Goal: Task Accomplishment & Management: Use online tool/utility

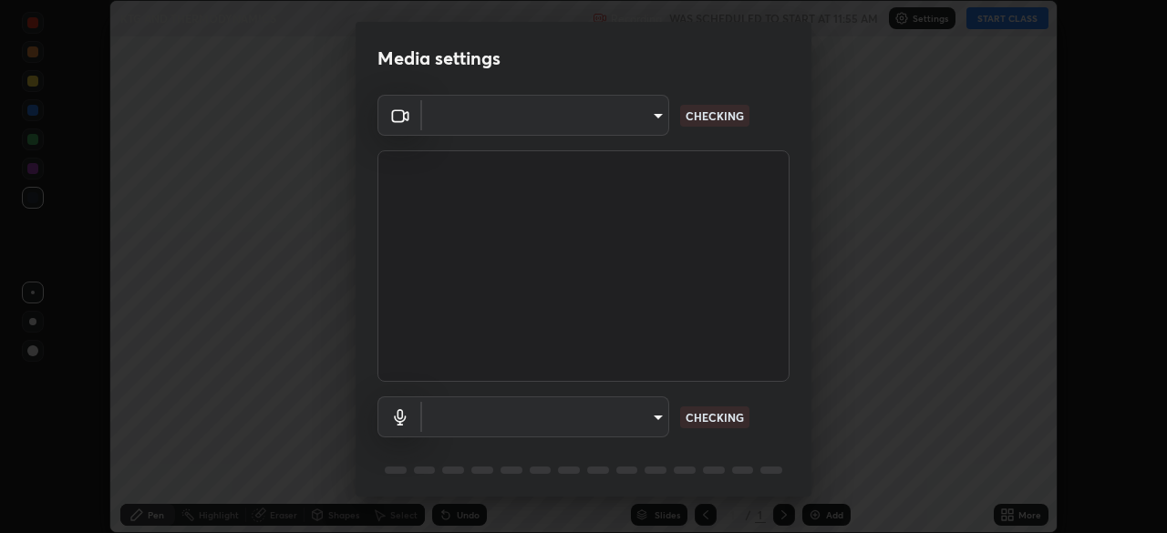
scroll to position [533, 1167]
type input "7d393a75b5efabb373047579b199f96731eb4933b6c70bc853c0b4e4a878a56a"
click at [647, 412] on body "Erase all KTG AND THERMODYNAMICS Recording WAS SCHEDULED TO START AT 11:55 AM S…" at bounding box center [583, 266] width 1167 height 533
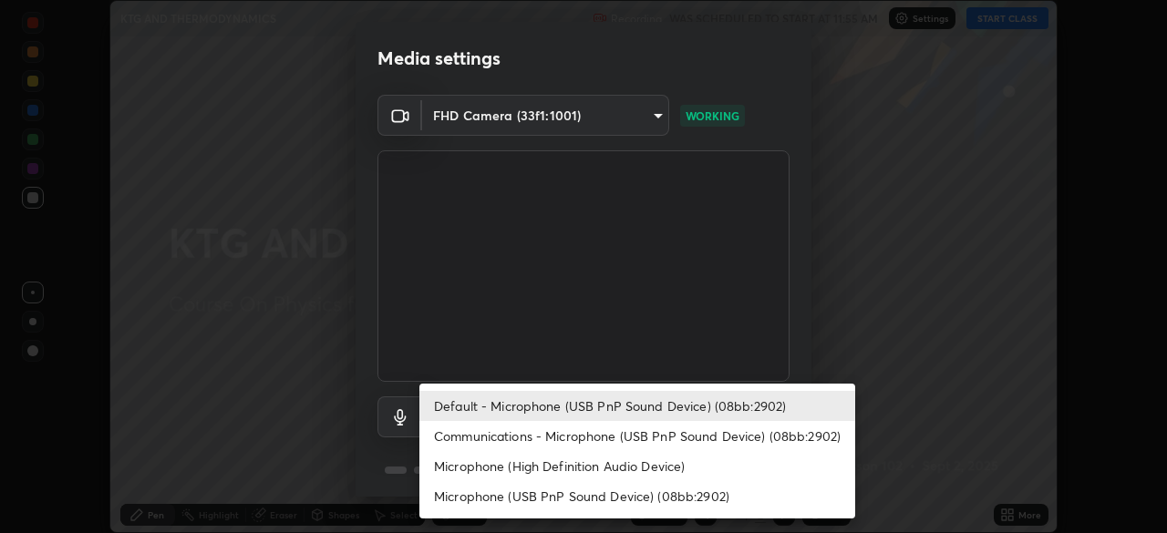
click at [557, 447] on li "Communications - Microphone (USB PnP Sound Device) (08bb:2902)" at bounding box center [637, 436] width 436 height 30
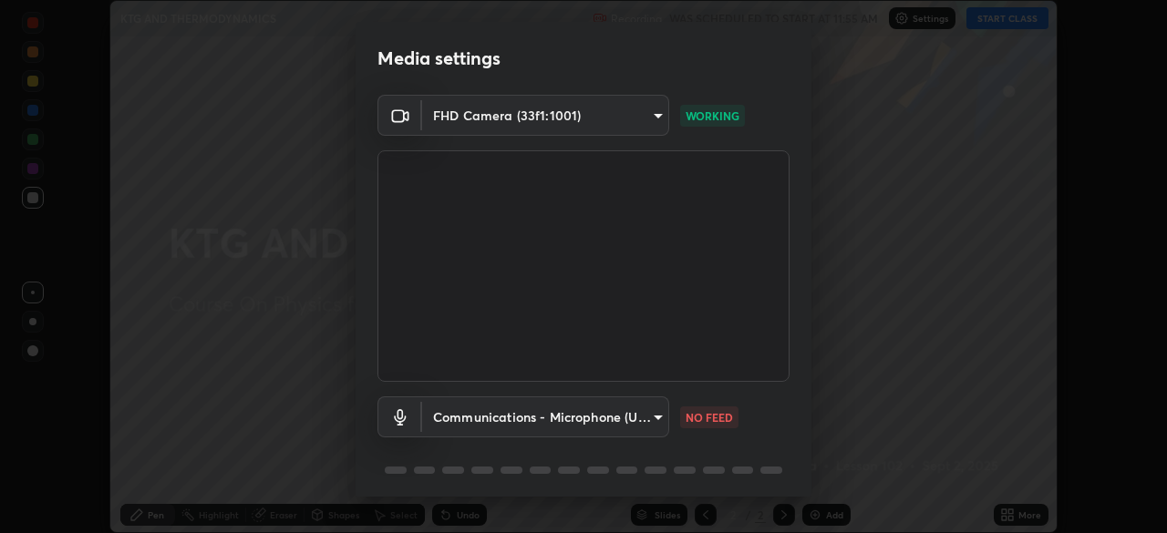
type input "communications"
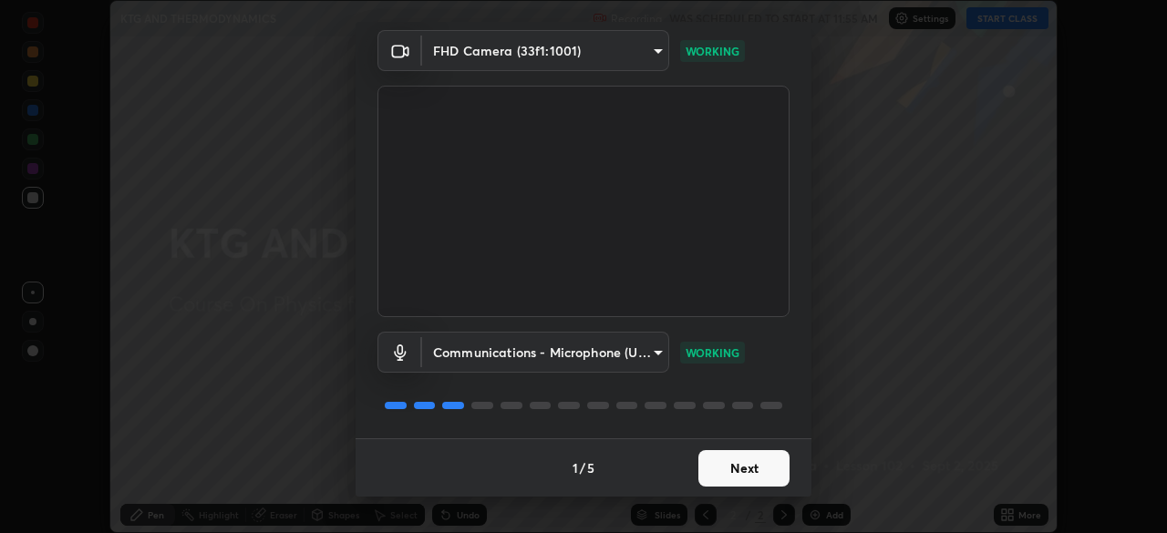
click at [740, 458] on button "Next" at bounding box center [743, 468] width 91 height 36
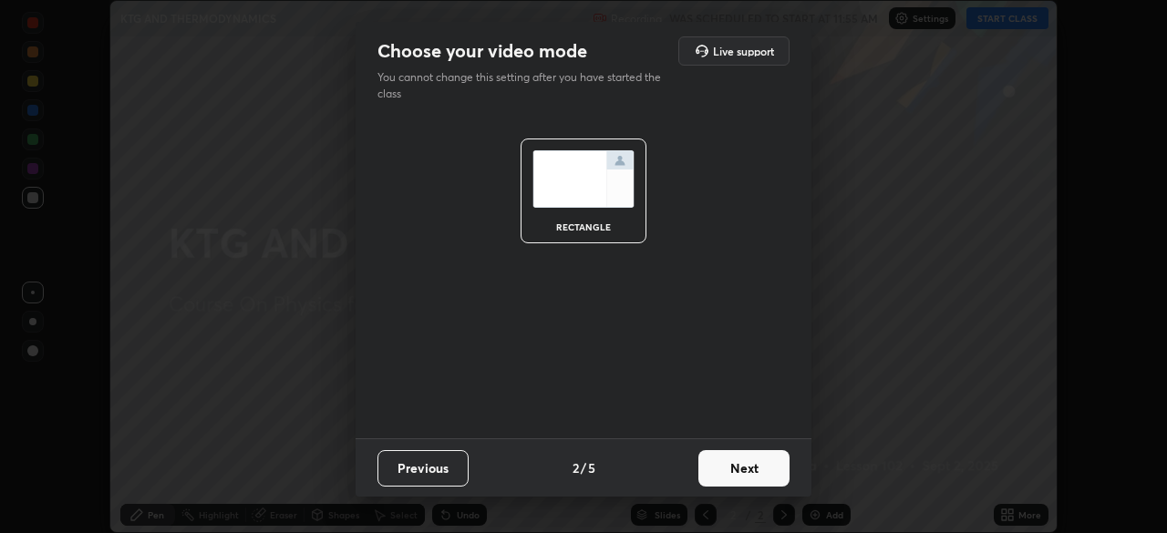
click at [749, 472] on button "Next" at bounding box center [743, 468] width 91 height 36
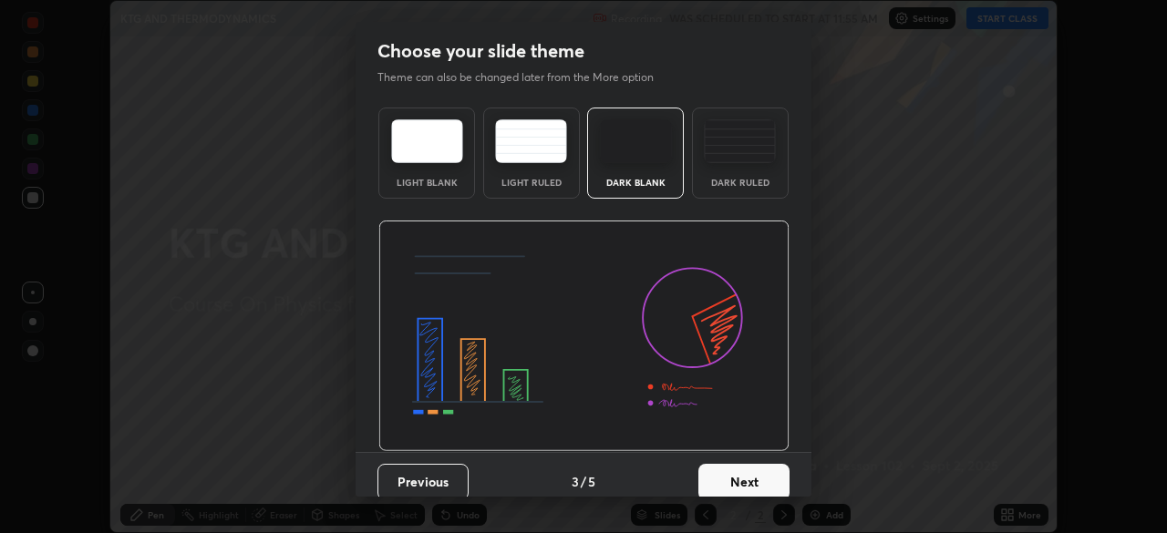
click at [761, 476] on button "Next" at bounding box center [743, 482] width 91 height 36
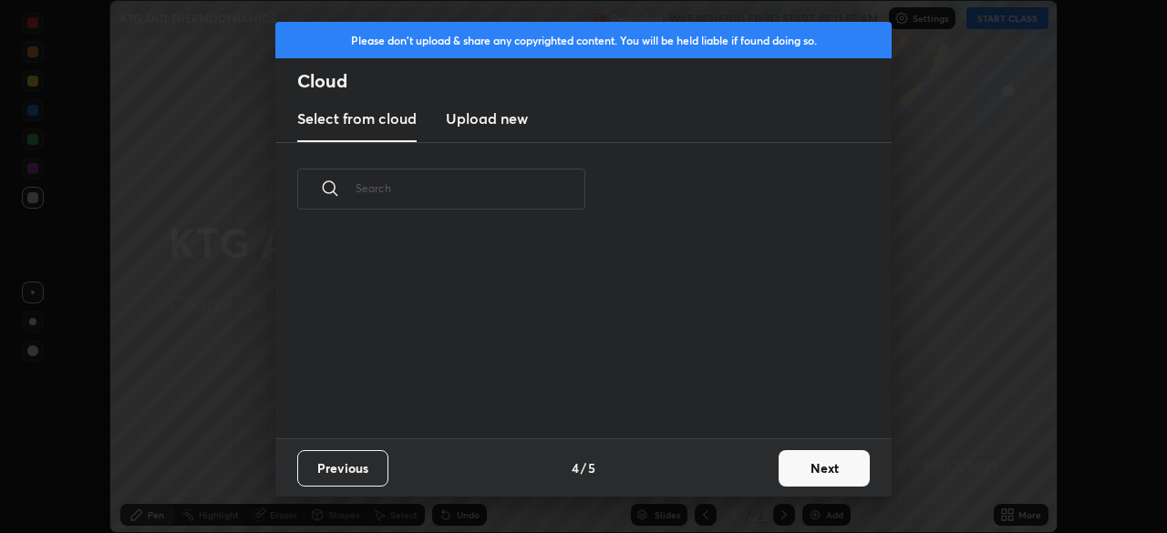
click at [794, 468] on button "Next" at bounding box center [824, 468] width 91 height 36
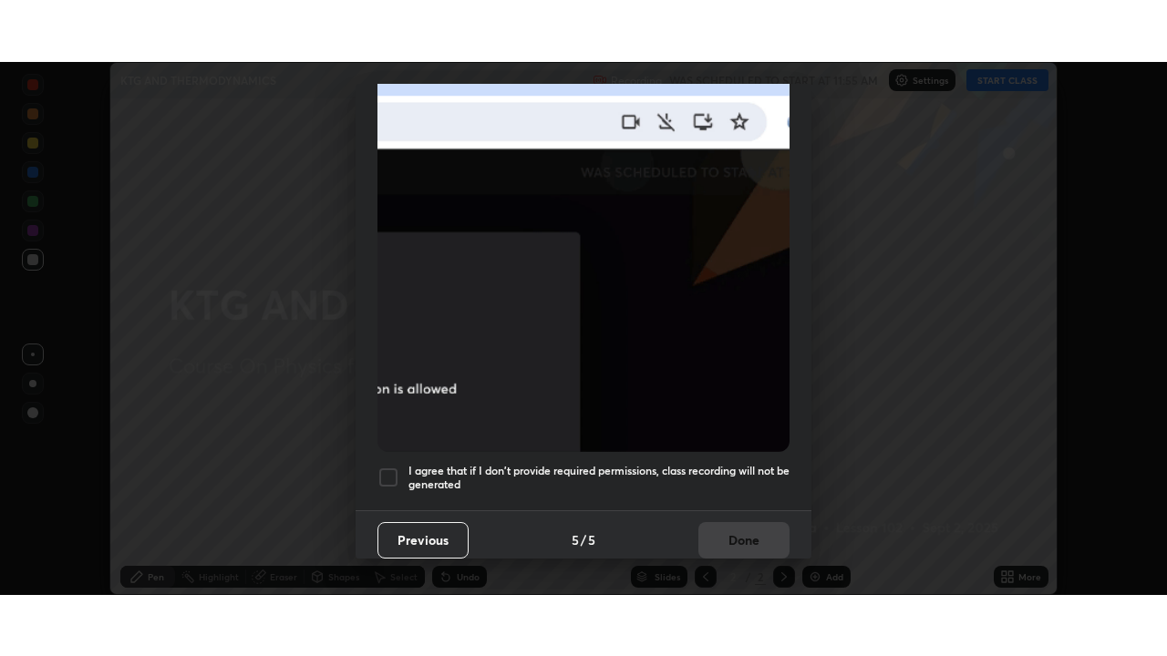
scroll to position [437, 0]
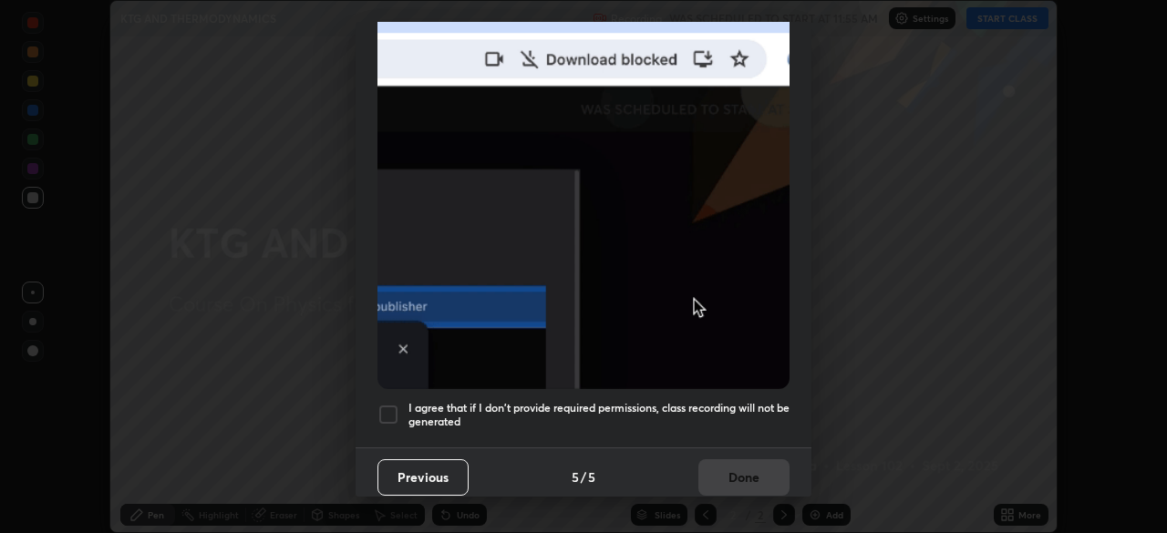
click at [715, 402] on h5 "I agree that if I don't provide required permissions, class recording will not …" at bounding box center [598, 415] width 381 height 28
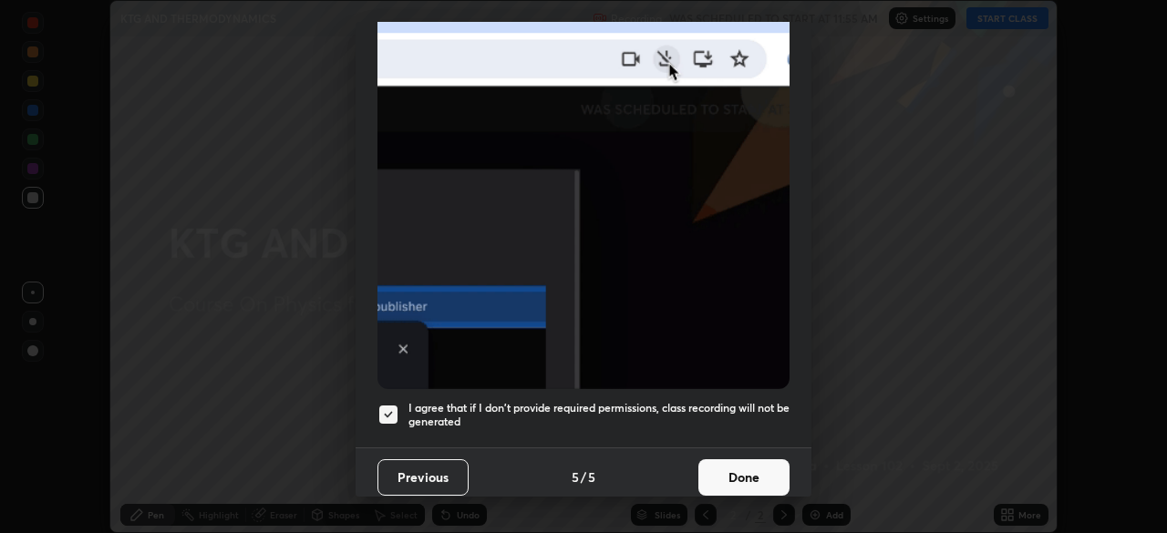
click at [730, 467] on button "Done" at bounding box center [743, 477] width 91 height 36
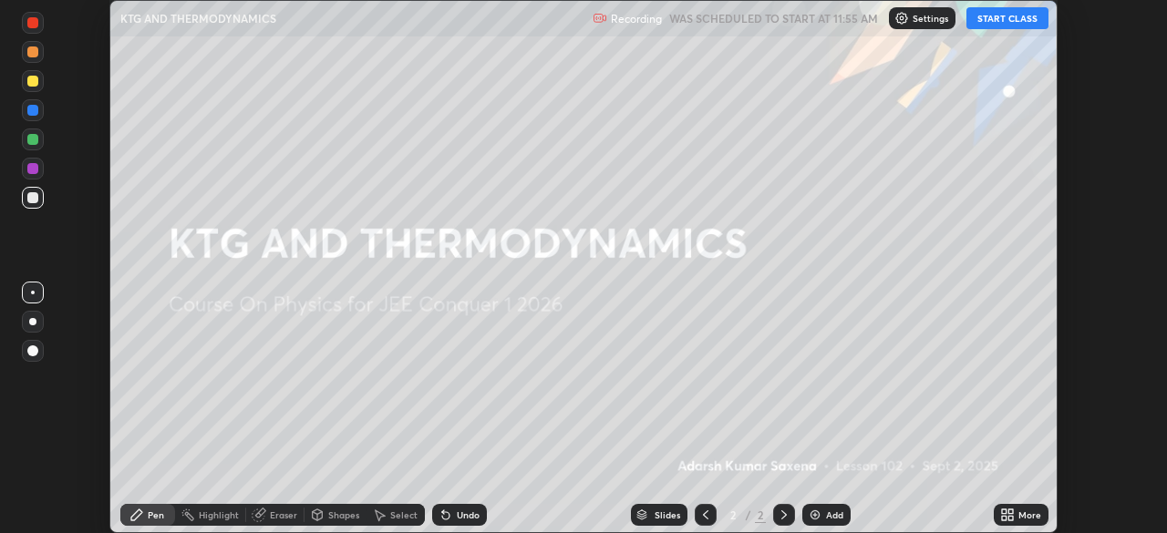
click at [1010, 511] on icon at bounding box center [1010, 512] width 5 height 5
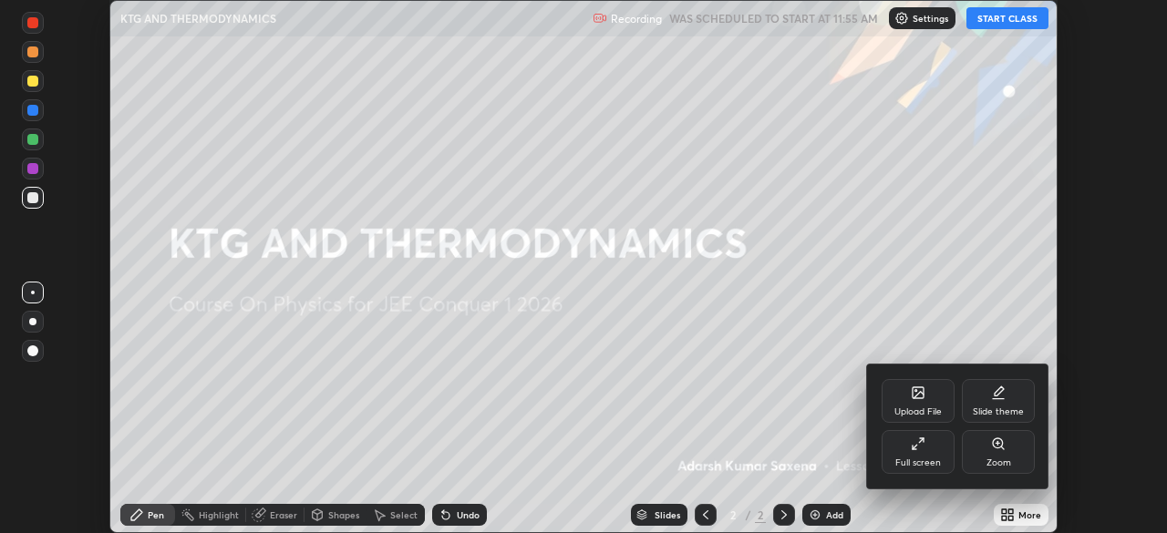
click at [933, 440] on div "Full screen" at bounding box center [918, 452] width 73 height 44
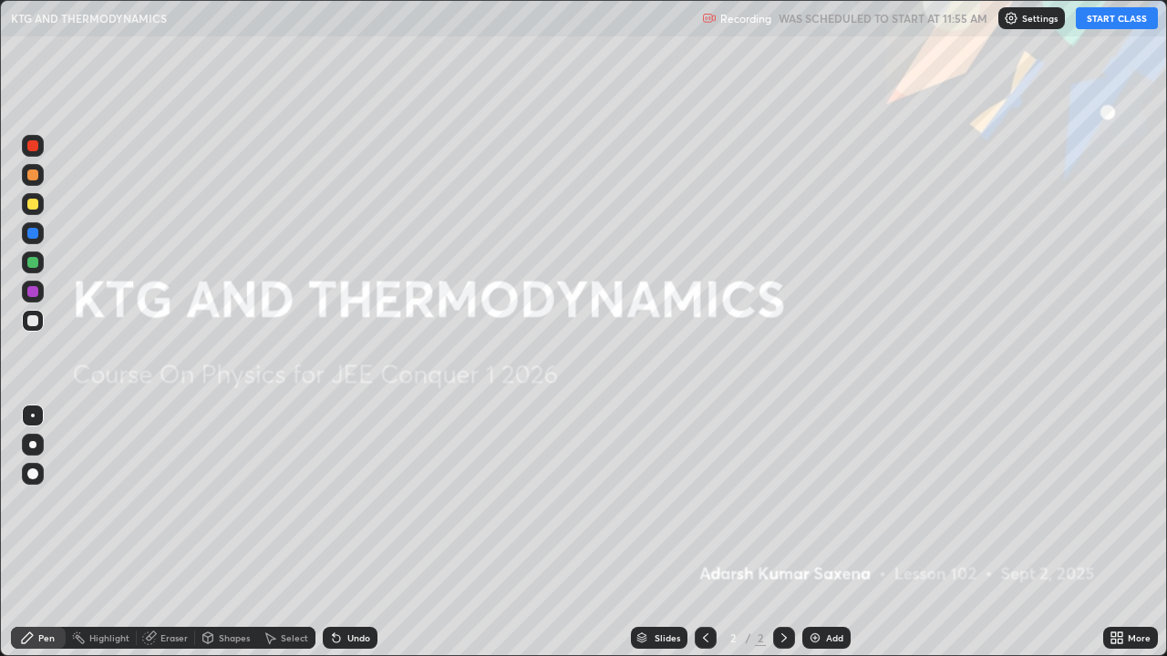
scroll to position [656, 1167]
click at [1100, 23] on button "START CLASS" at bounding box center [1117, 18] width 82 height 22
click at [821, 532] on div "Add" at bounding box center [826, 638] width 48 height 22
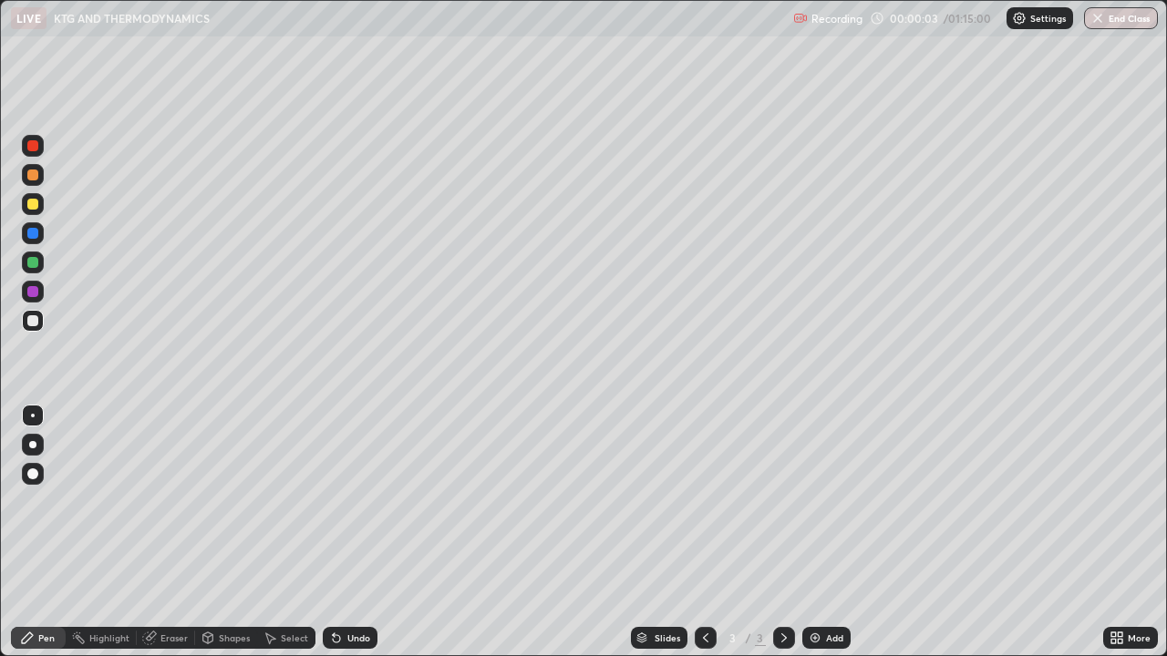
click at [35, 475] on div at bounding box center [32, 474] width 11 height 11
click at [37, 532] on div "Pen" at bounding box center [38, 638] width 55 height 22
click at [215, 532] on div "Shapes" at bounding box center [226, 638] width 62 height 22
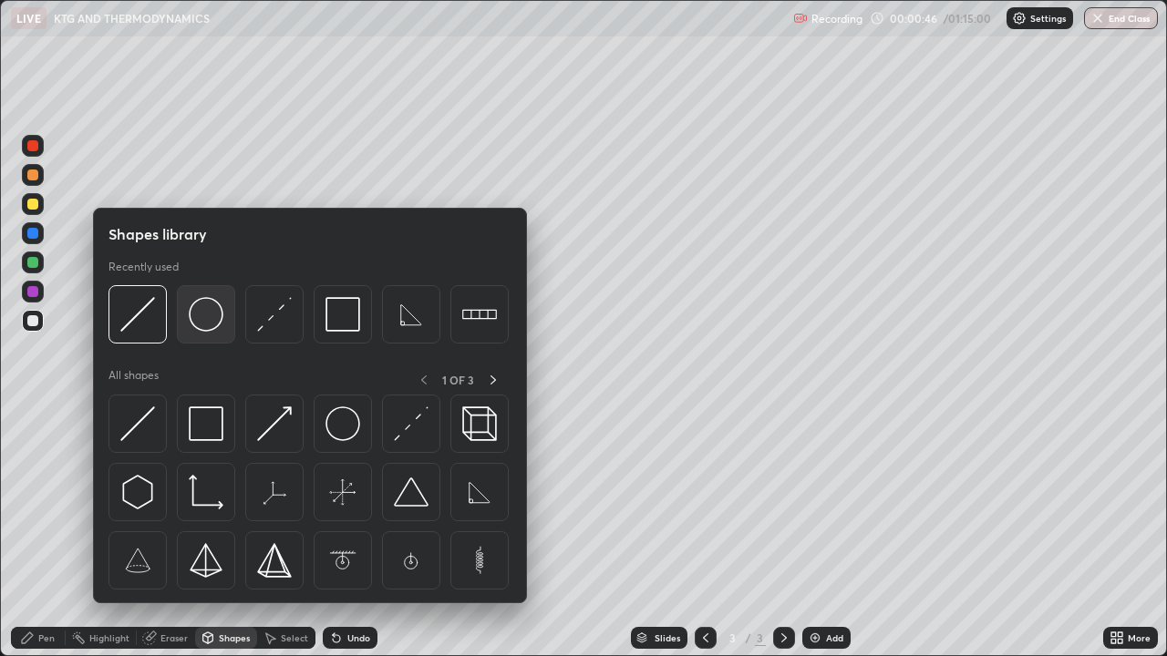
click at [210, 325] on img at bounding box center [206, 314] width 35 height 35
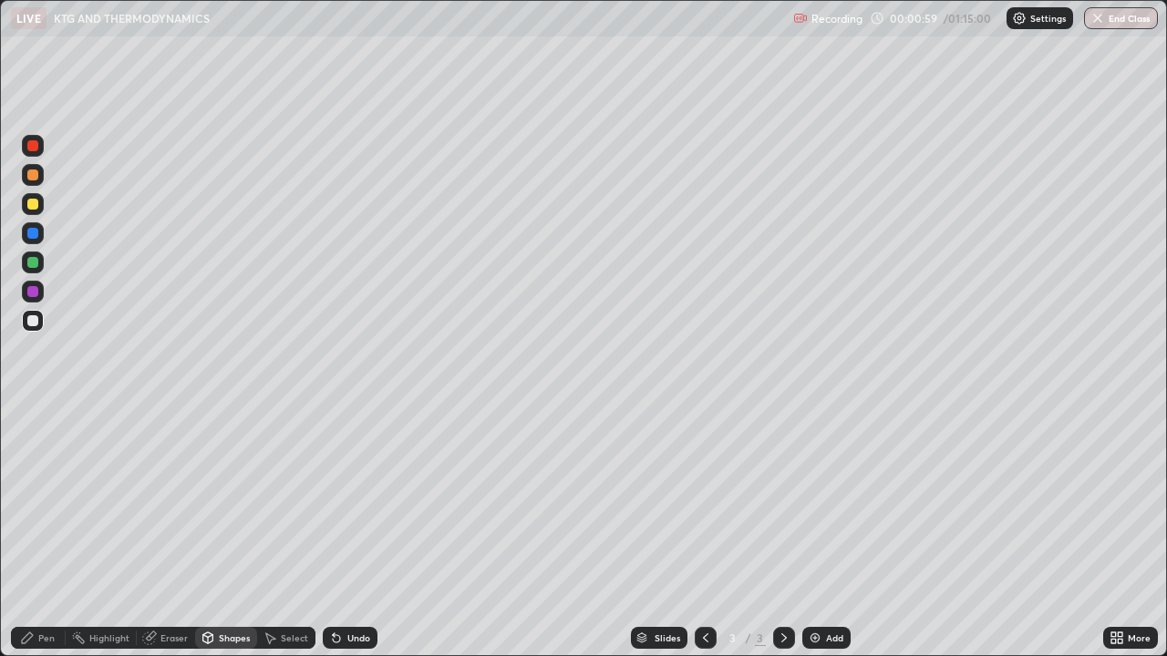
click at [229, 532] on div "Shapes" at bounding box center [234, 638] width 31 height 9
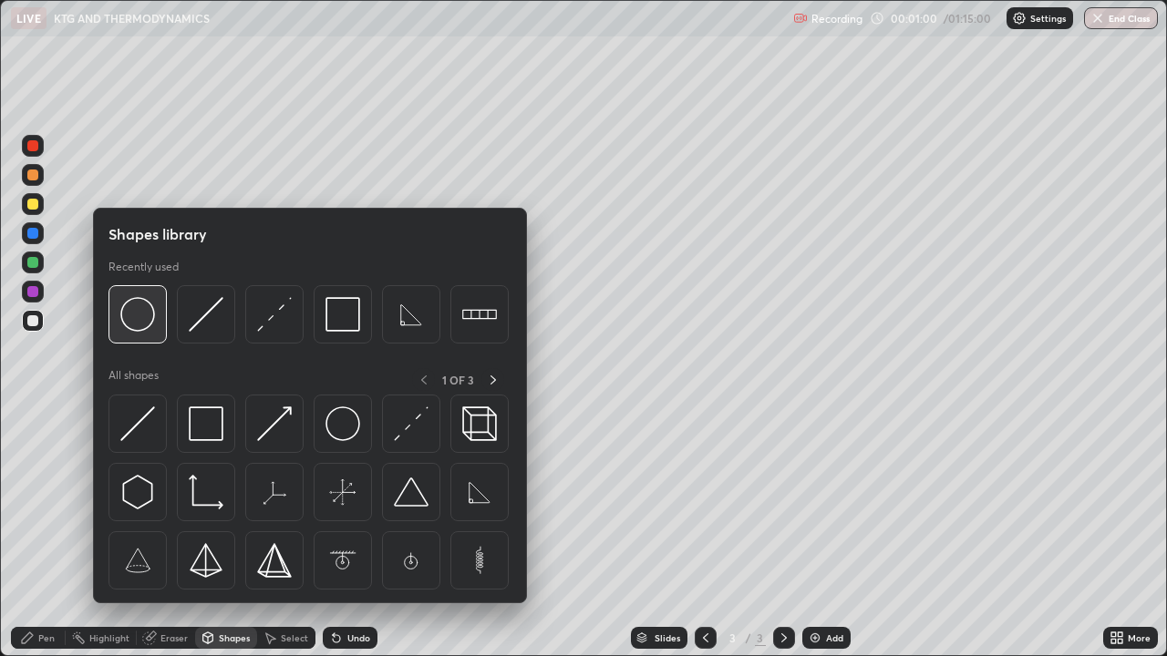
click at [145, 319] on img at bounding box center [137, 314] width 35 height 35
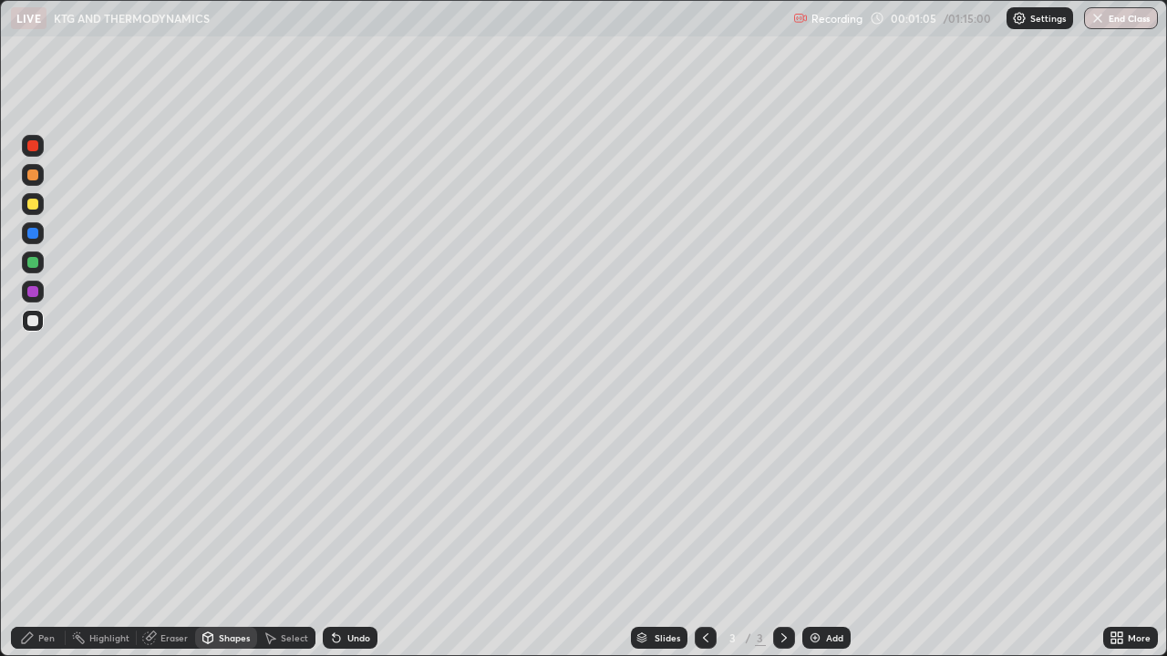
click at [224, 532] on div "Shapes" at bounding box center [234, 638] width 31 height 9
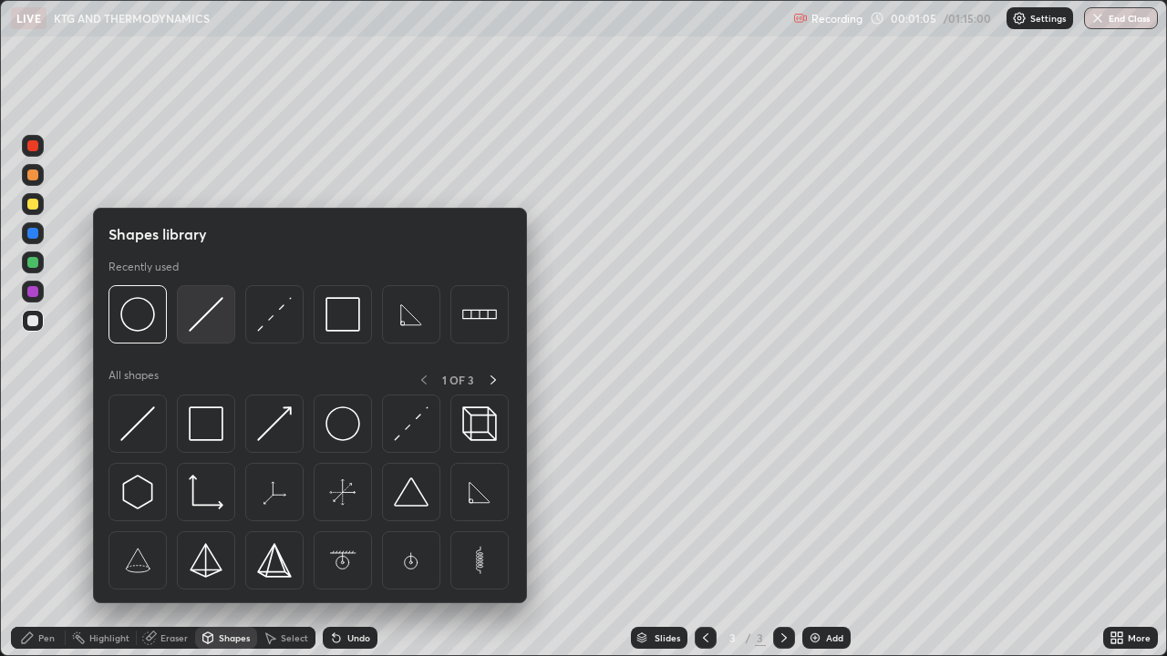
click at [201, 319] on img at bounding box center [206, 314] width 35 height 35
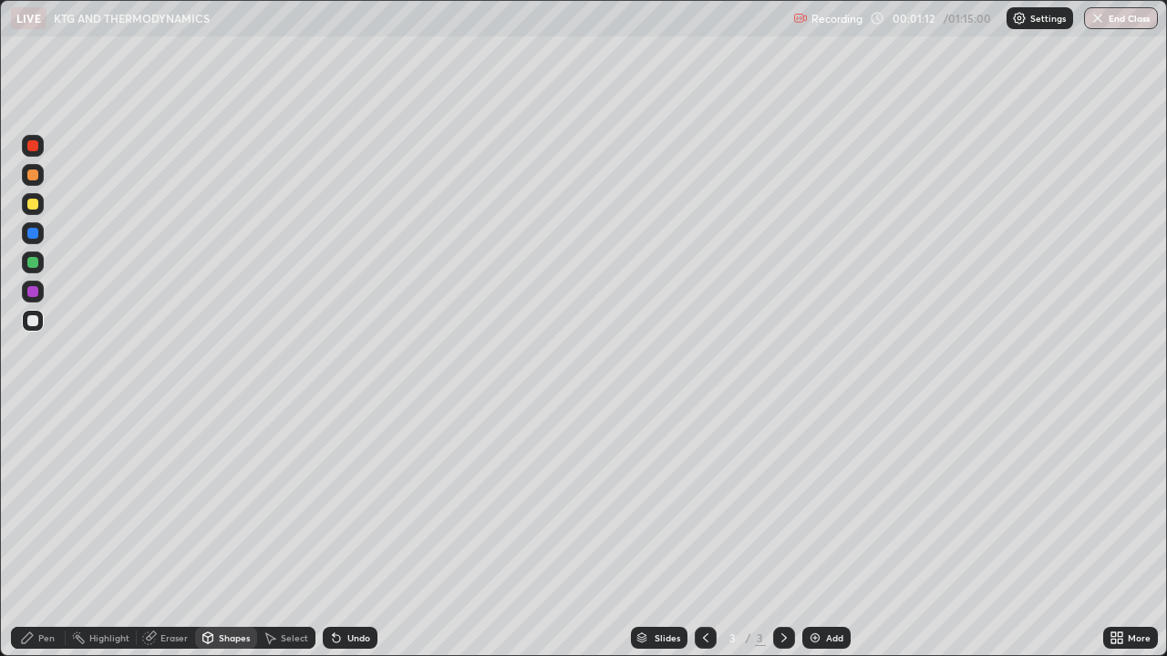
click at [227, 532] on div "Shapes" at bounding box center [234, 638] width 31 height 9
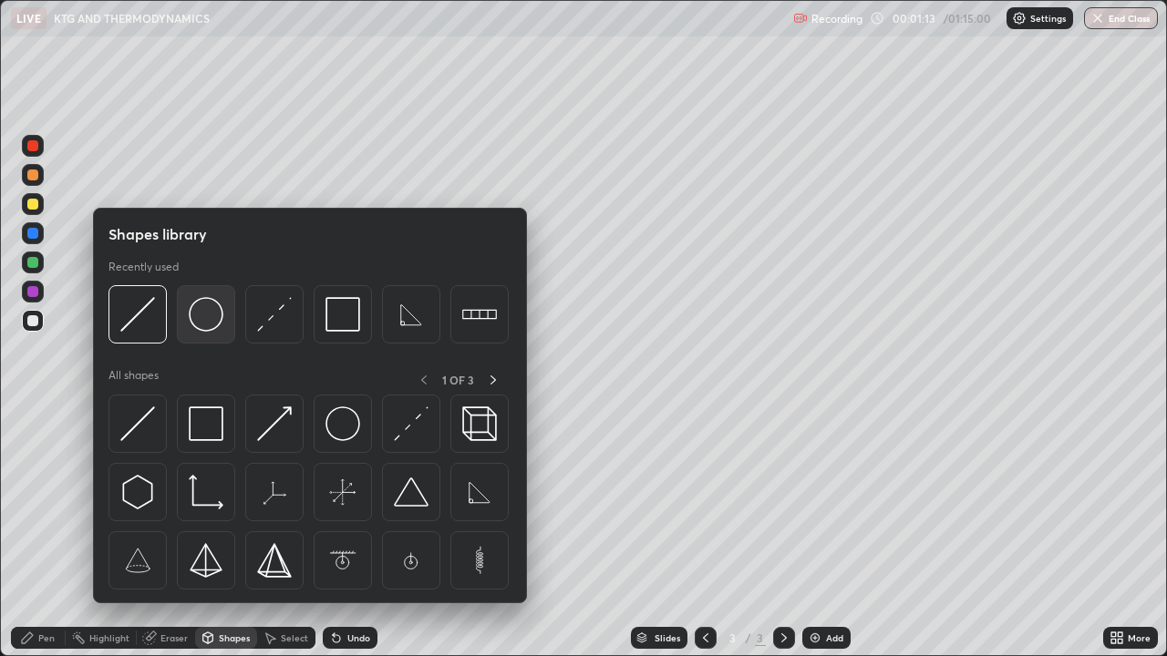
click at [201, 319] on img at bounding box center [206, 314] width 35 height 35
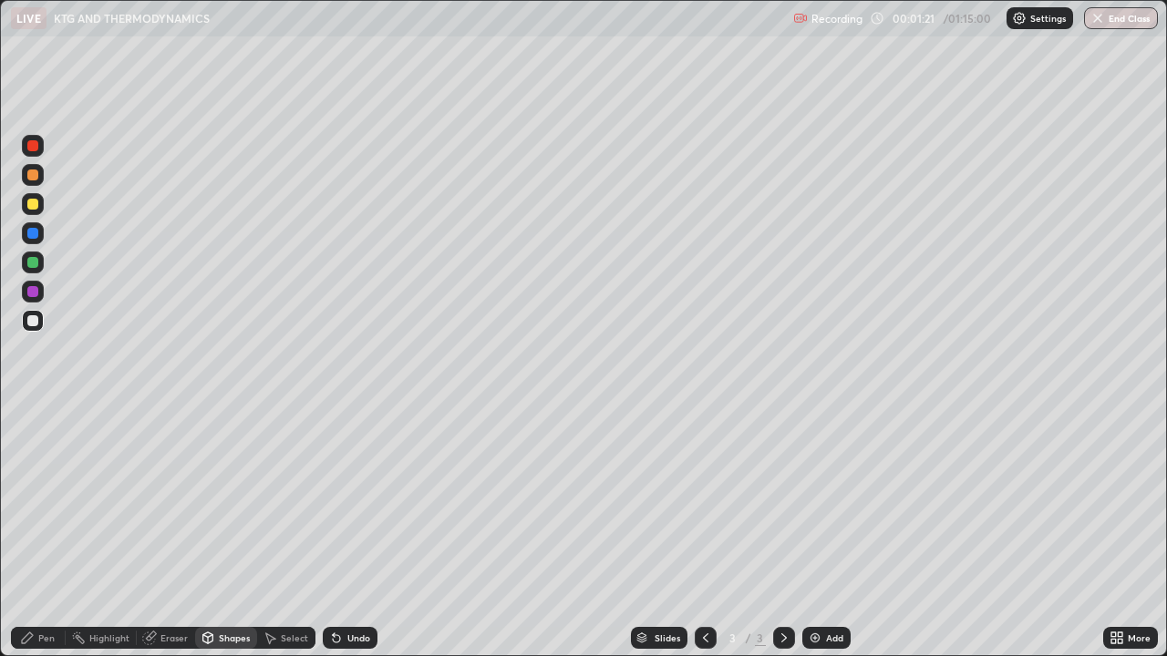
click at [350, 532] on div "Undo" at bounding box center [350, 638] width 55 height 22
click at [214, 532] on div "Shapes" at bounding box center [226, 638] width 62 height 22
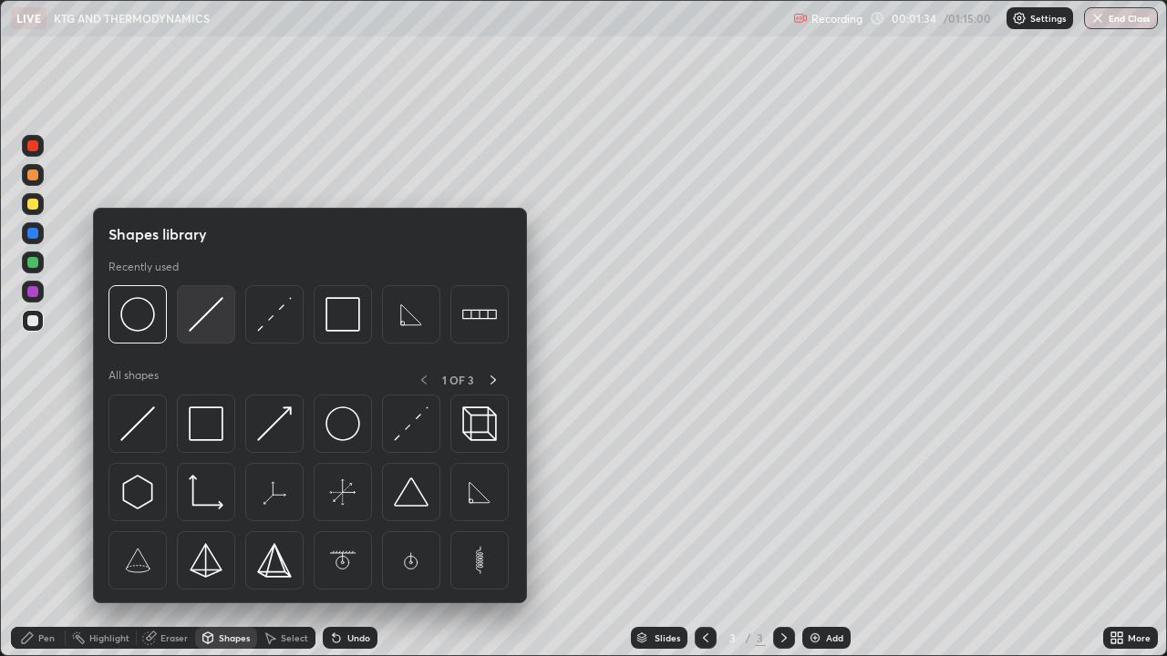
click at [195, 328] on img at bounding box center [206, 314] width 35 height 35
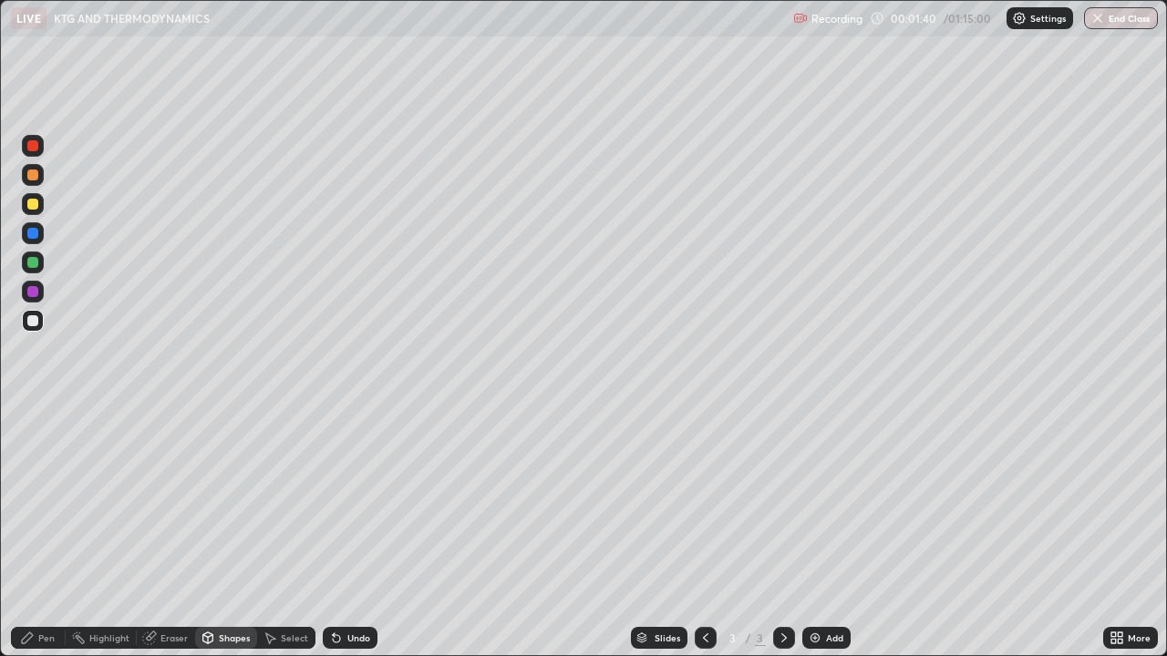
click at [233, 532] on div "Shapes" at bounding box center [234, 638] width 31 height 9
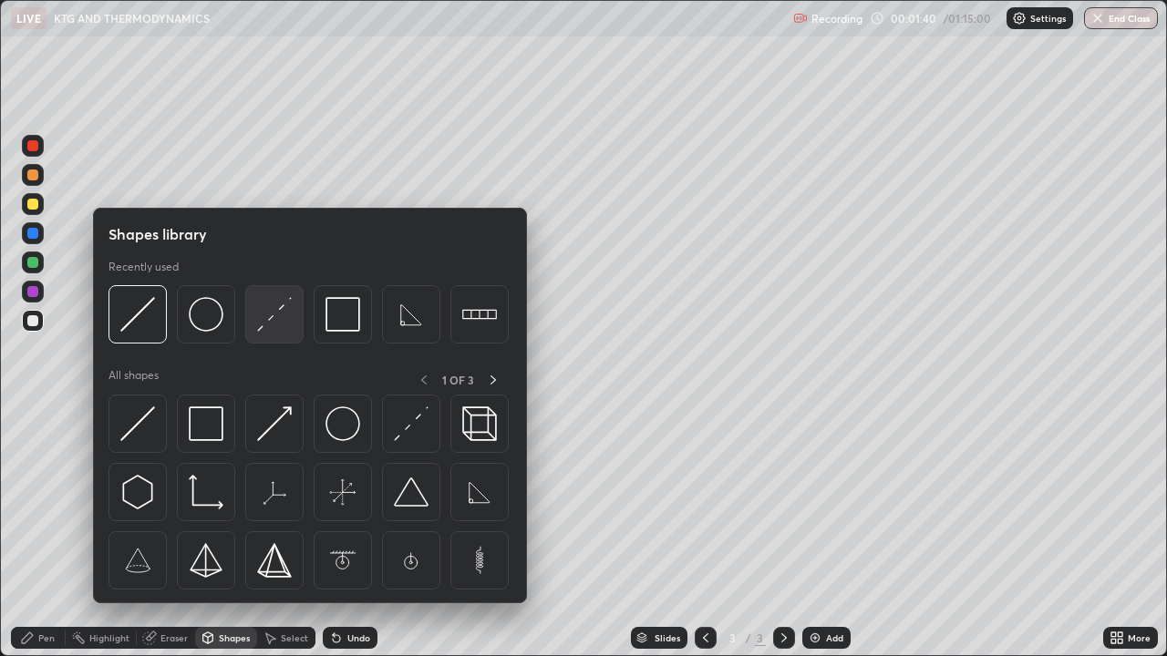
click at [269, 325] on img at bounding box center [274, 314] width 35 height 35
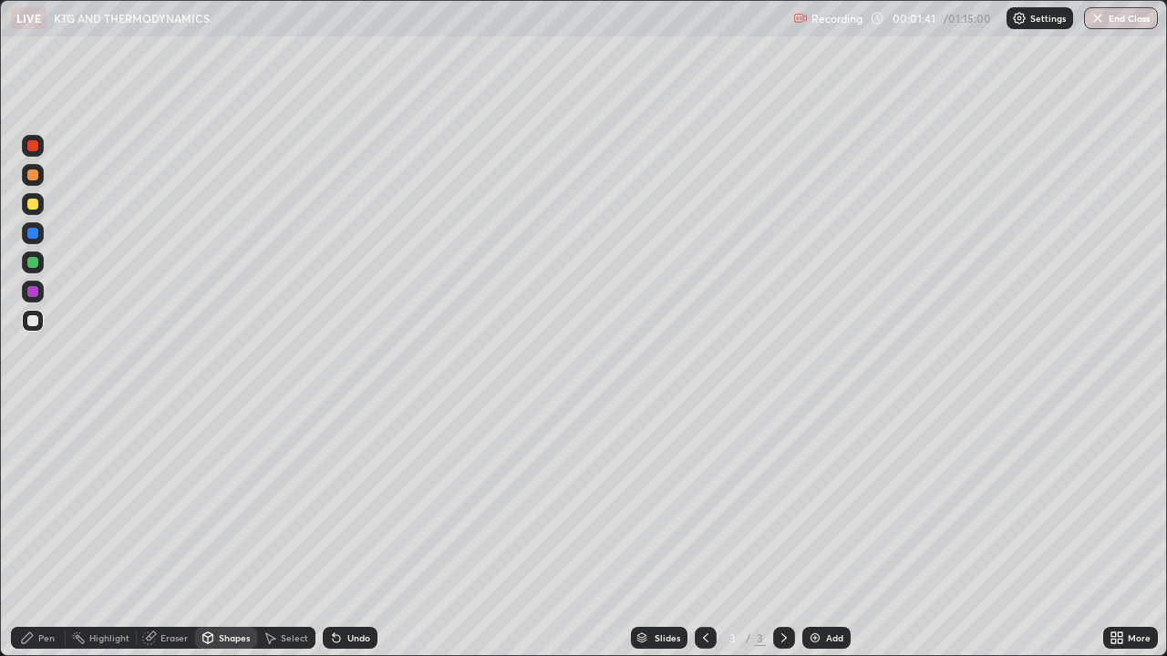
click at [35, 203] on div at bounding box center [32, 204] width 11 height 11
click at [49, 532] on div "Pen" at bounding box center [46, 638] width 16 height 9
click at [220, 532] on div "Shapes" at bounding box center [226, 638] width 62 height 22
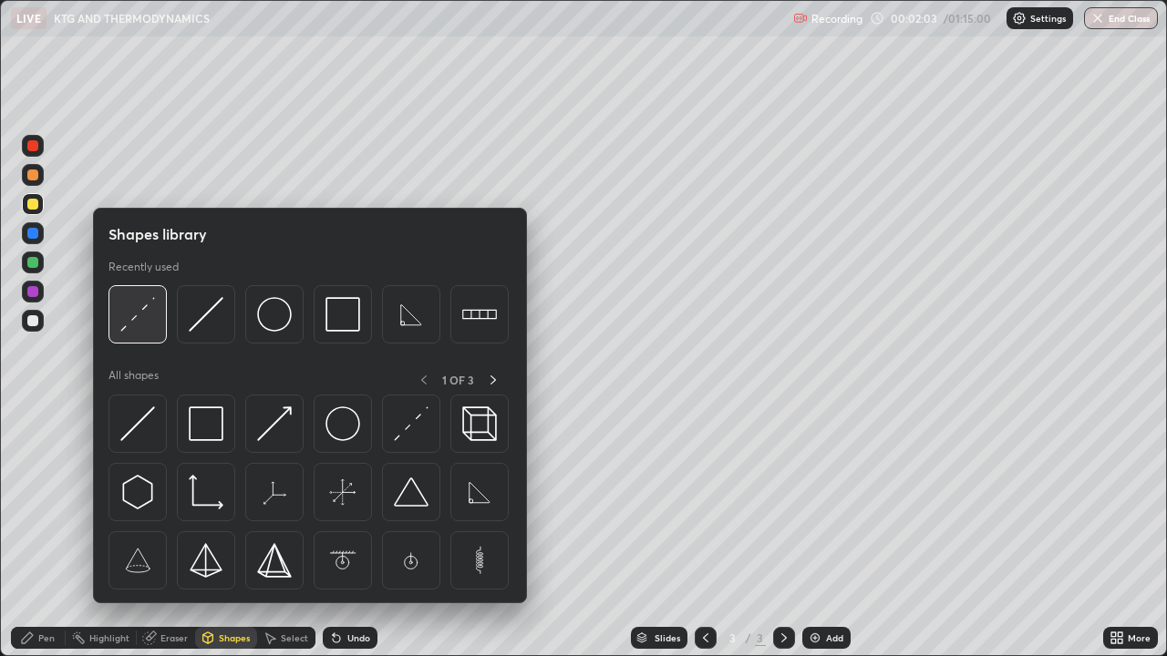
click at [147, 318] on img at bounding box center [137, 314] width 35 height 35
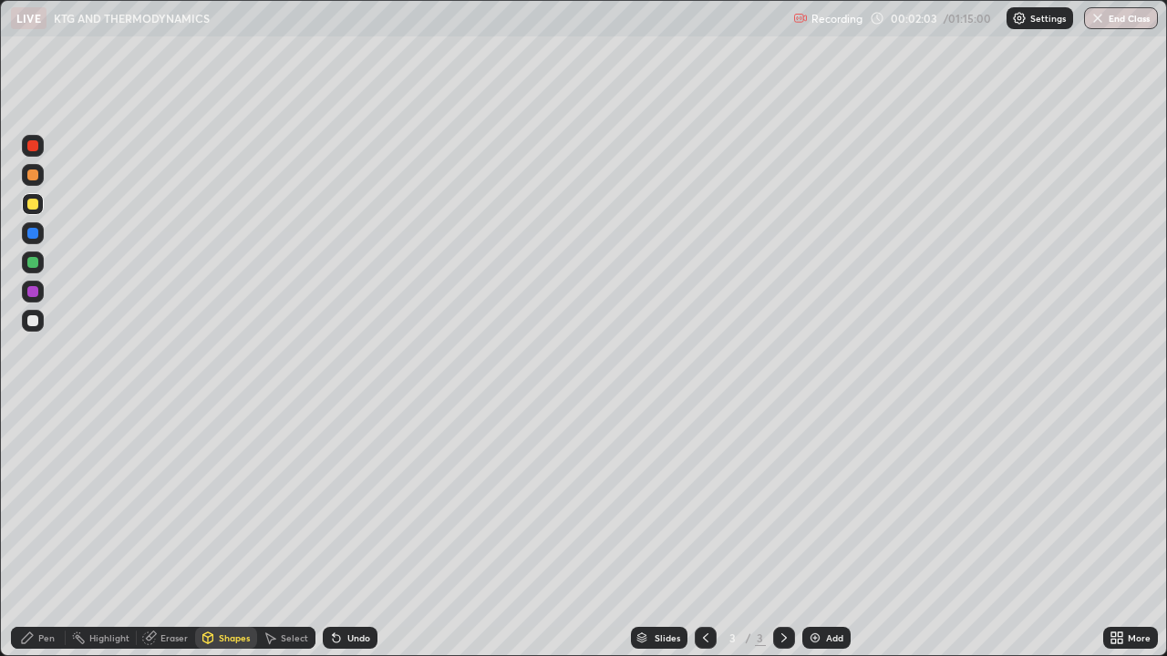
click at [31, 324] on div at bounding box center [32, 320] width 11 height 11
click at [45, 532] on div "Pen" at bounding box center [38, 638] width 55 height 22
click at [211, 532] on icon at bounding box center [208, 638] width 10 height 11
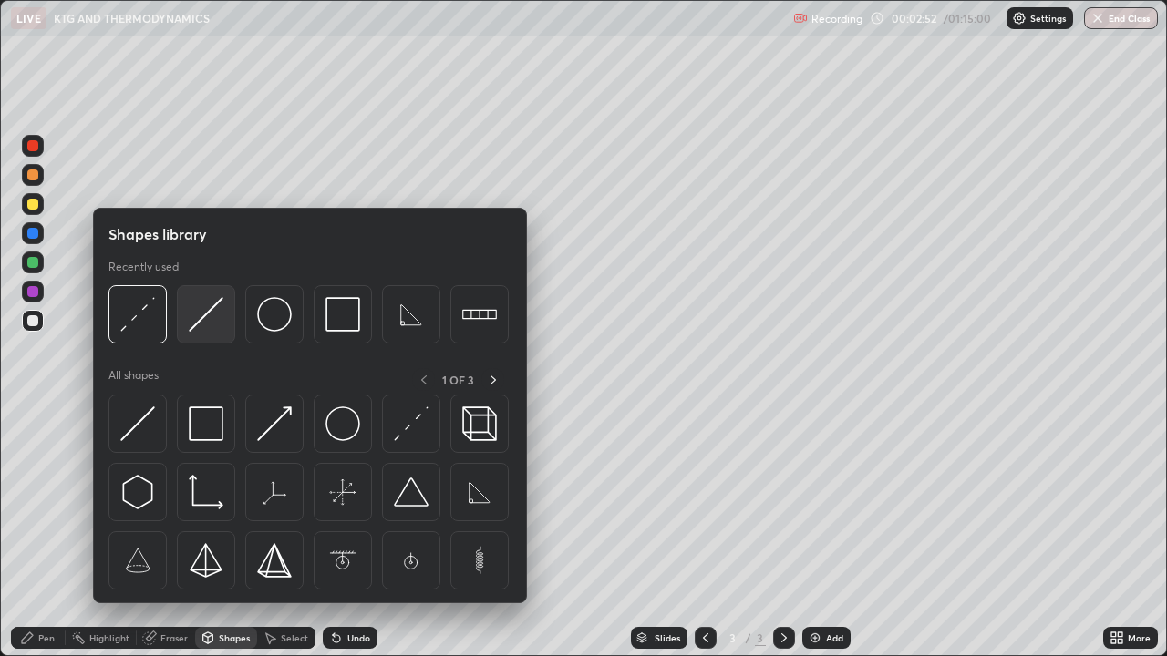
click at [202, 324] on img at bounding box center [206, 314] width 35 height 35
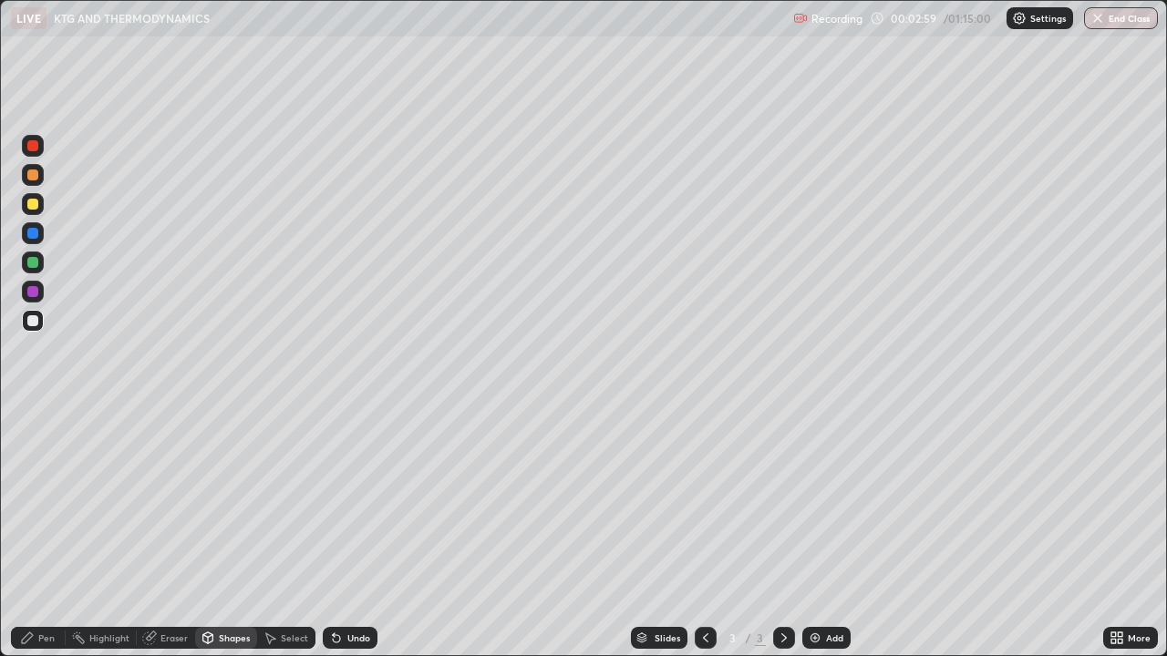
click at [35, 532] on div "Pen" at bounding box center [38, 638] width 55 height 22
click at [354, 532] on div "Undo" at bounding box center [358, 638] width 23 height 9
click at [224, 532] on div "Shapes" at bounding box center [226, 638] width 62 height 22
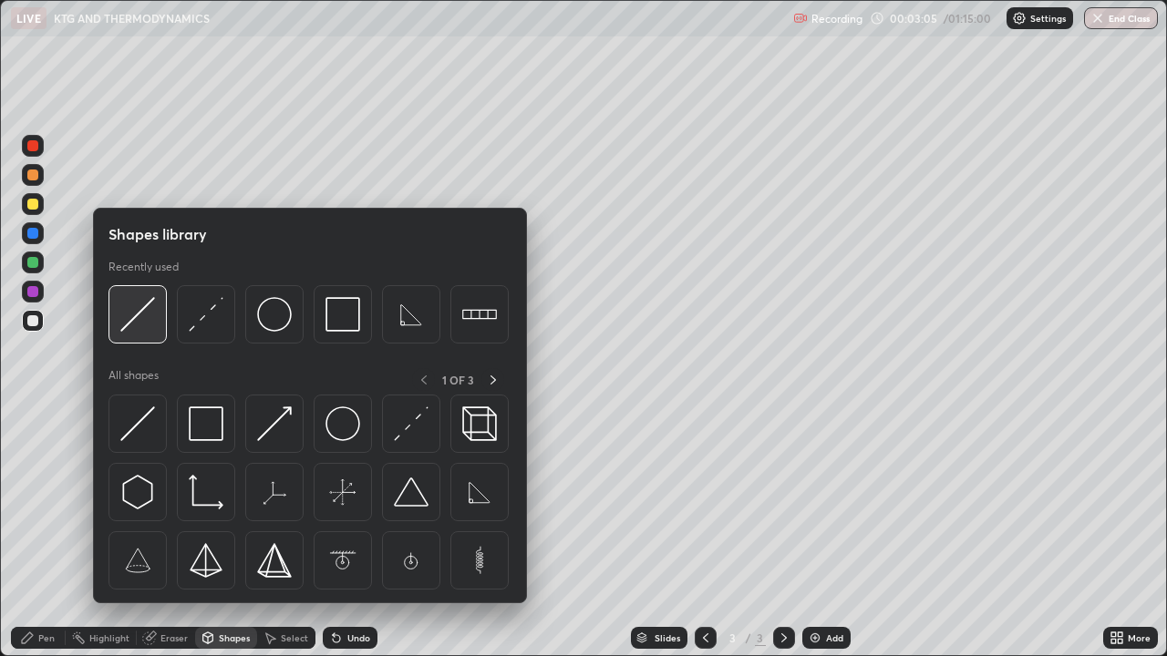
click at [139, 325] on img at bounding box center [137, 314] width 35 height 35
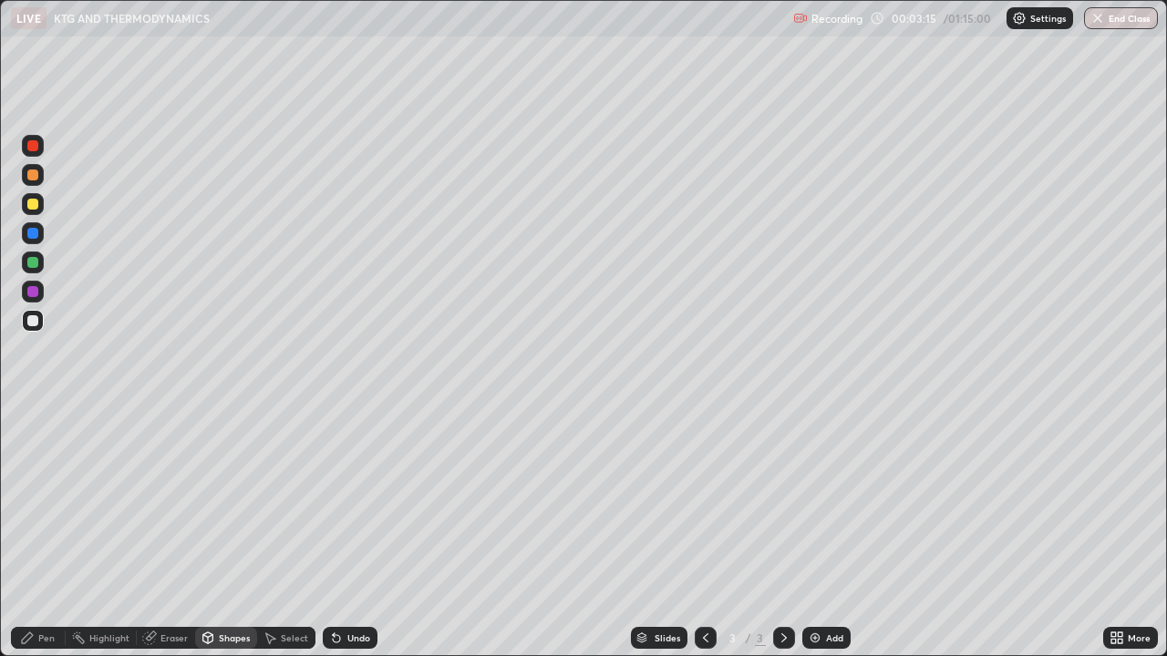
click at [39, 532] on div "Pen" at bounding box center [46, 638] width 16 height 9
click at [222, 532] on div "Shapes" at bounding box center [234, 638] width 31 height 9
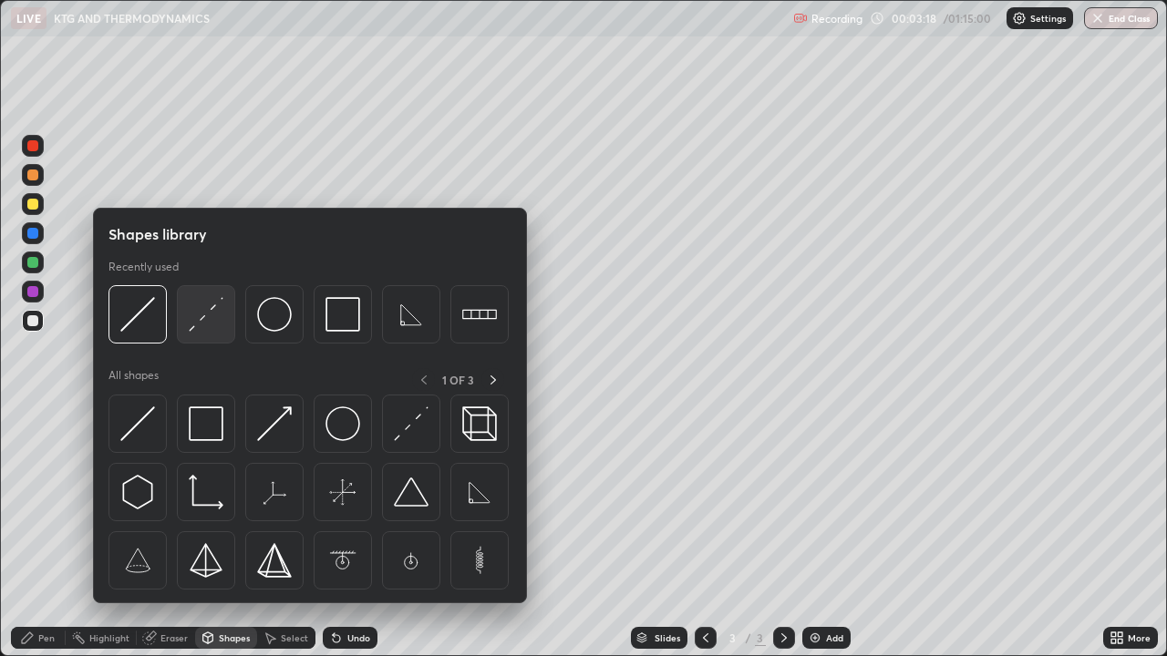
click at [201, 325] on img at bounding box center [206, 314] width 35 height 35
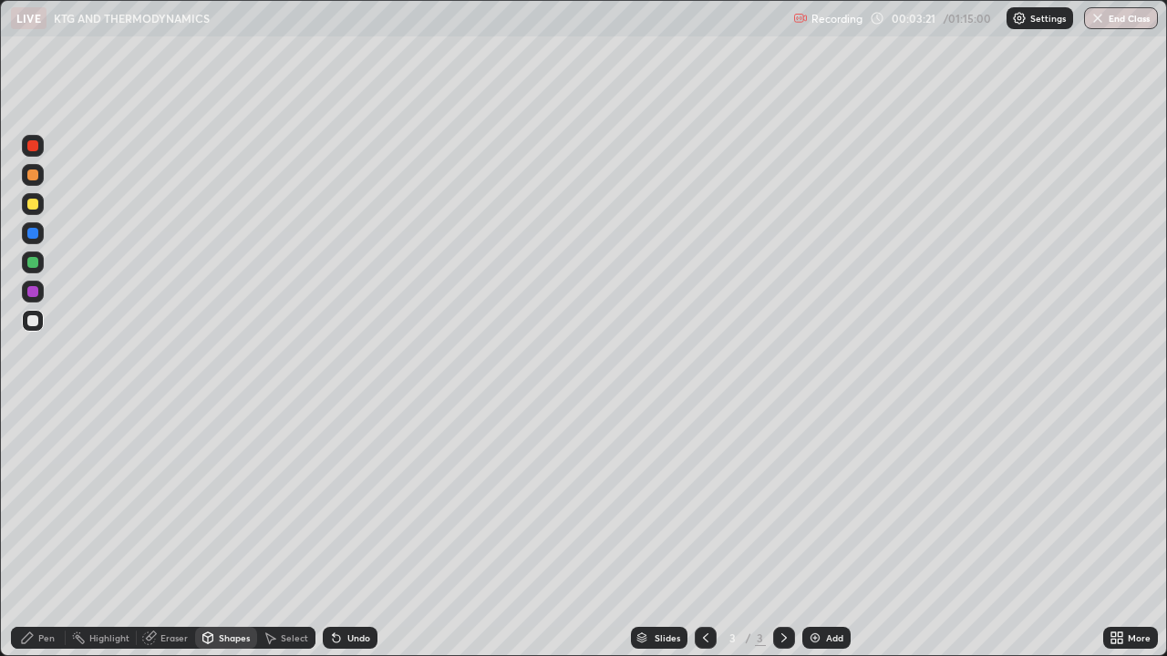
click at [215, 532] on div "Shapes" at bounding box center [226, 638] width 62 height 22
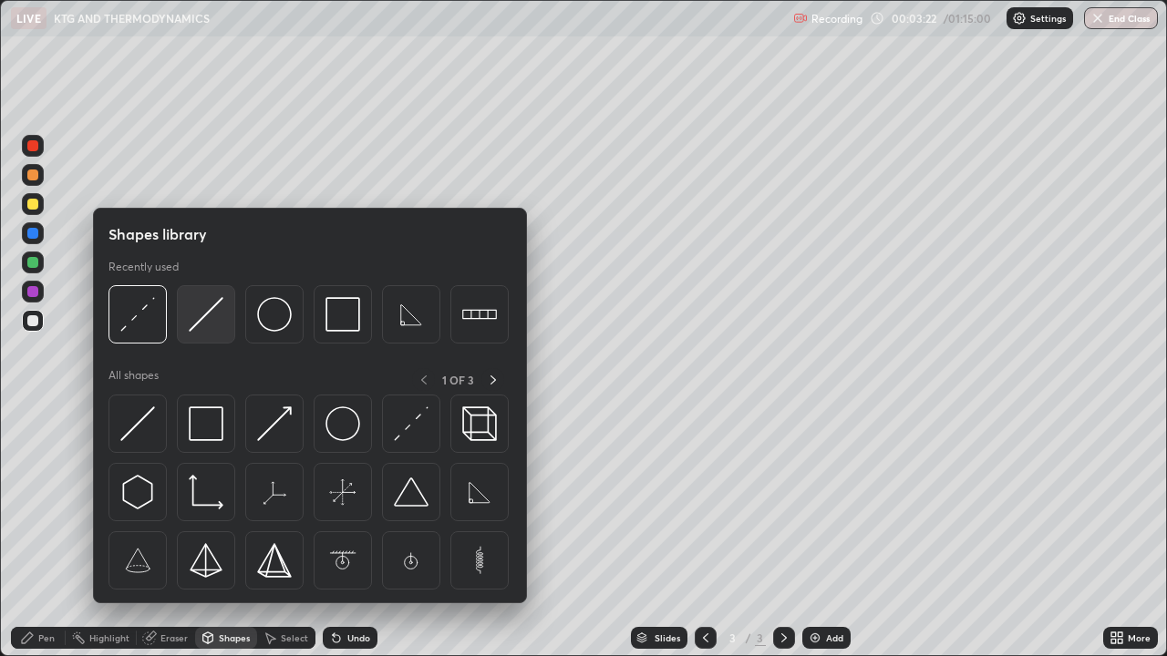
click at [202, 331] on img at bounding box center [206, 314] width 35 height 35
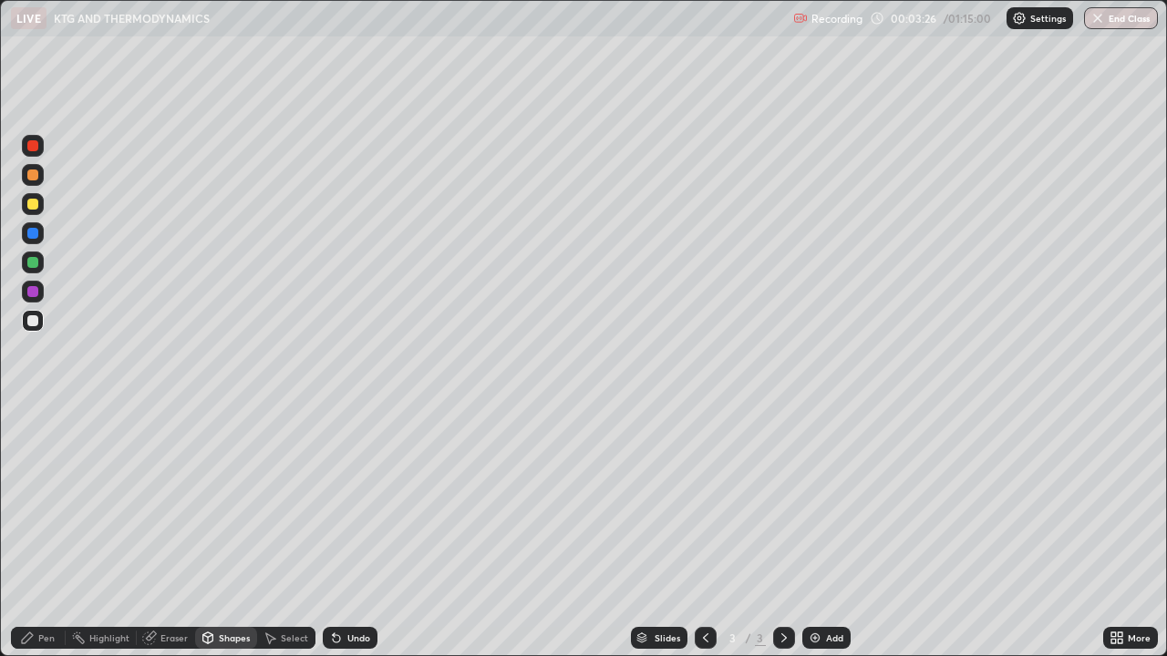
click at [44, 532] on div "Pen" at bounding box center [38, 638] width 55 height 22
click at [32, 322] on div at bounding box center [32, 320] width 11 height 11
click at [34, 201] on div at bounding box center [32, 204] width 11 height 11
click at [219, 532] on div "Shapes" at bounding box center [234, 638] width 31 height 9
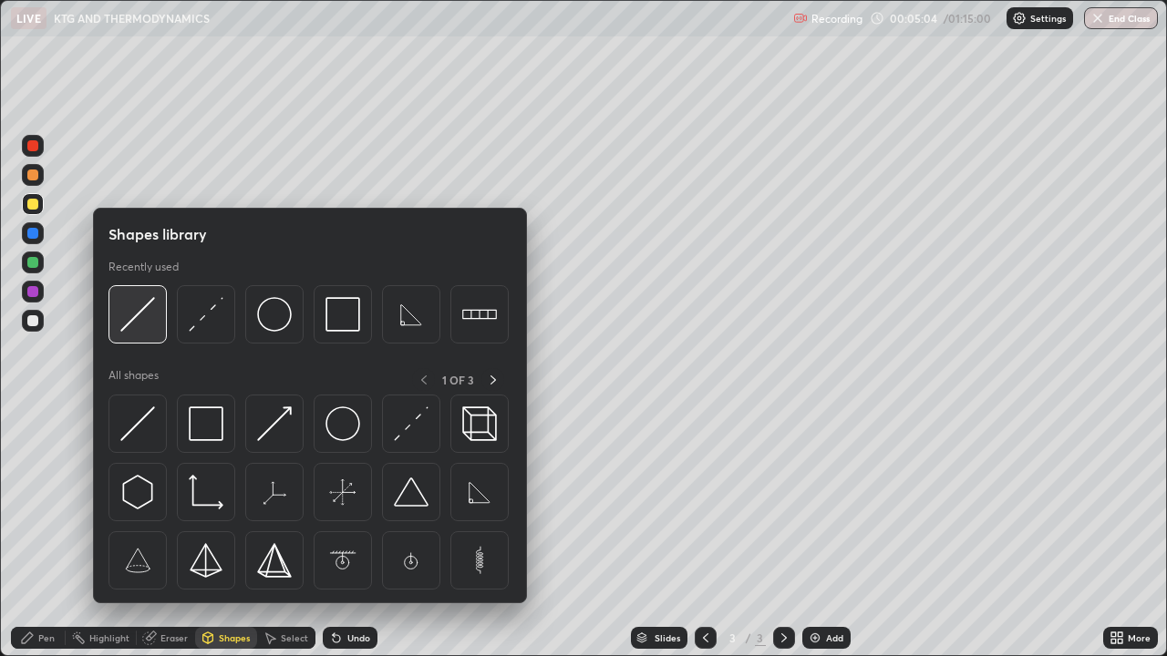
click at [140, 325] on img at bounding box center [137, 314] width 35 height 35
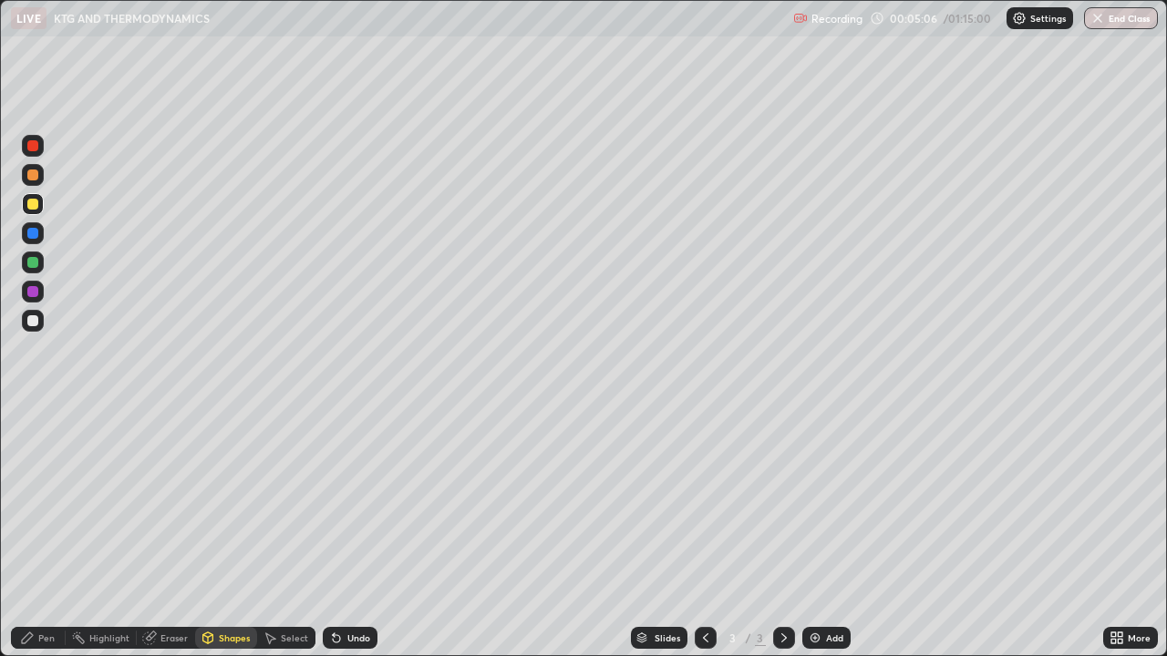
click at [36, 532] on div "Pen" at bounding box center [38, 638] width 55 height 22
click at [242, 532] on div "Shapes" at bounding box center [226, 638] width 62 height 22
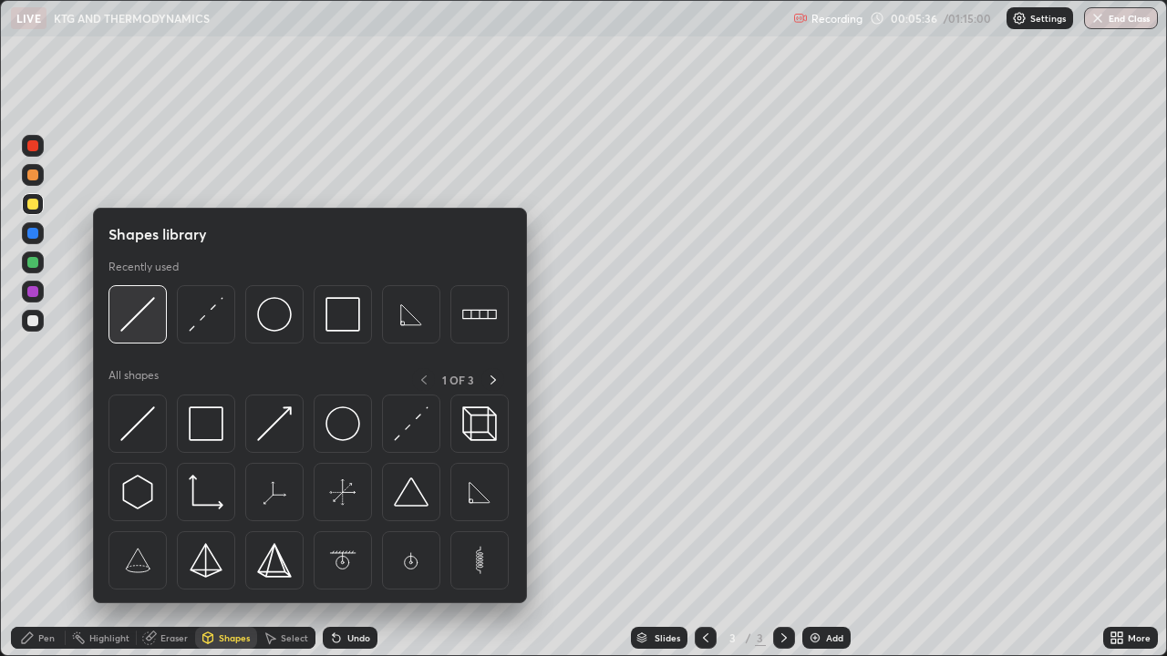
click at [135, 327] on img at bounding box center [137, 314] width 35 height 35
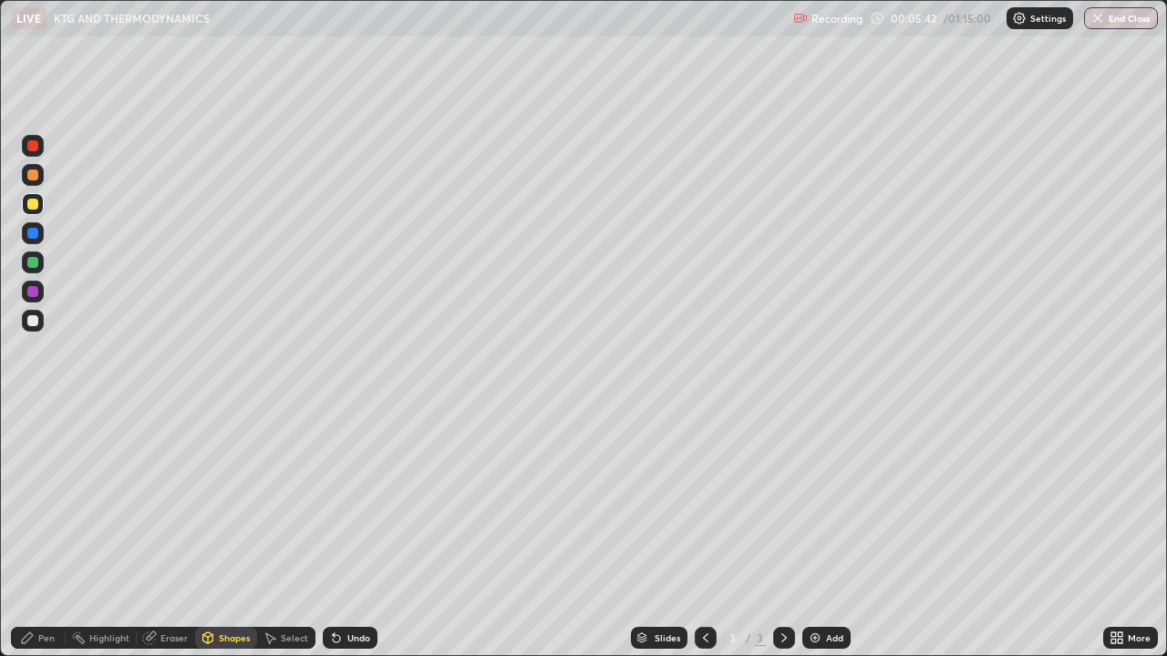
click at [53, 532] on div "Pen" at bounding box center [46, 638] width 16 height 9
click at [354, 532] on div "Undo" at bounding box center [350, 638] width 55 height 22
click at [238, 532] on div "Shapes" at bounding box center [234, 638] width 31 height 9
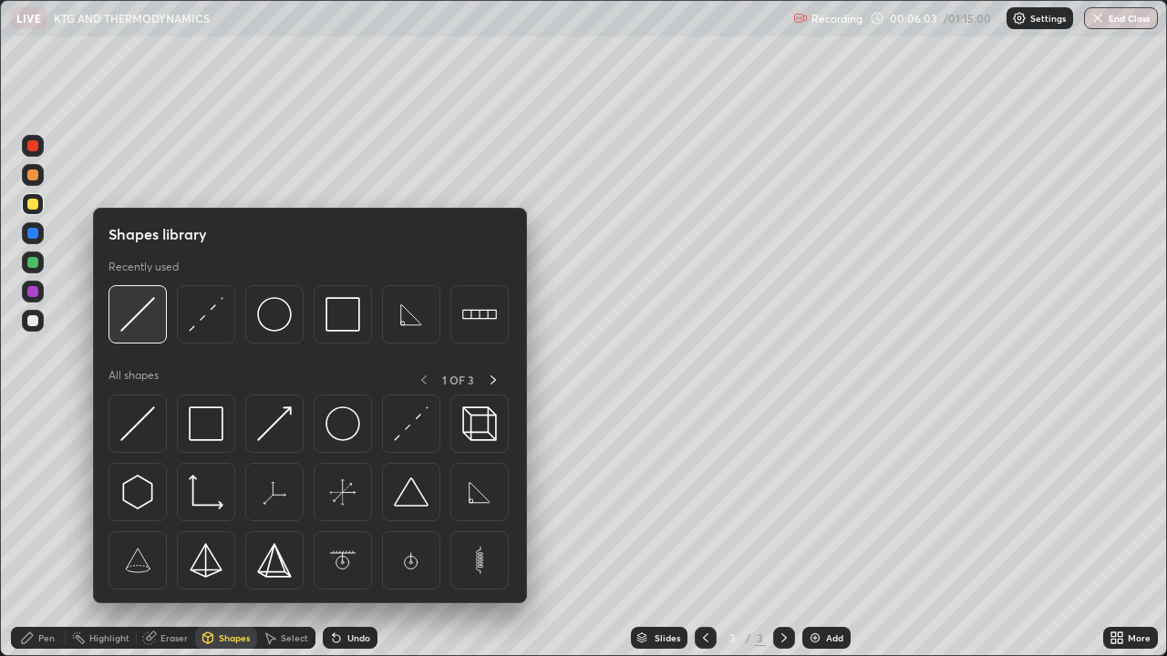
click at [140, 324] on img at bounding box center [137, 314] width 35 height 35
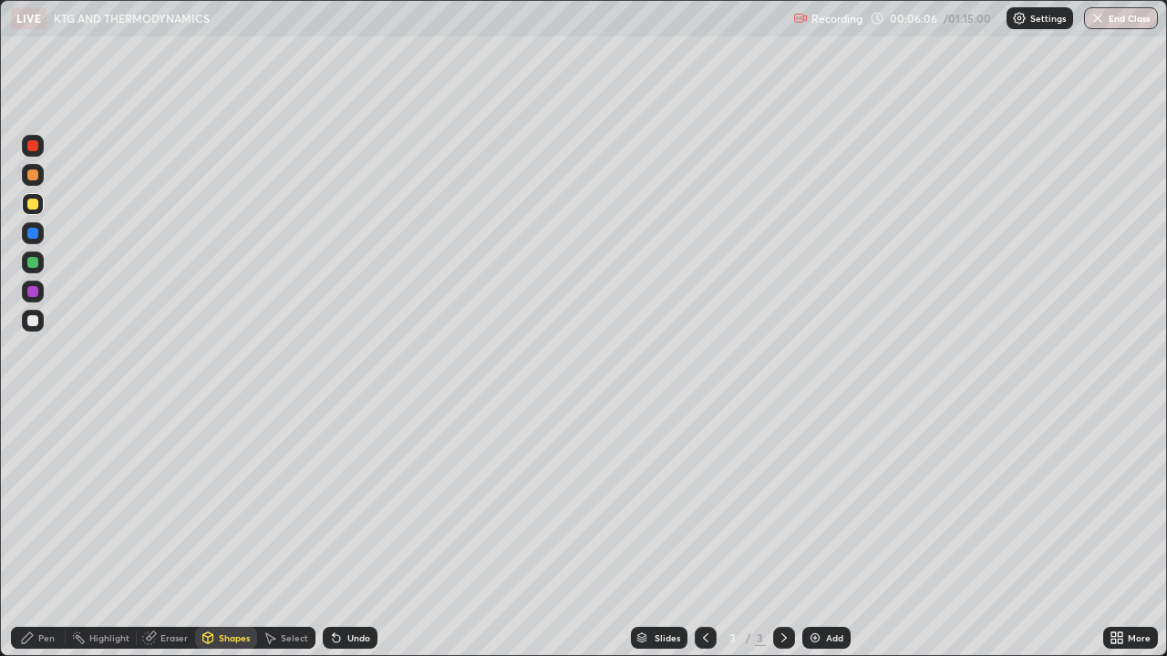
click at [62, 532] on div "Pen" at bounding box center [38, 638] width 55 height 22
click at [231, 532] on div "Shapes" at bounding box center [234, 638] width 31 height 9
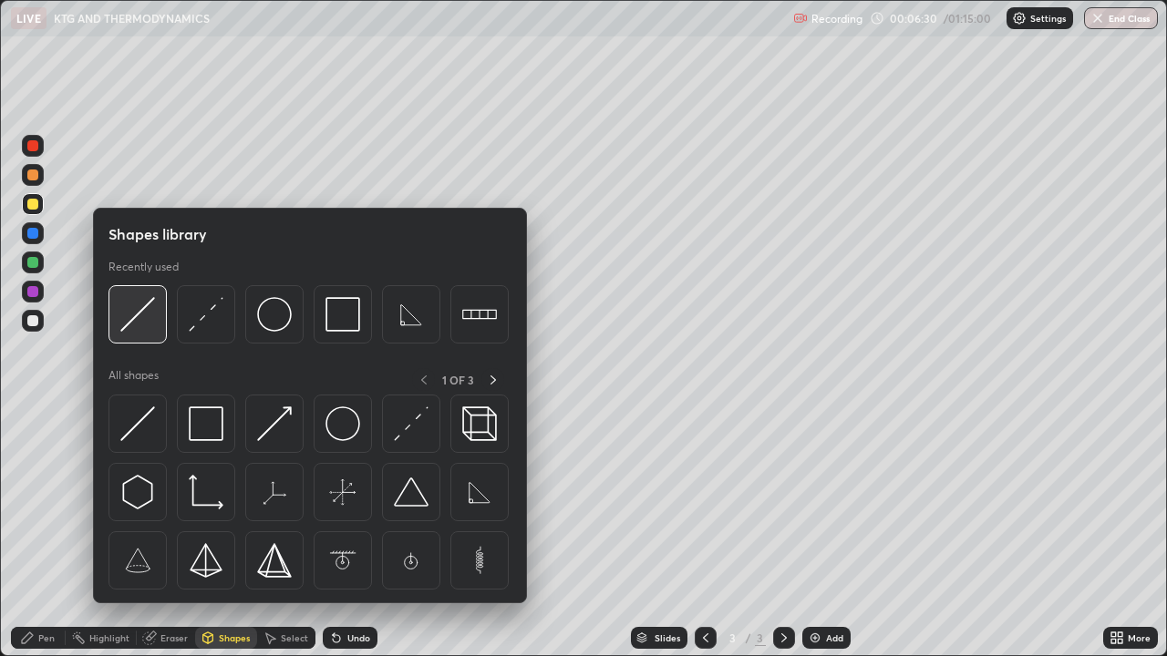
click at [123, 324] on img at bounding box center [137, 314] width 35 height 35
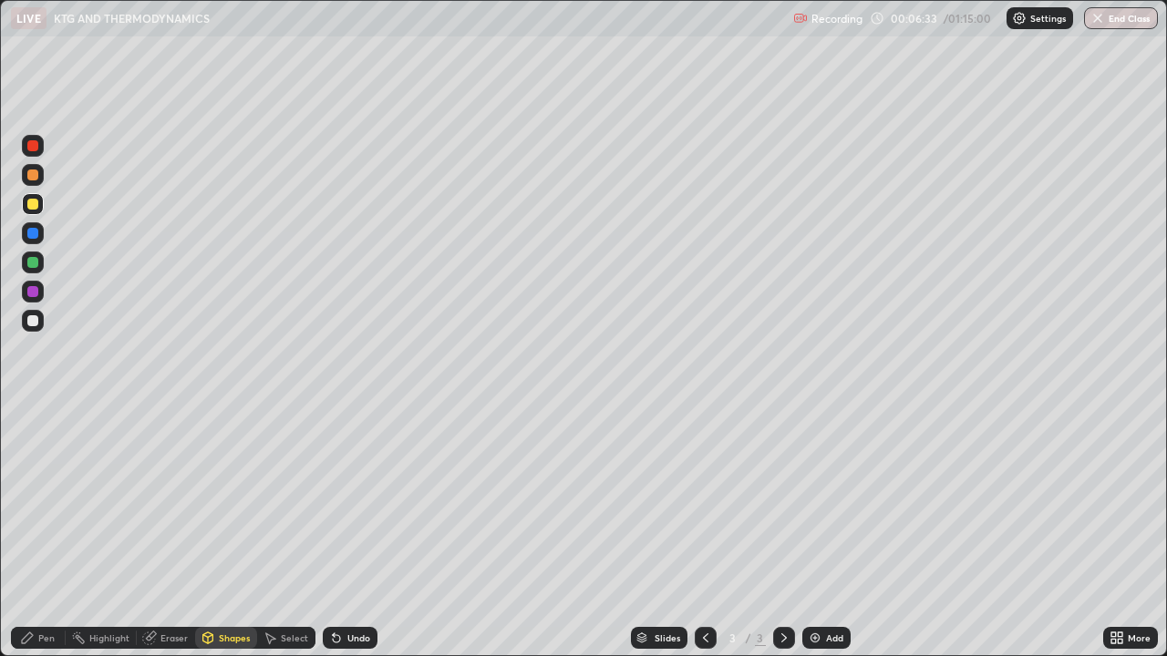
click at [53, 532] on div "Pen" at bounding box center [38, 638] width 55 height 22
click at [826, 532] on div "Add" at bounding box center [834, 638] width 17 height 9
click at [224, 532] on div "Shapes" at bounding box center [234, 638] width 31 height 9
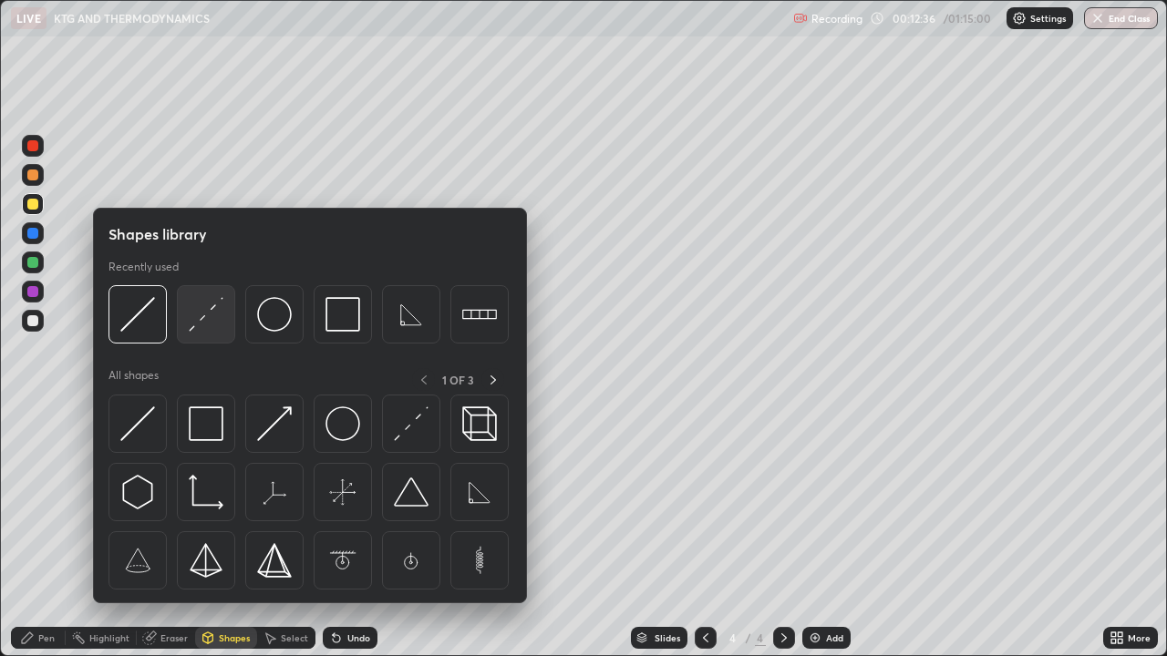
click at [201, 314] on img at bounding box center [206, 314] width 35 height 35
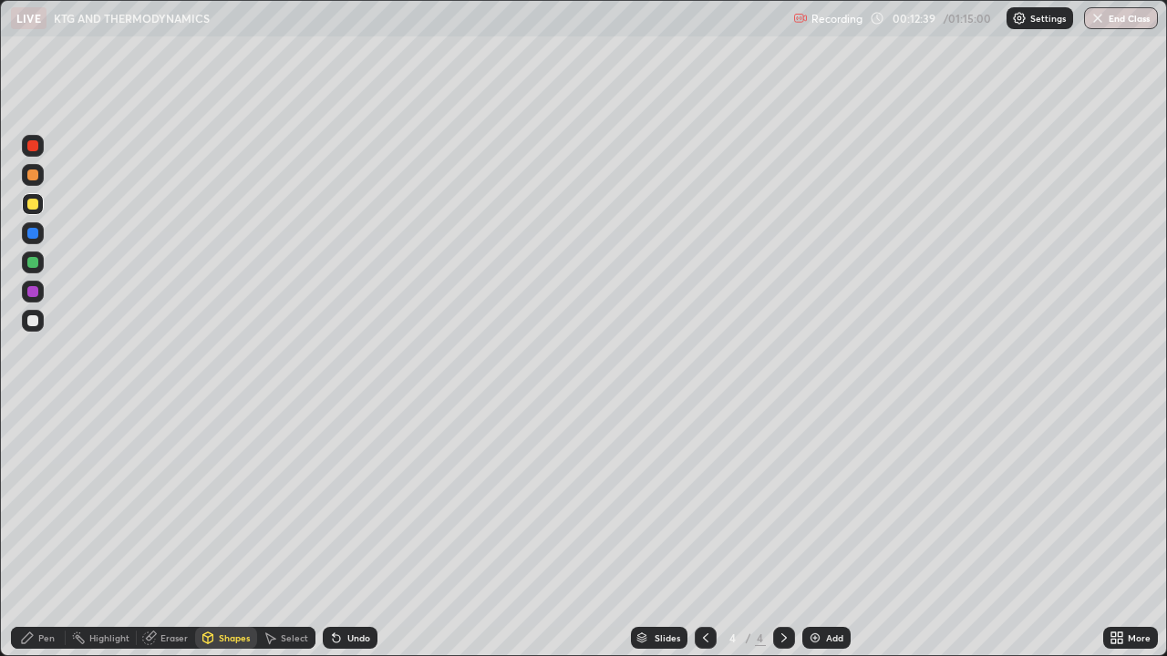
click at [231, 532] on div "Shapes" at bounding box center [226, 638] width 62 height 22
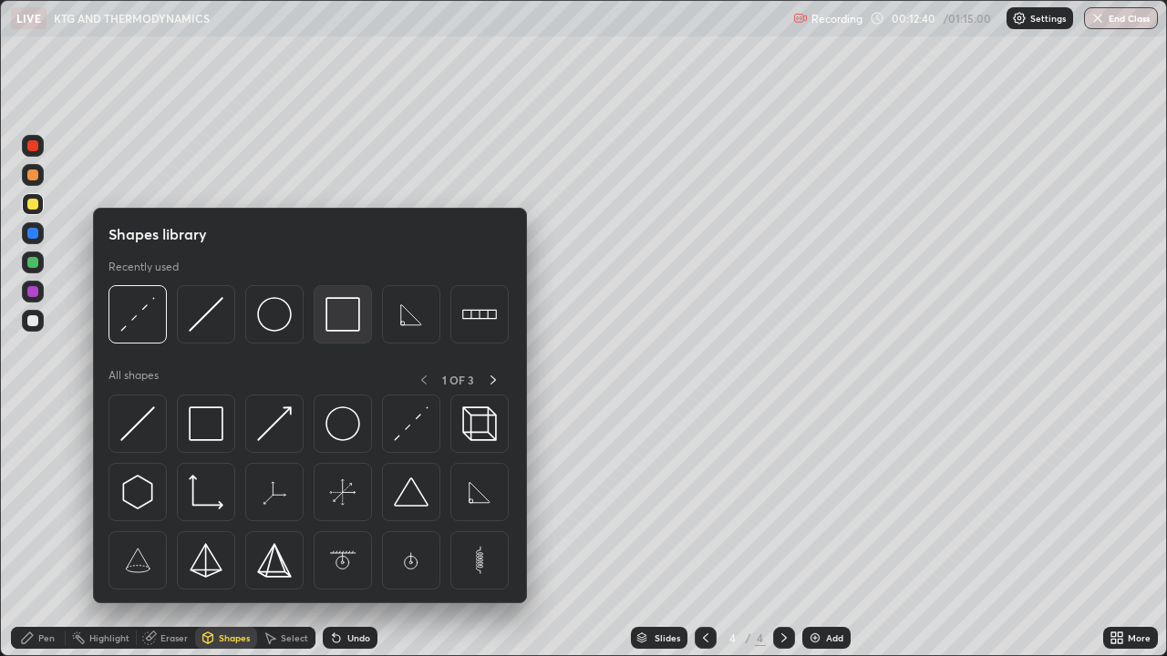
click at [344, 329] on img at bounding box center [342, 314] width 35 height 35
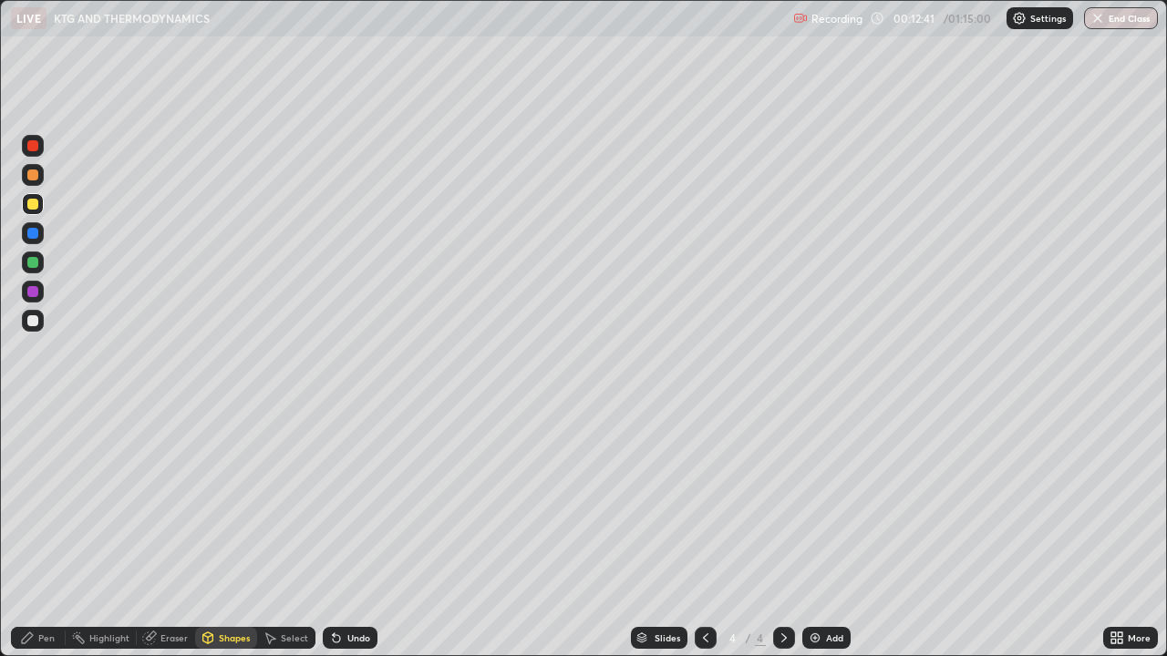
click at [221, 532] on div "Shapes" at bounding box center [234, 638] width 31 height 9
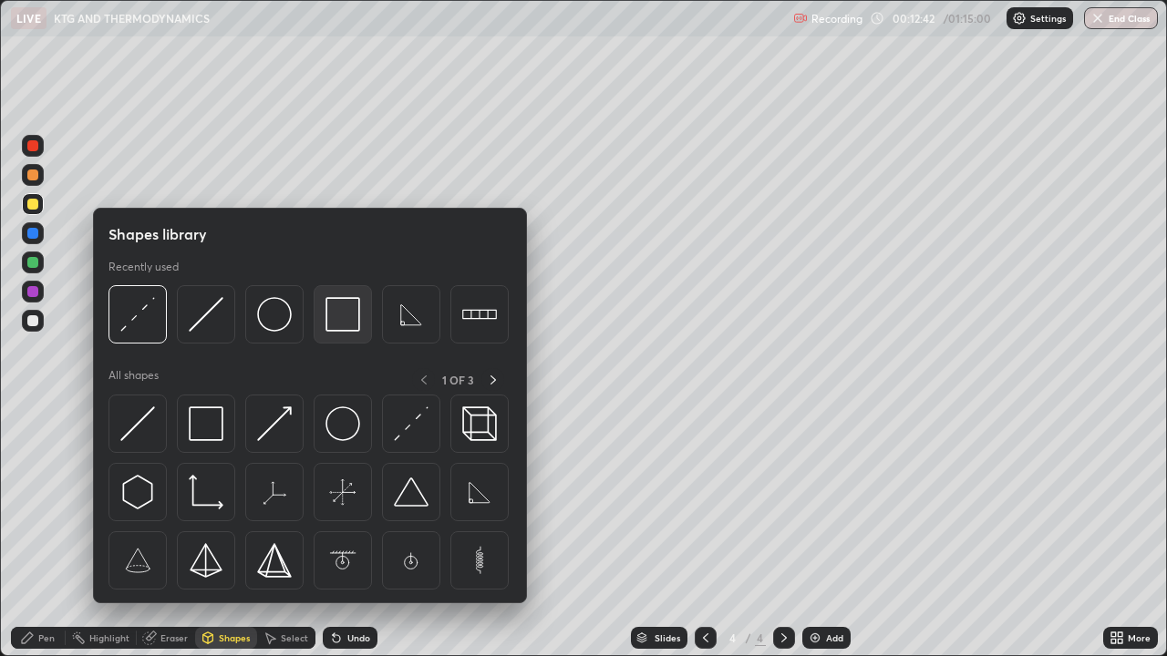
click at [339, 329] on img at bounding box center [342, 314] width 35 height 35
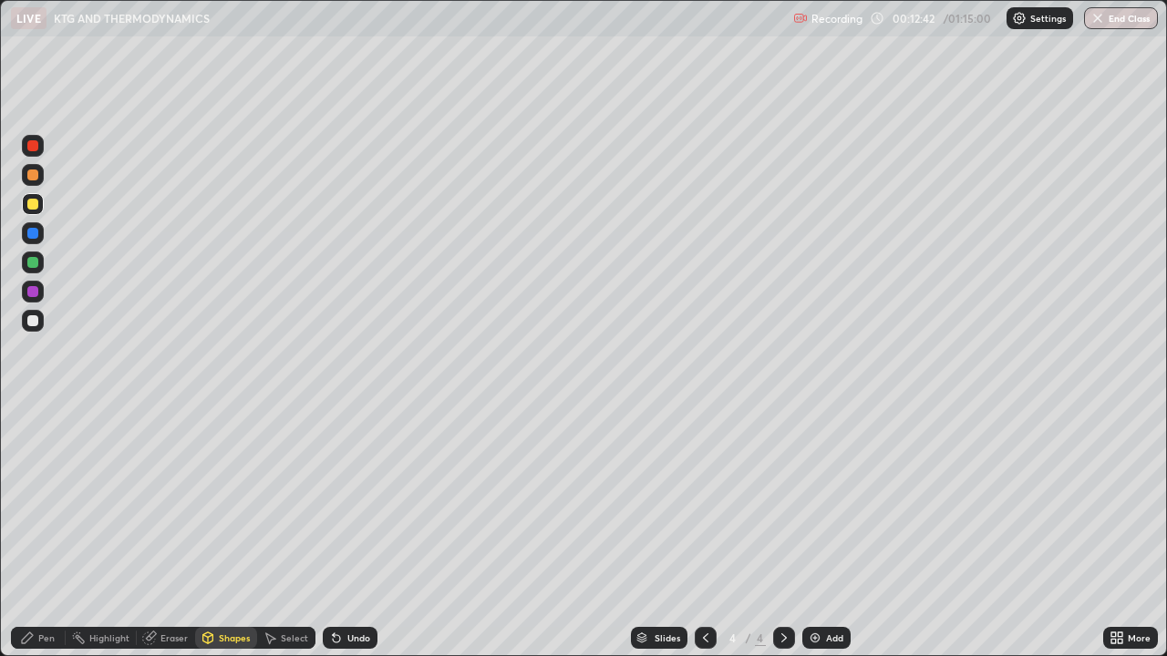
click at [32, 322] on div at bounding box center [32, 320] width 11 height 11
click at [213, 532] on div "Shapes" at bounding box center [226, 638] width 62 height 22
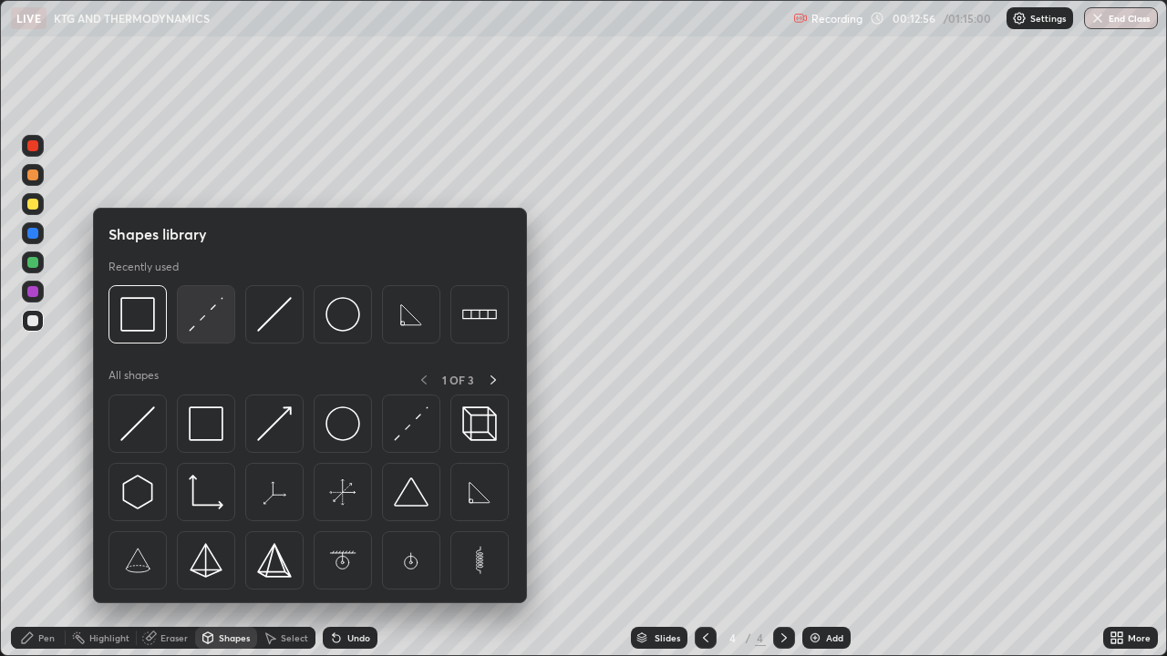
click at [211, 325] on img at bounding box center [206, 314] width 35 height 35
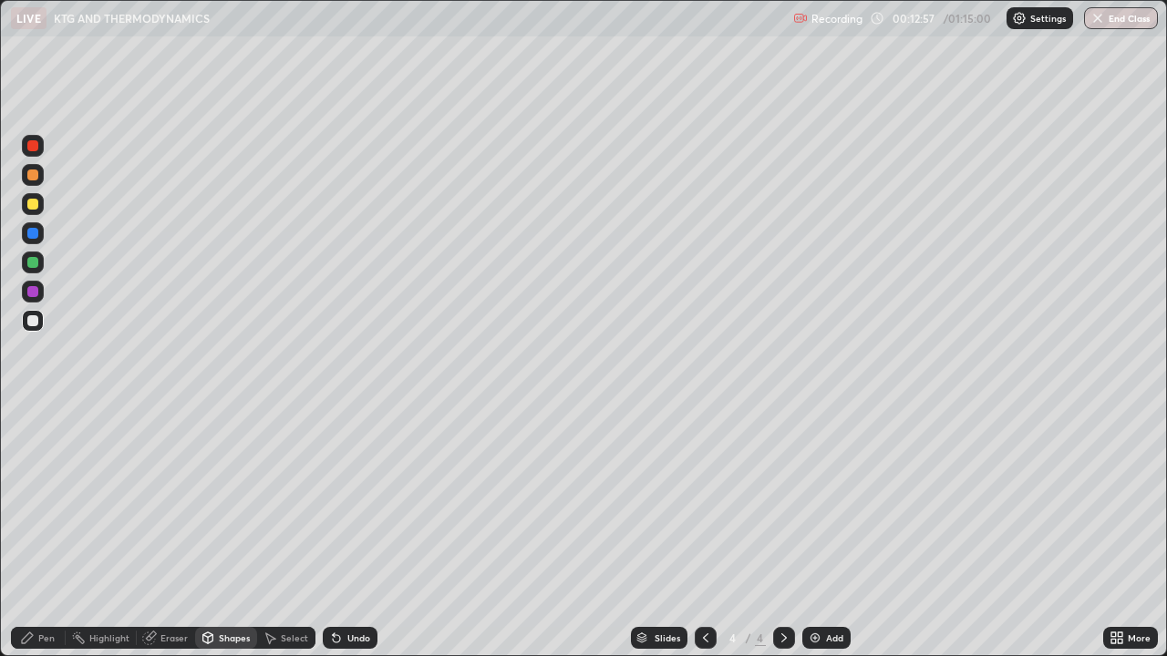
click at [33, 319] on div at bounding box center [32, 320] width 11 height 11
click at [53, 532] on div "Pen" at bounding box center [46, 638] width 16 height 9
click at [205, 532] on icon at bounding box center [208, 638] width 10 height 11
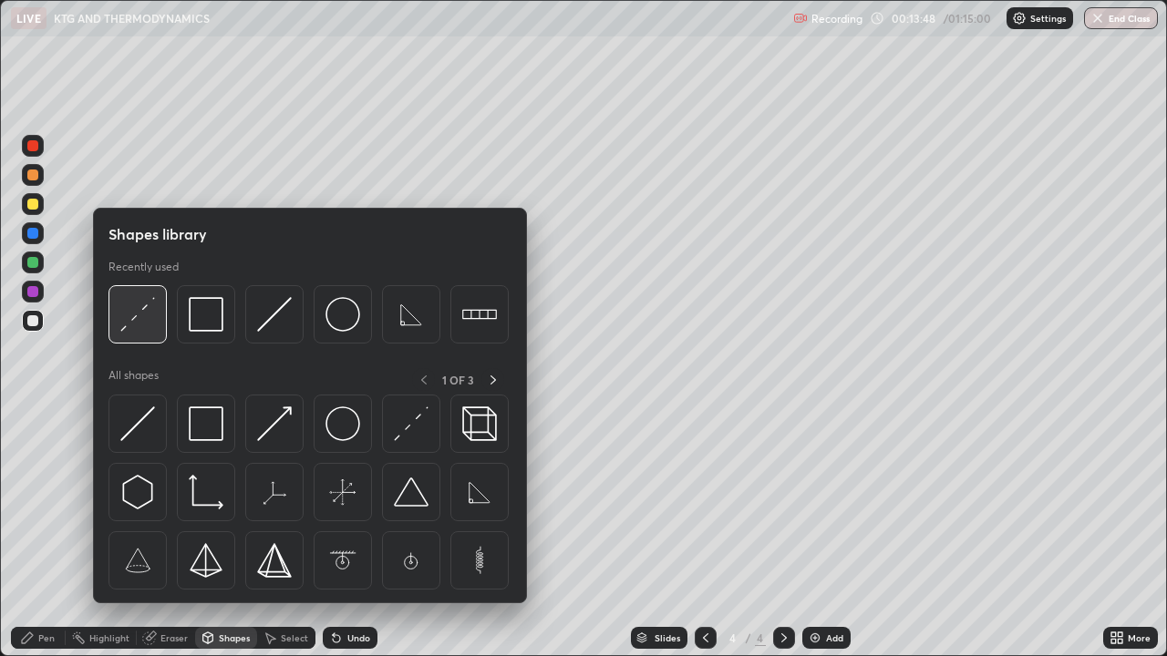
click at [142, 324] on img at bounding box center [137, 314] width 35 height 35
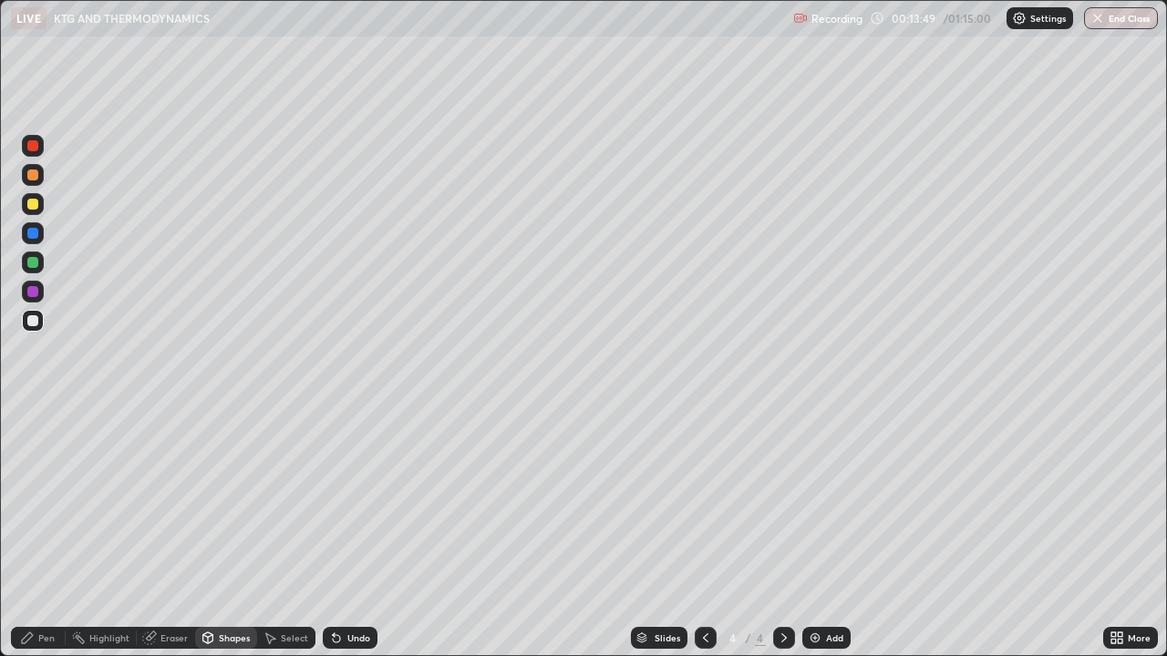
click at [34, 263] on div at bounding box center [32, 262] width 11 height 11
click at [30, 204] on div at bounding box center [32, 204] width 11 height 11
click at [226, 532] on div "Shapes" at bounding box center [226, 638] width 62 height 22
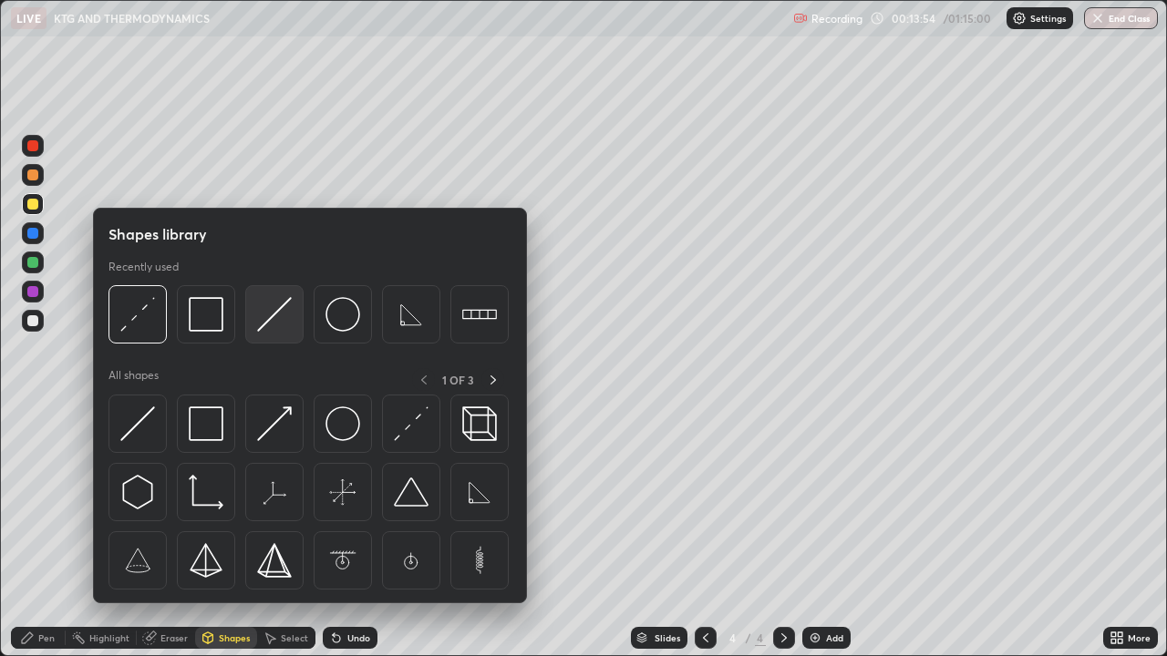
click at [279, 318] on img at bounding box center [274, 314] width 35 height 35
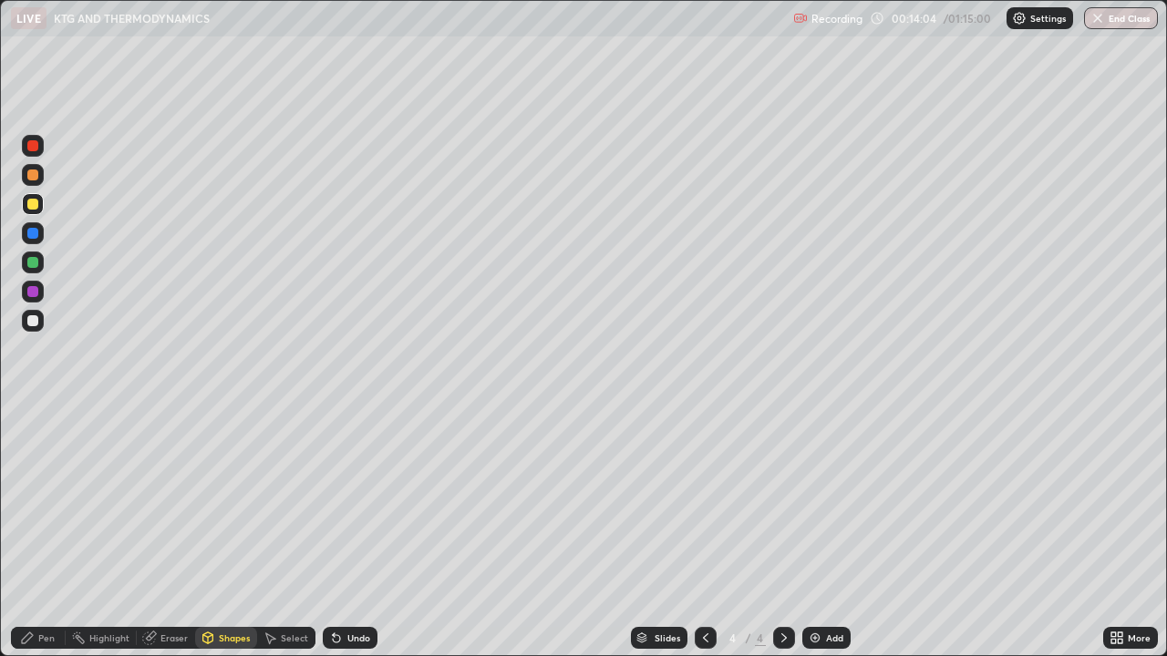
click at [35, 532] on div "Pen" at bounding box center [38, 638] width 55 height 22
click at [165, 532] on div "Eraser" at bounding box center [173, 638] width 27 height 9
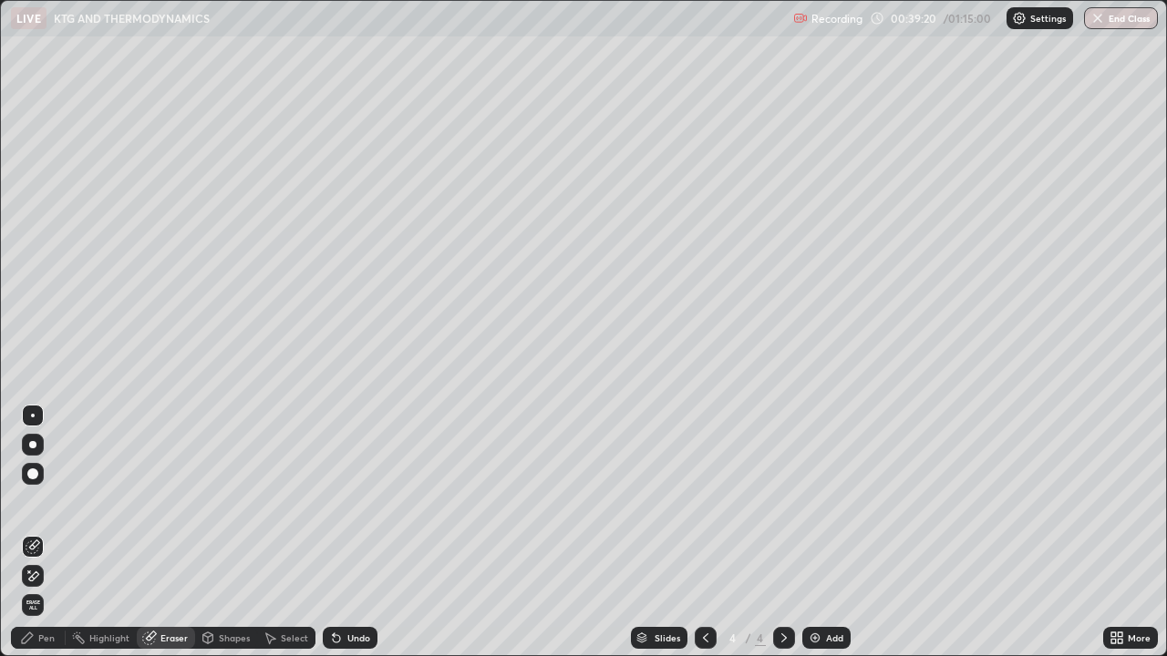
click at [40, 532] on span "Erase all" at bounding box center [33, 605] width 20 height 11
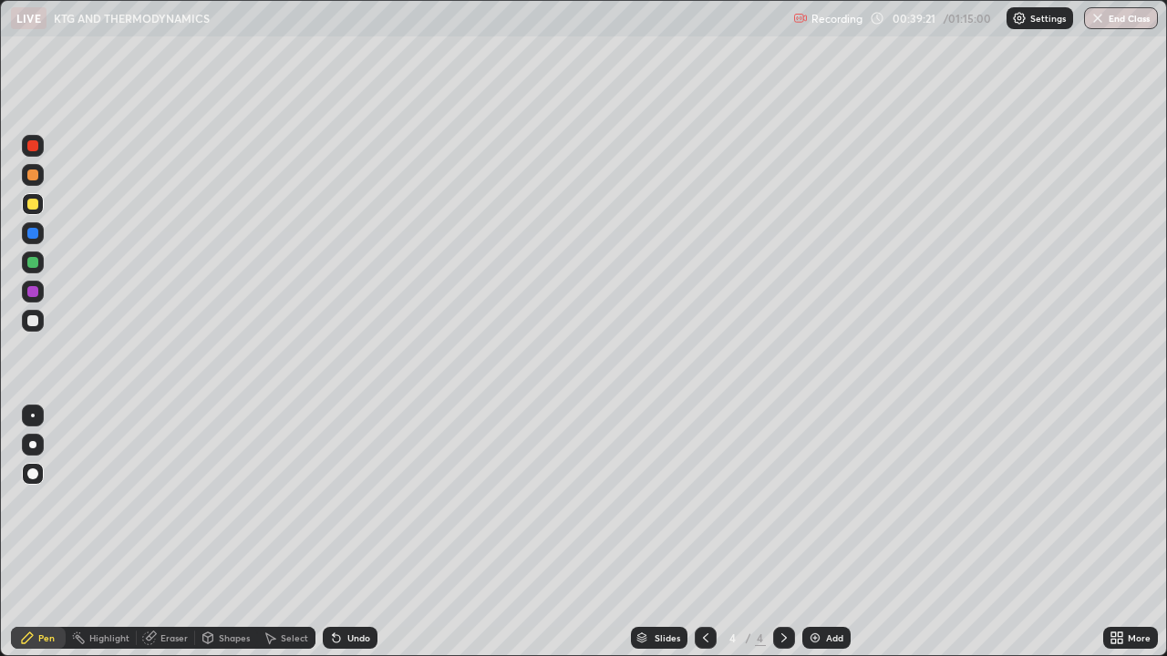
click at [27, 532] on icon at bounding box center [27, 638] width 15 height 15
click at [31, 468] on div at bounding box center [33, 474] width 22 height 22
click at [26, 324] on div at bounding box center [33, 321] width 22 height 22
click at [229, 532] on div "Shapes" at bounding box center [234, 638] width 31 height 9
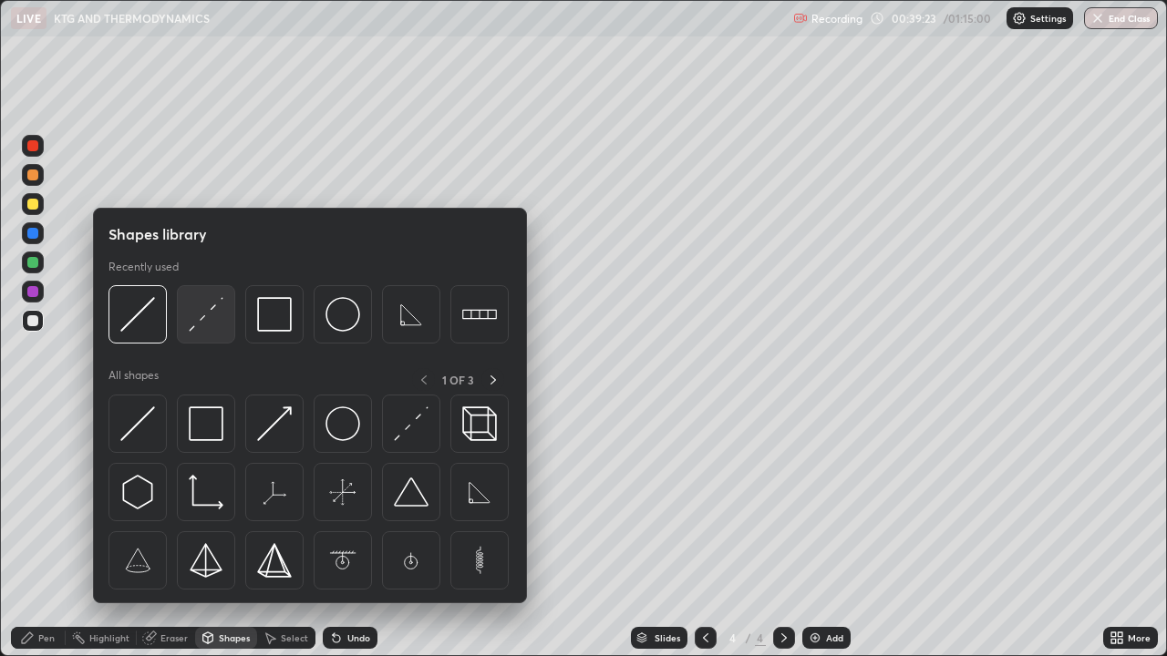
click at [192, 332] on img at bounding box center [206, 314] width 35 height 35
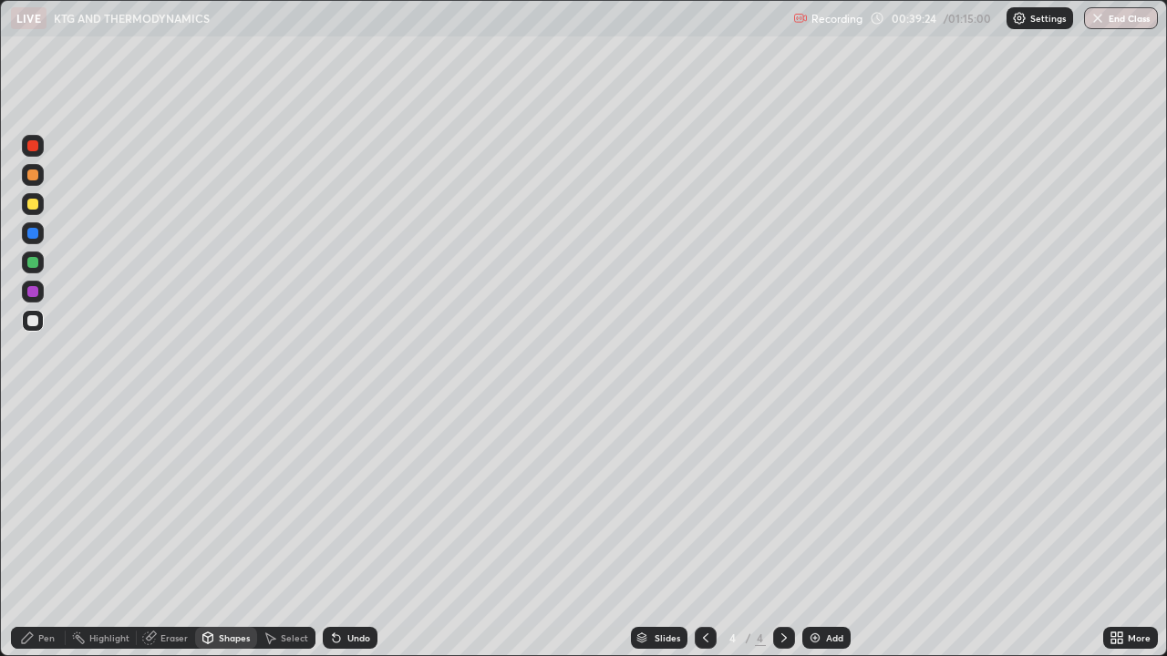
click at [41, 532] on div "Pen" at bounding box center [46, 638] width 16 height 9
click at [34, 532] on icon at bounding box center [27, 638] width 15 height 15
click at [336, 532] on icon at bounding box center [336, 638] width 15 height 15
click at [213, 532] on icon at bounding box center [208, 638] width 15 height 15
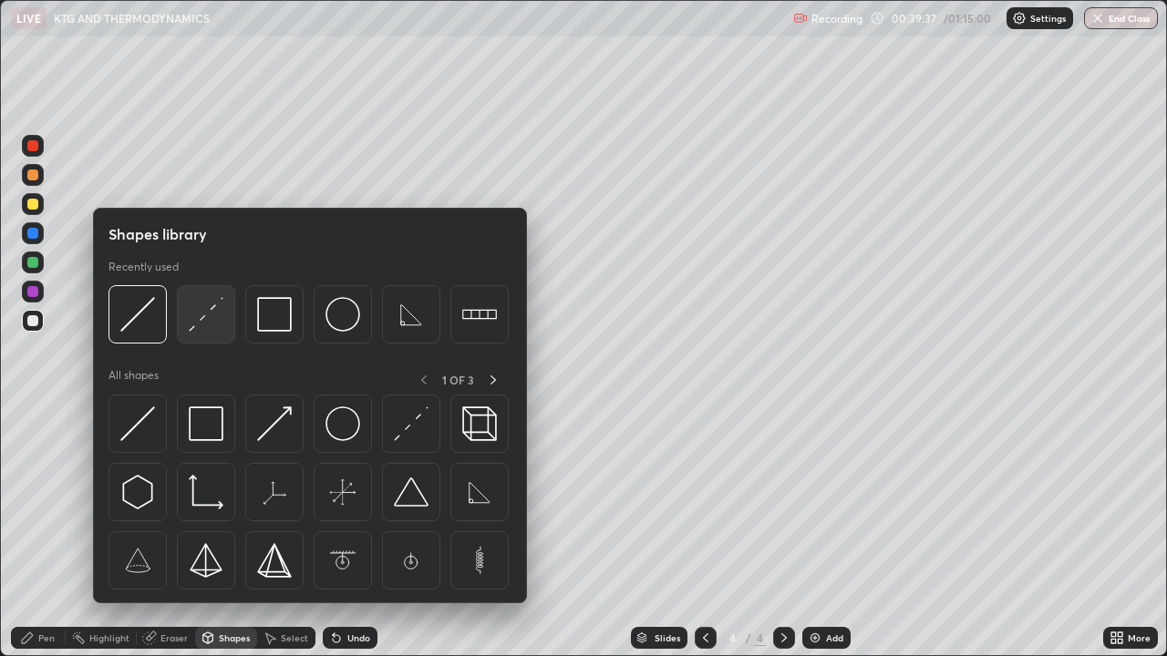
click at [199, 321] on img at bounding box center [206, 314] width 35 height 35
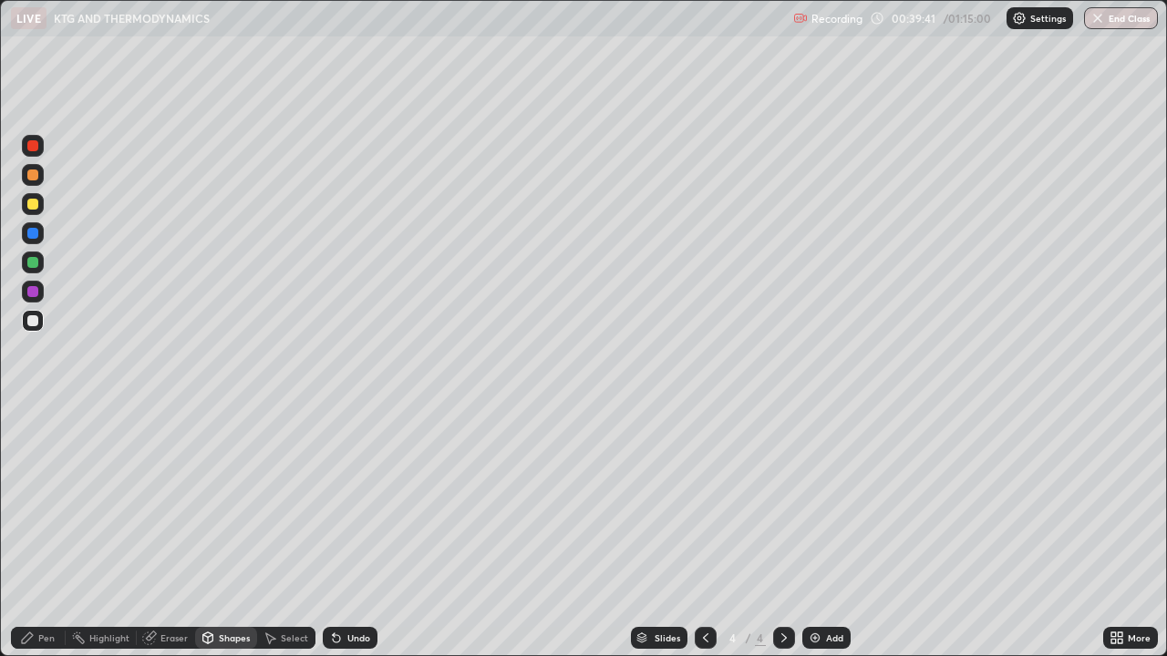
click at [45, 532] on div "Pen" at bounding box center [38, 638] width 55 height 22
click at [227, 532] on div "Shapes" at bounding box center [234, 638] width 31 height 9
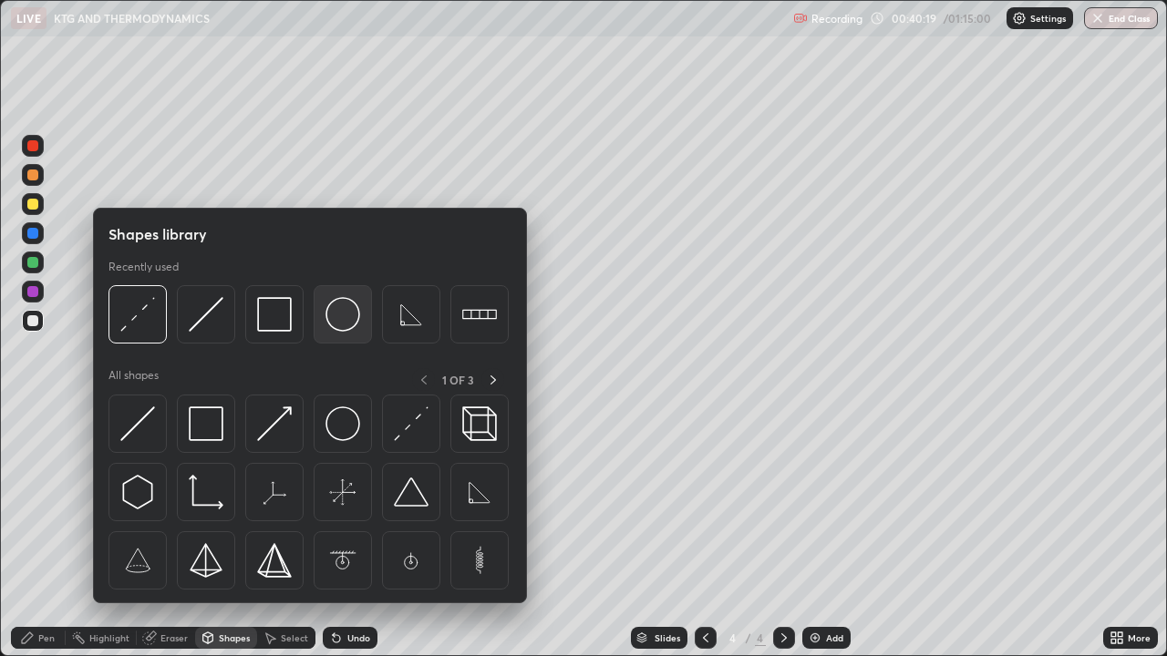
click at [346, 315] on img at bounding box center [342, 314] width 35 height 35
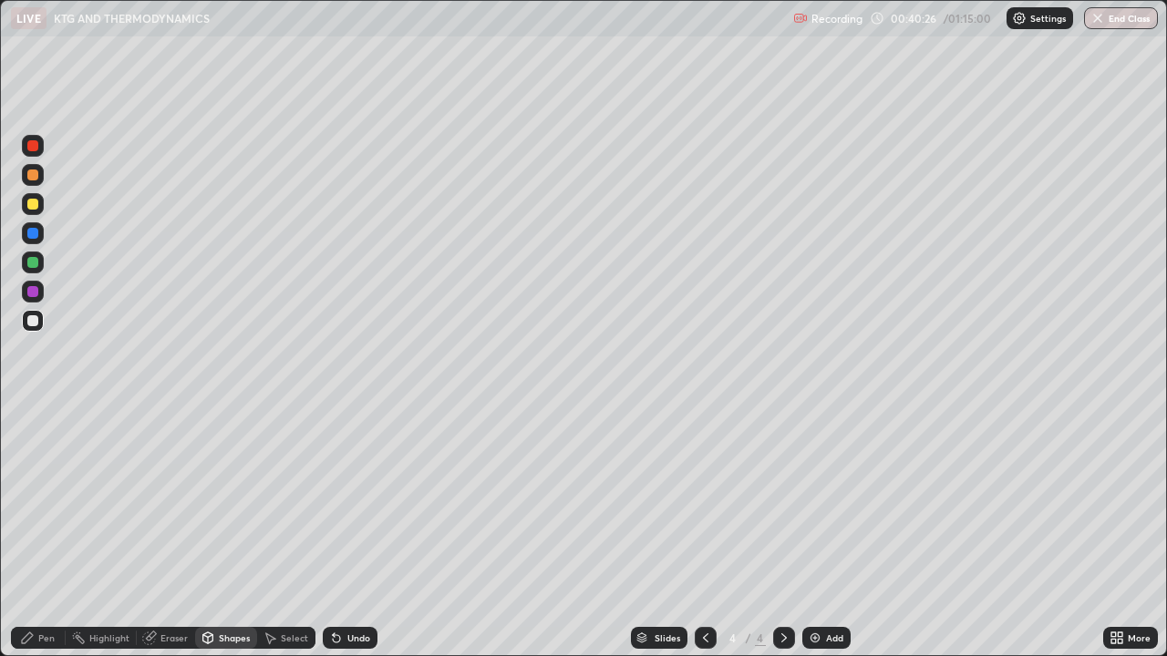
click at [32, 532] on icon at bounding box center [27, 638] width 11 height 11
click at [48, 532] on div "Pen" at bounding box center [38, 638] width 55 height 22
click at [31, 479] on div at bounding box center [32, 474] width 11 height 11
click at [44, 532] on div "Pen" at bounding box center [46, 638] width 16 height 9
click at [226, 532] on div "Shapes" at bounding box center [234, 638] width 31 height 9
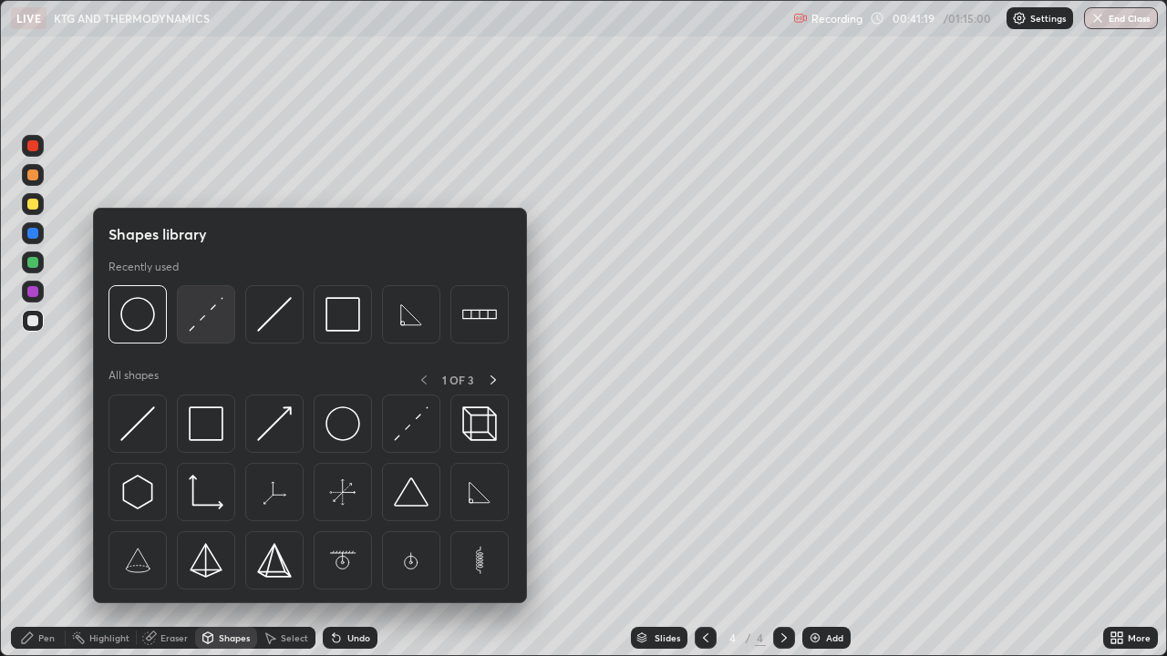
click at [202, 321] on img at bounding box center [206, 314] width 35 height 35
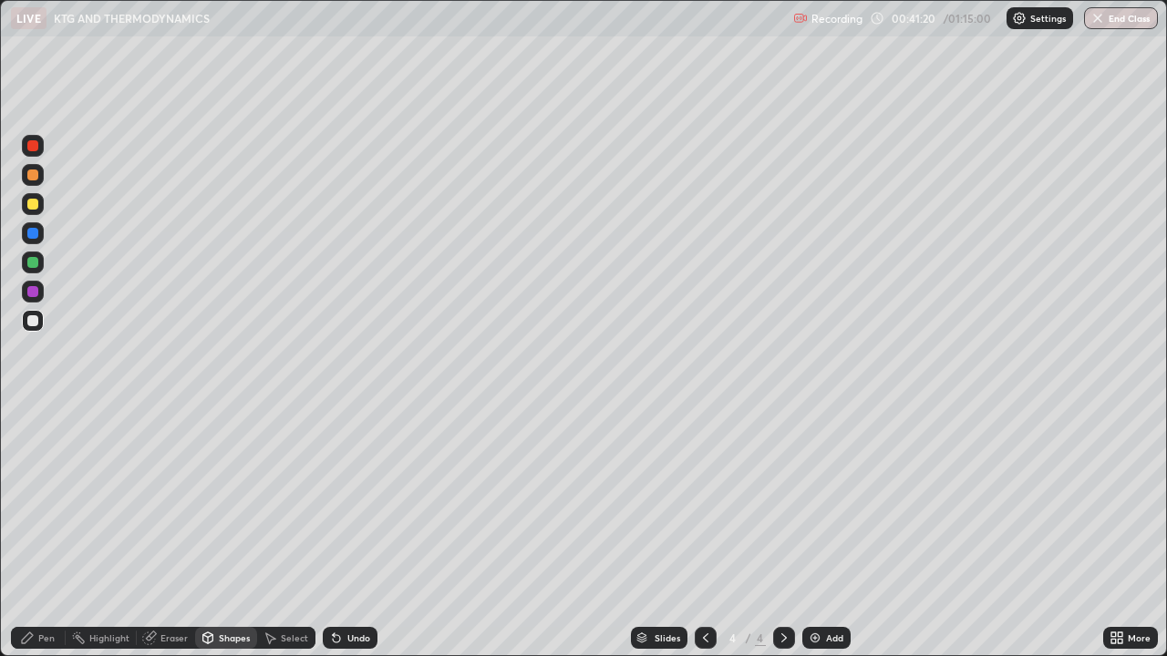
click at [36, 203] on div at bounding box center [32, 204] width 11 height 11
click at [38, 532] on div "Pen" at bounding box center [46, 638] width 16 height 9
click at [229, 532] on div "Shapes" at bounding box center [234, 638] width 31 height 9
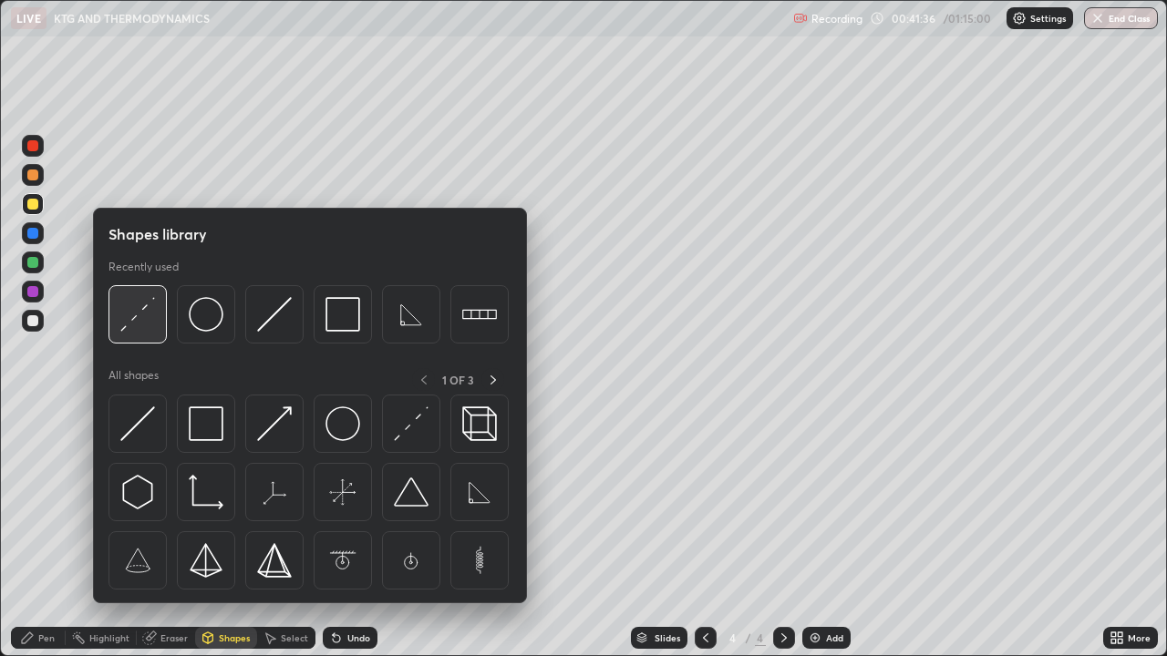
click at [129, 318] on img at bounding box center [137, 314] width 35 height 35
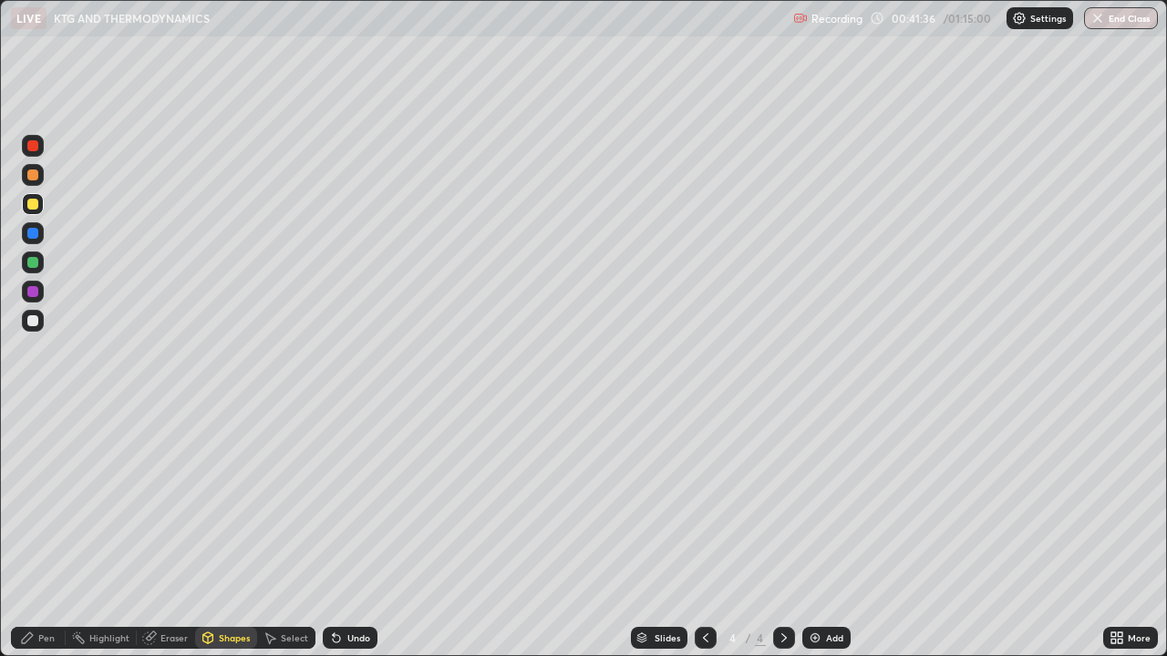
click at [35, 320] on div at bounding box center [32, 320] width 11 height 11
click at [34, 532] on icon at bounding box center [27, 638] width 15 height 15
click at [36, 199] on div at bounding box center [33, 204] width 22 height 22
click at [229, 532] on div "Shapes" at bounding box center [234, 638] width 31 height 9
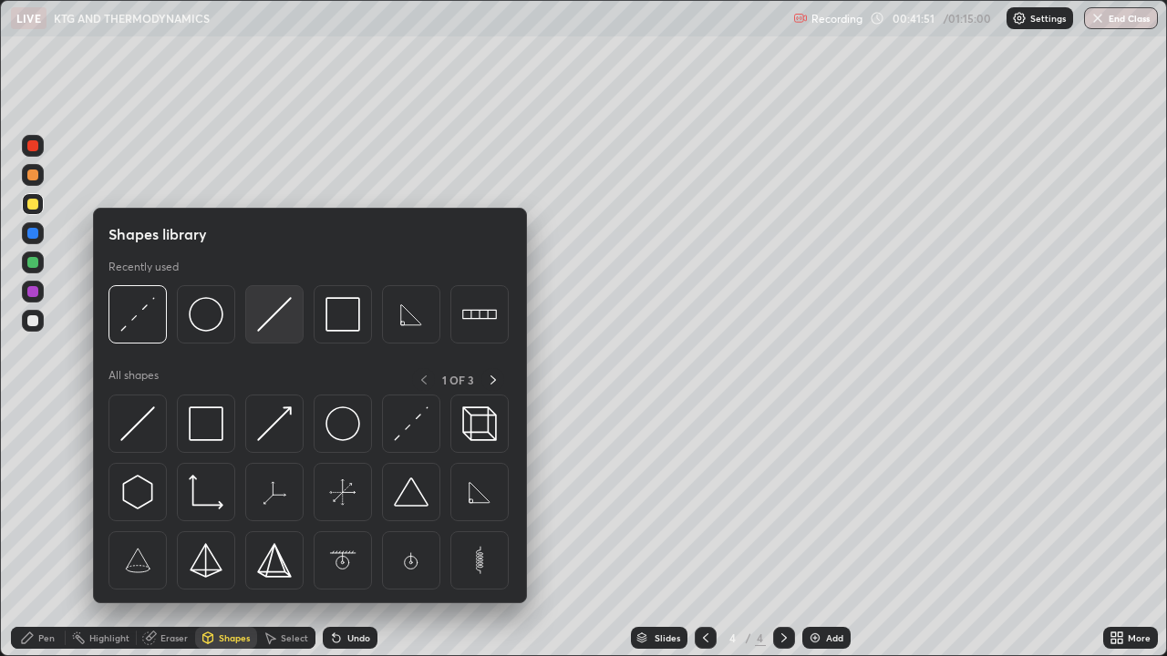
click at [274, 313] on img at bounding box center [274, 314] width 35 height 35
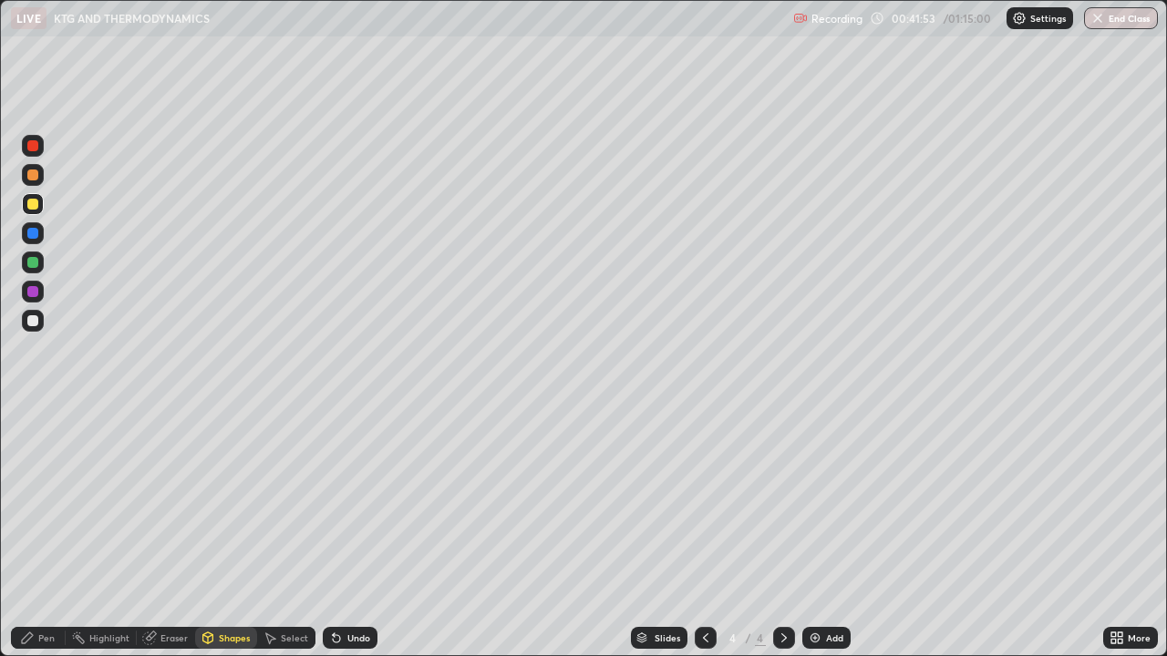
click at [31, 532] on div "Pen" at bounding box center [38, 638] width 55 height 22
click at [226, 532] on div "Shapes" at bounding box center [234, 638] width 31 height 9
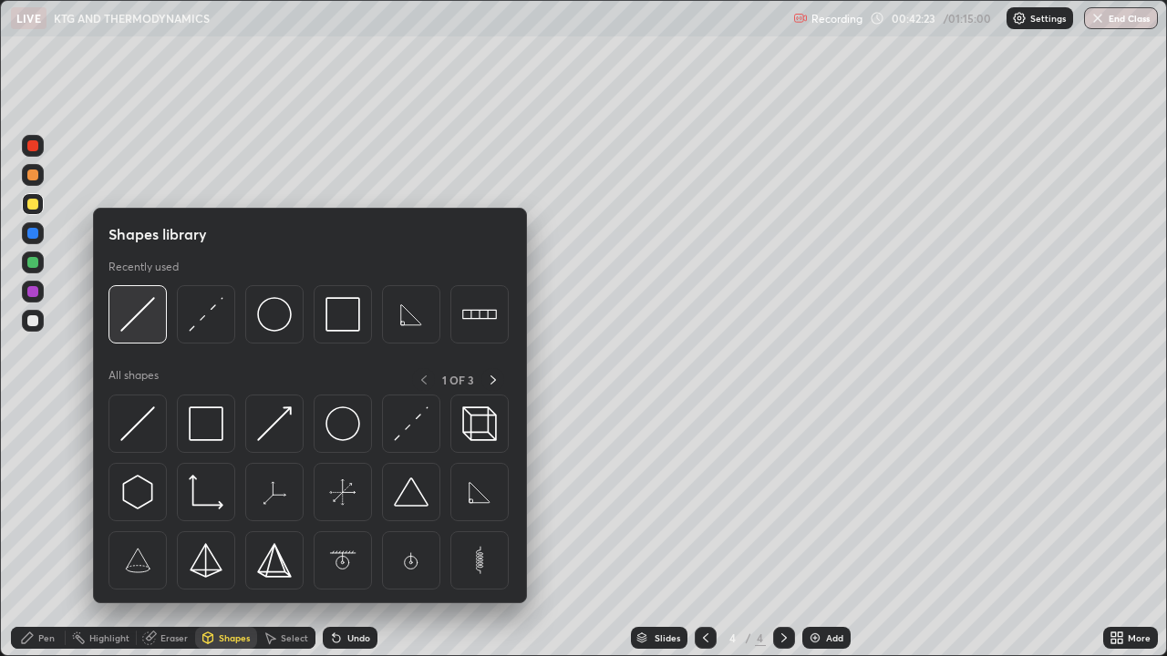
click at [139, 325] on img at bounding box center [137, 314] width 35 height 35
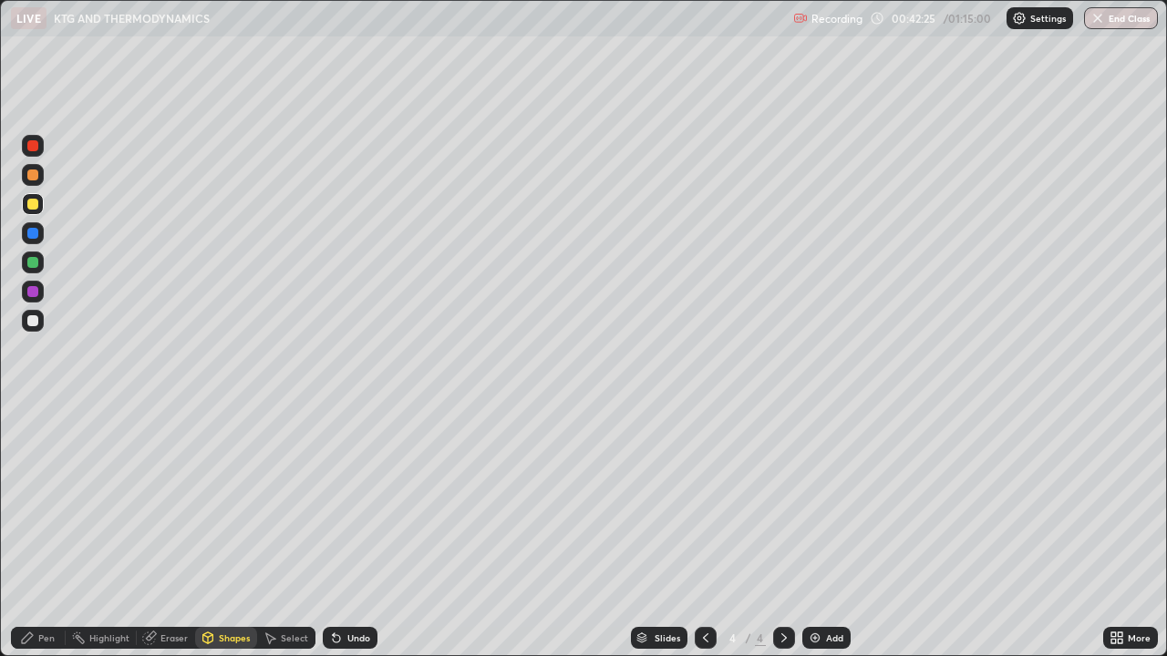
click at [25, 532] on icon at bounding box center [27, 638] width 15 height 15
click at [221, 532] on div "Shapes" at bounding box center [234, 638] width 31 height 9
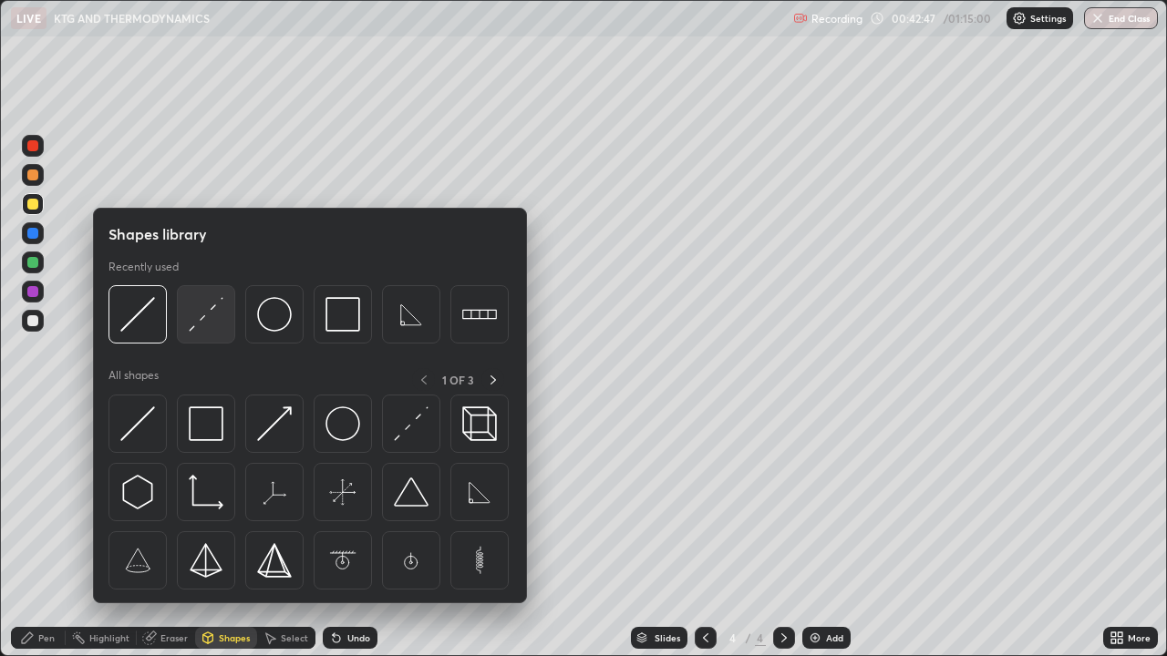
click at [189, 323] on img at bounding box center [206, 314] width 35 height 35
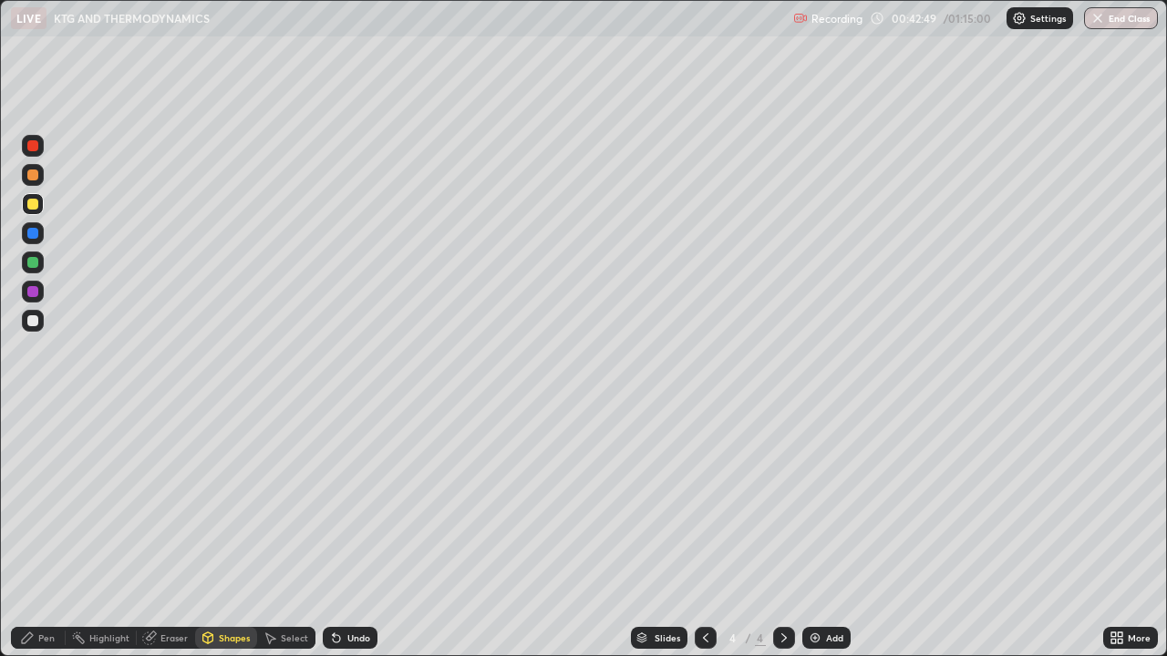
click at [36, 532] on div "Pen" at bounding box center [38, 638] width 55 height 22
click at [225, 532] on div "Shapes" at bounding box center [226, 638] width 62 height 22
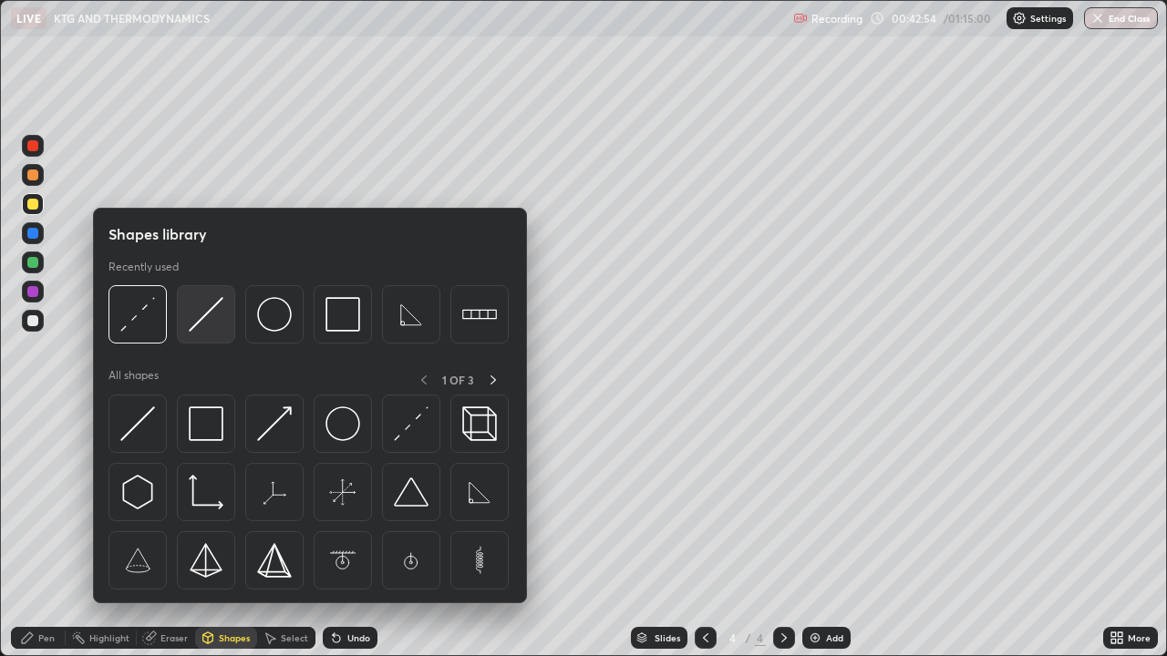
click at [194, 329] on img at bounding box center [206, 314] width 35 height 35
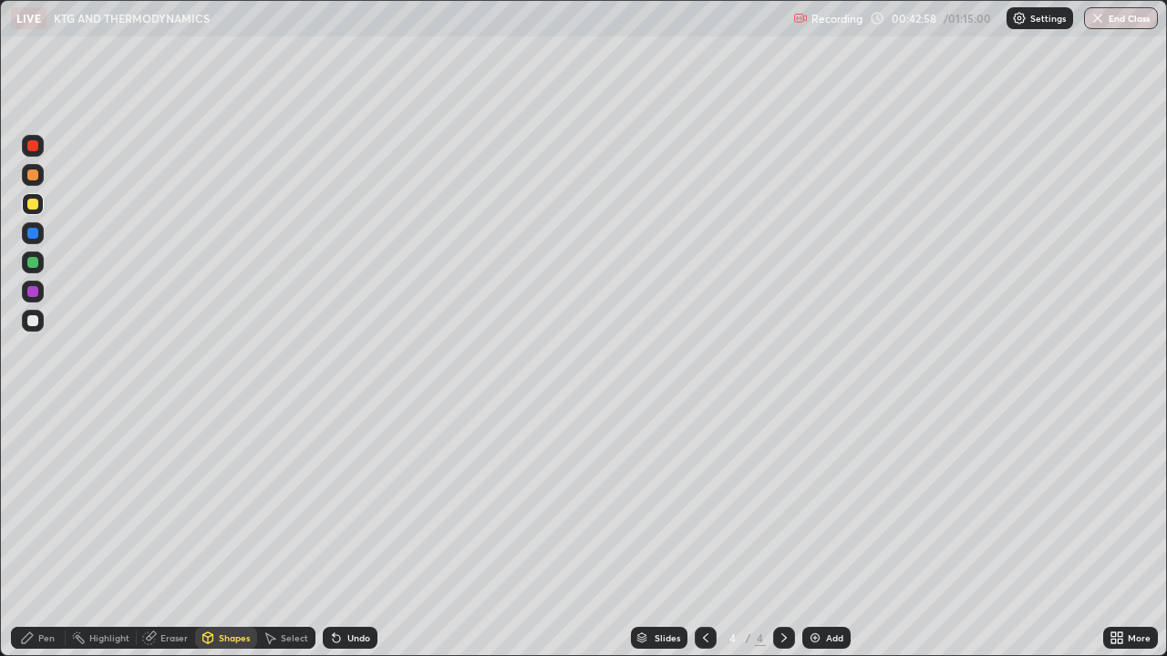
click at [43, 532] on div "Pen" at bounding box center [46, 638] width 16 height 9
click at [351, 532] on div "Undo" at bounding box center [350, 638] width 55 height 22
click at [352, 532] on div "Undo" at bounding box center [350, 638] width 55 height 22
click at [353, 532] on div "Undo" at bounding box center [350, 638] width 55 height 22
click at [350, 532] on div "Undo" at bounding box center [350, 638] width 55 height 22
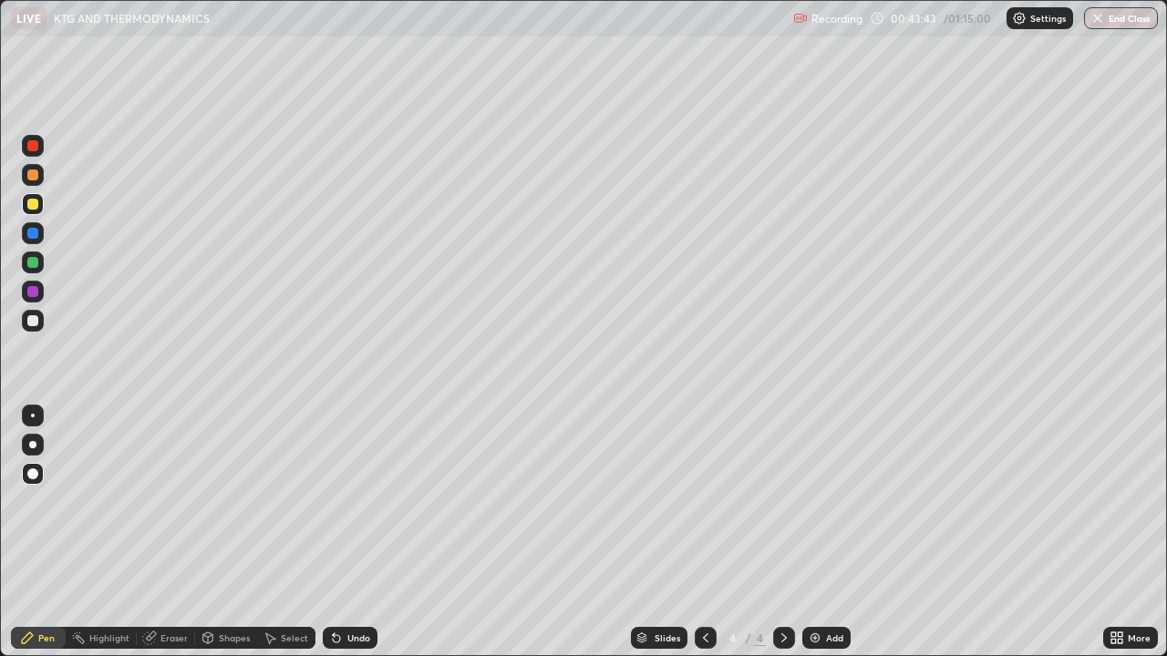
click at [236, 532] on div "Shapes" at bounding box center [234, 638] width 31 height 9
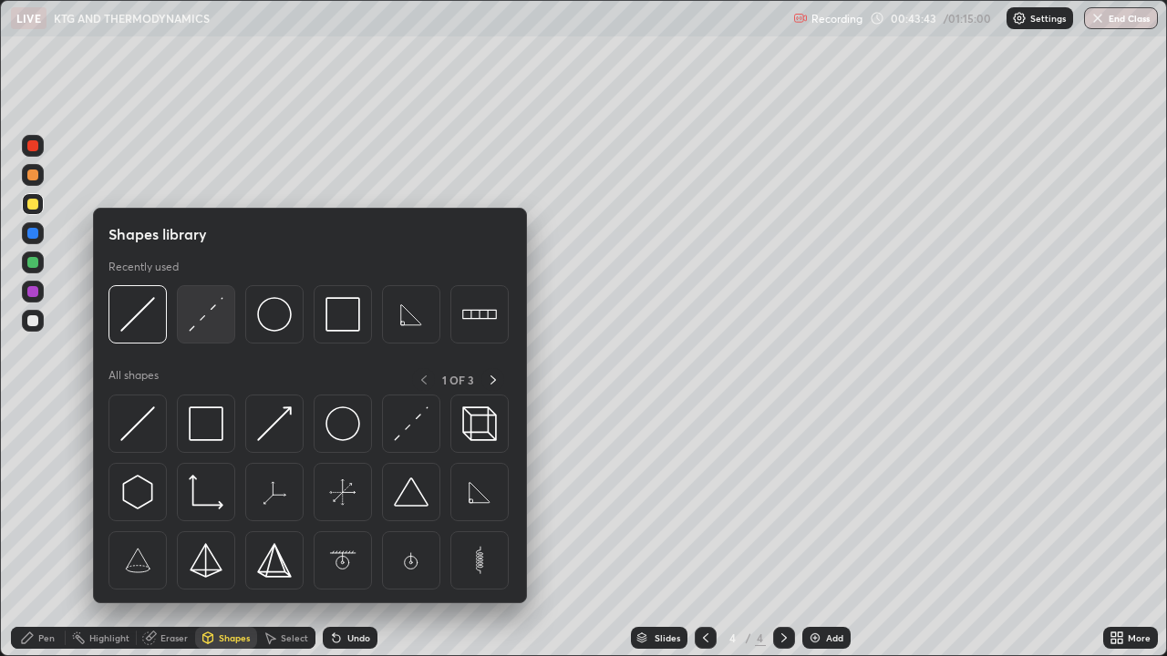
click at [206, 325] on img at bounding box center [206, 314] width 35 height 35
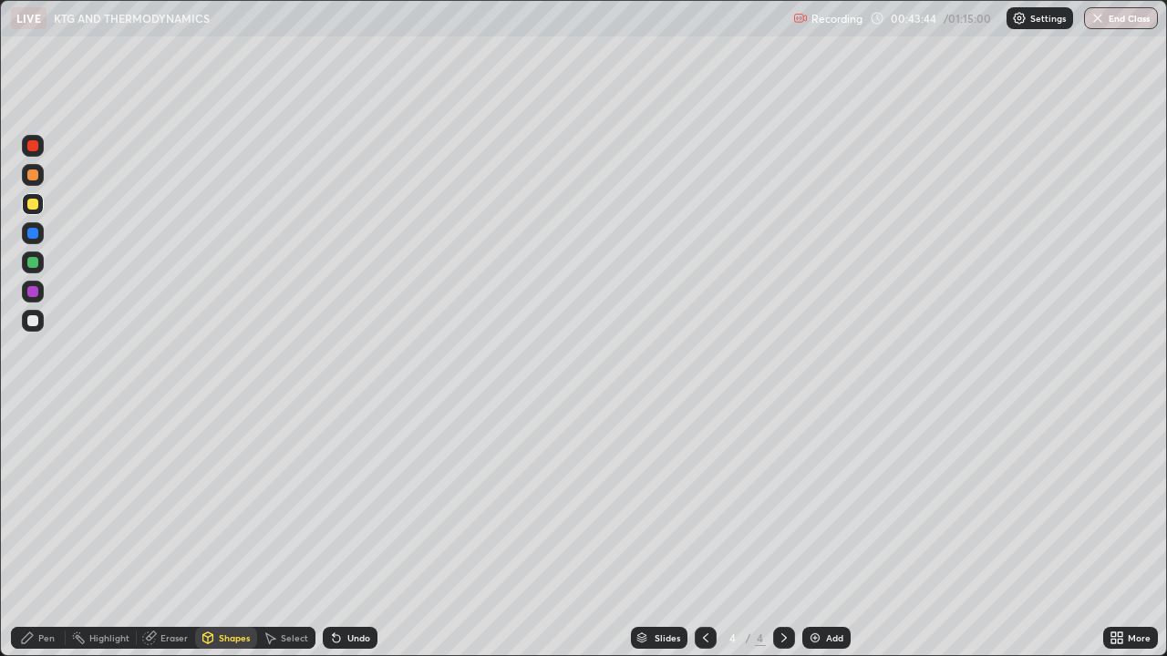
click at [34, 321] on div at bounding box center [32, 320] width 11 height 11
click at [42, 532] on div "Pen" at bounding box center [46, 638] width 16 height 9
click at [235, 532] on div "Shapes" at bounding box center [234, 638] width 31 height 9
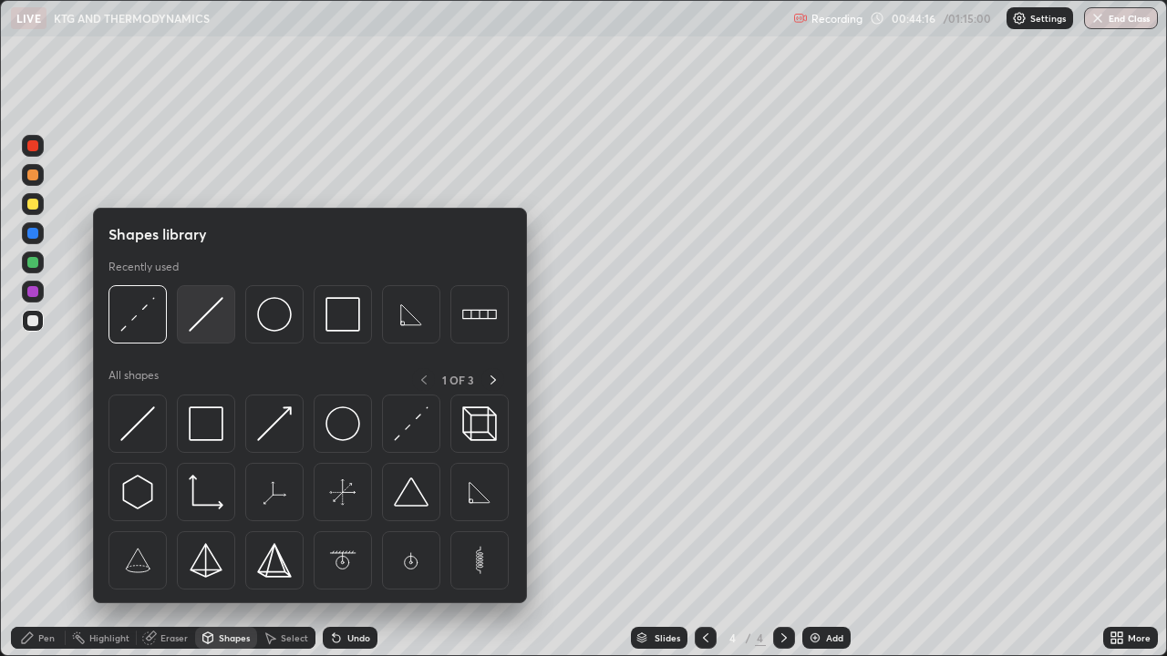
click at [203, 324] on img at bounding box center [206, 314] width 35 height 35
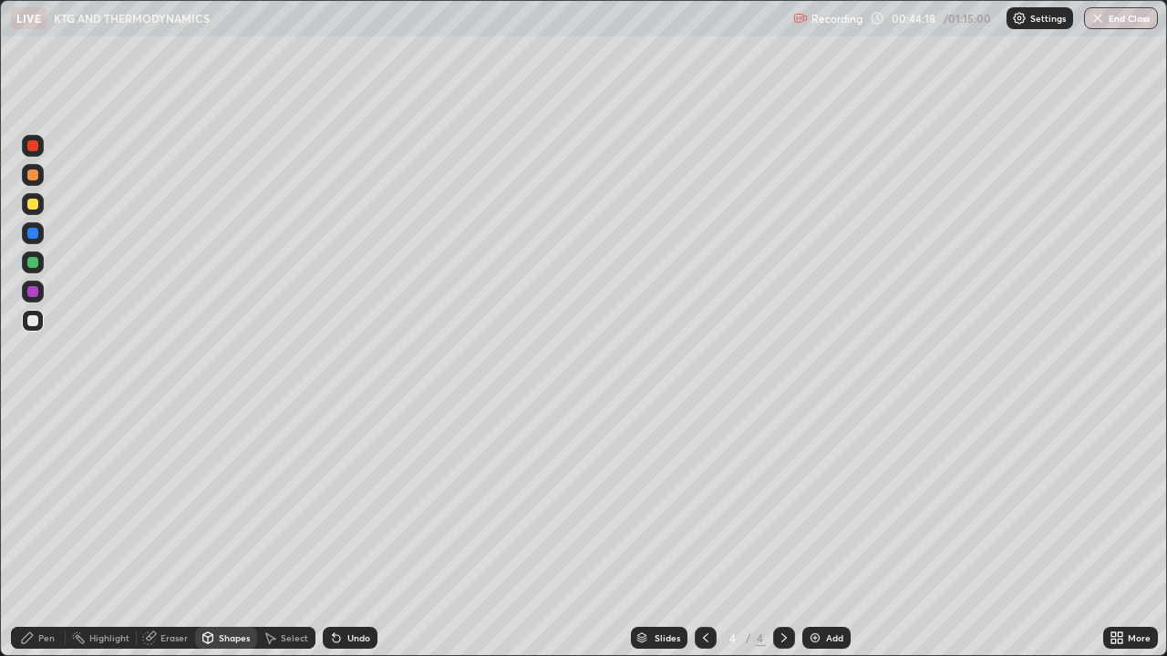
click at [36, 532] on div "Pen" at bounding box center [38, 638] width 55 height 22
click at [827, 532] on div "Add" at bounding box center [826, 638] width 48 height 22
click at [238, 532] on div "Shapes" at bounding box center [234, 638] width 31 height 9
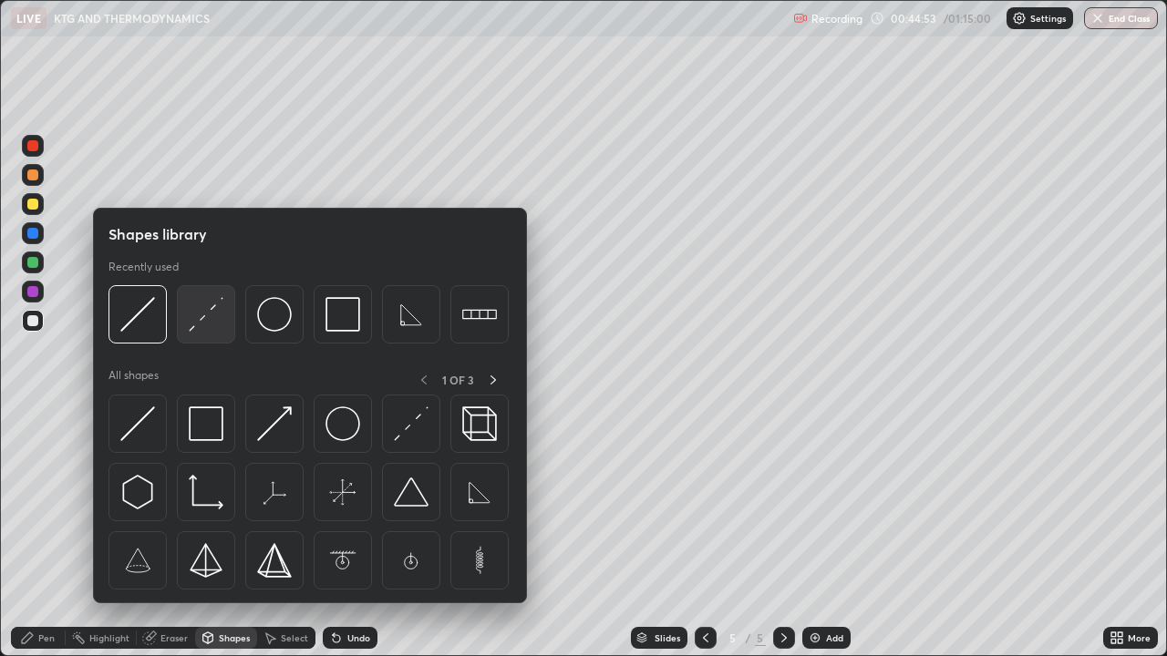
click at [196, 327] on img at bounding box center [206, 314] width 35 height 35
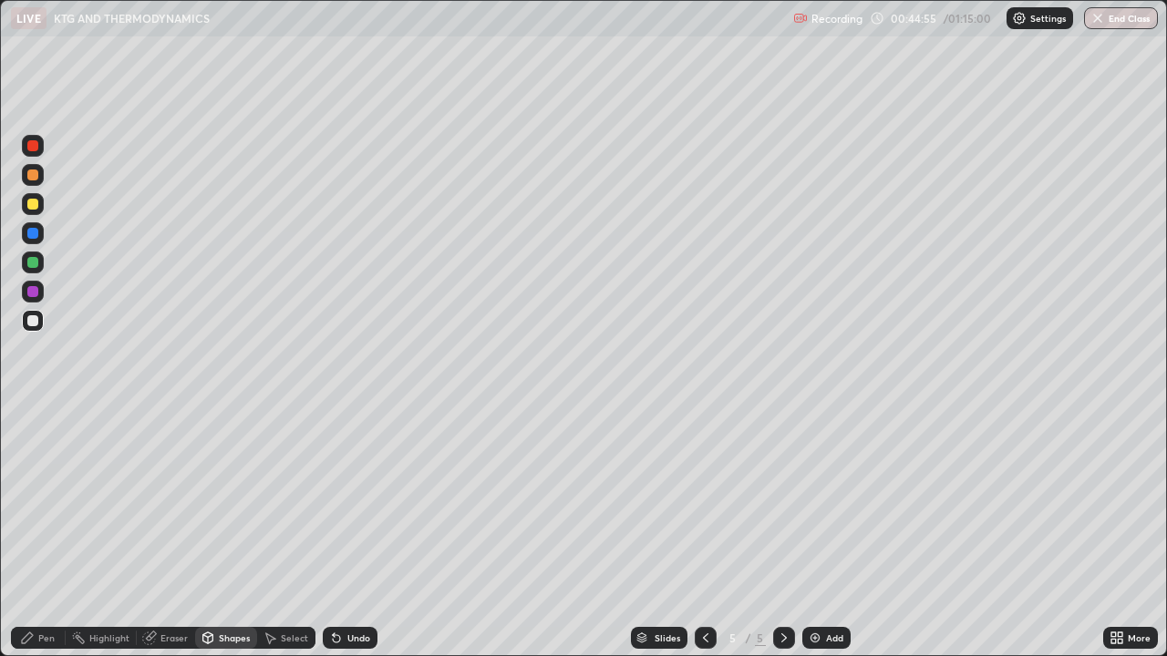
click at [37, 532] on div "Pen" at bounding box center [38, 638] width 55 height 22
click at [52, 532] on div "Pen" at bounding box center [46, 638] width 16 height 9
click at [227, 532] on div "Shapes" at bounding box center [234, 638] width 31 height 9
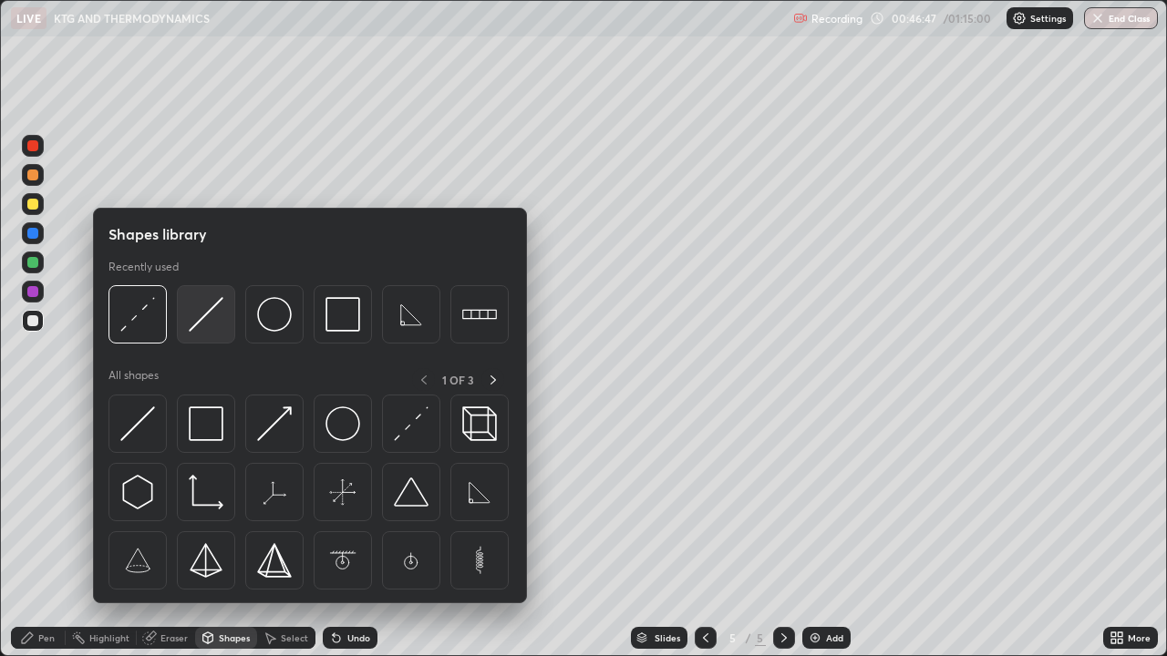
click at [202, 316] on img at bounding box center [206, 314] width 35 height 35
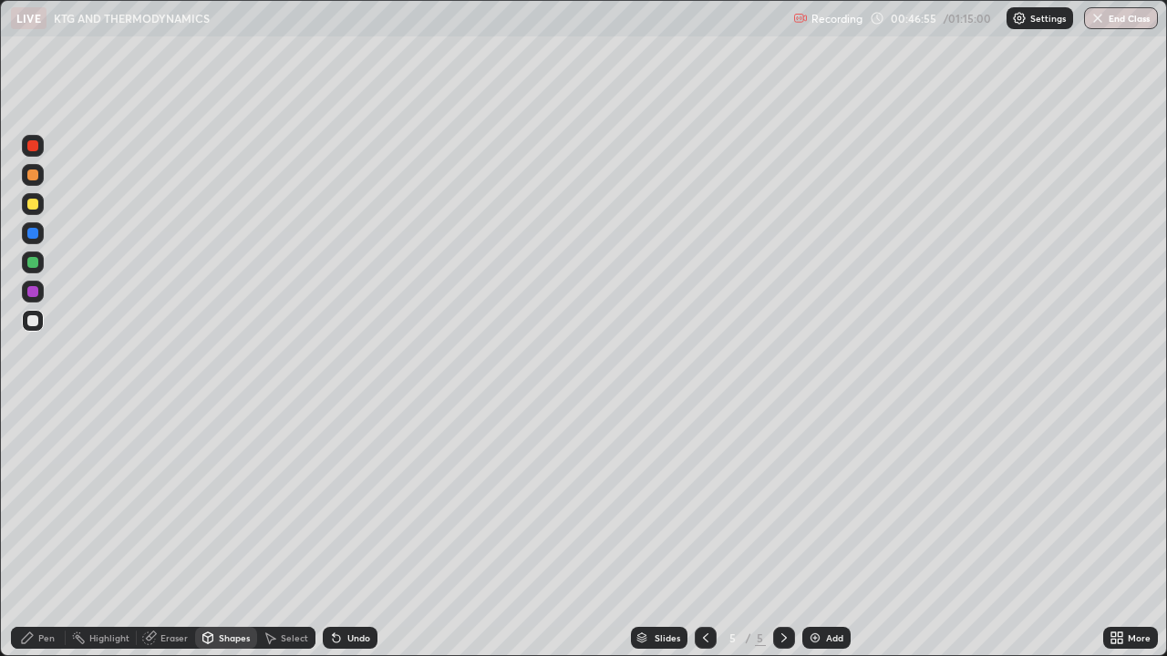
click at [47, 532] on div "Pen" at bounding box center [38, 638] width 55 height 22
click at [351, 532] on div "Undo" at bounding box center [358, 638] width 23 height 9
click at [347, 532] on div "Undo" at bounding box center [358, 638] width 23 height 9
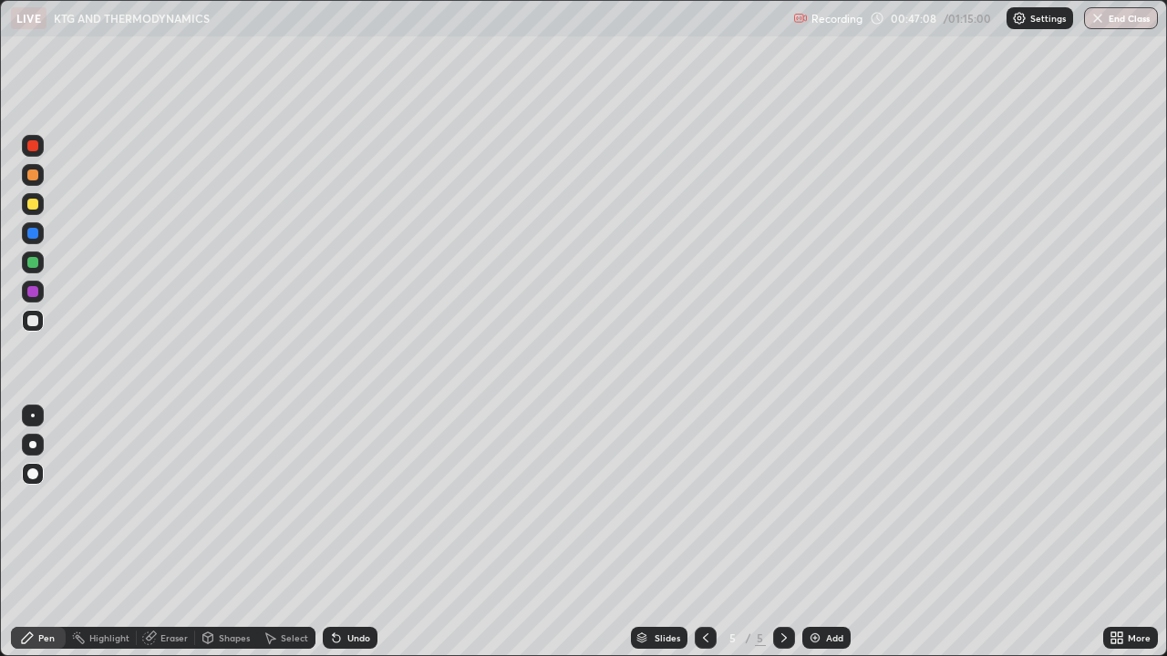
click at [341, 532] on div "Undo" at bounding box center [350, 638] width 55 height 22
click at [338, 532] on icon at bounding box center [336, 638] width 15 height 15
click at [334, 532] on icon at bounding box center [336, 638] width 7 height 7
click at [336, 532] on icon at bounding box center [336, 638] width 7 height 7
click at [39, 532] on div "Pen" at bounding box center [38, 638] width 55 height 22
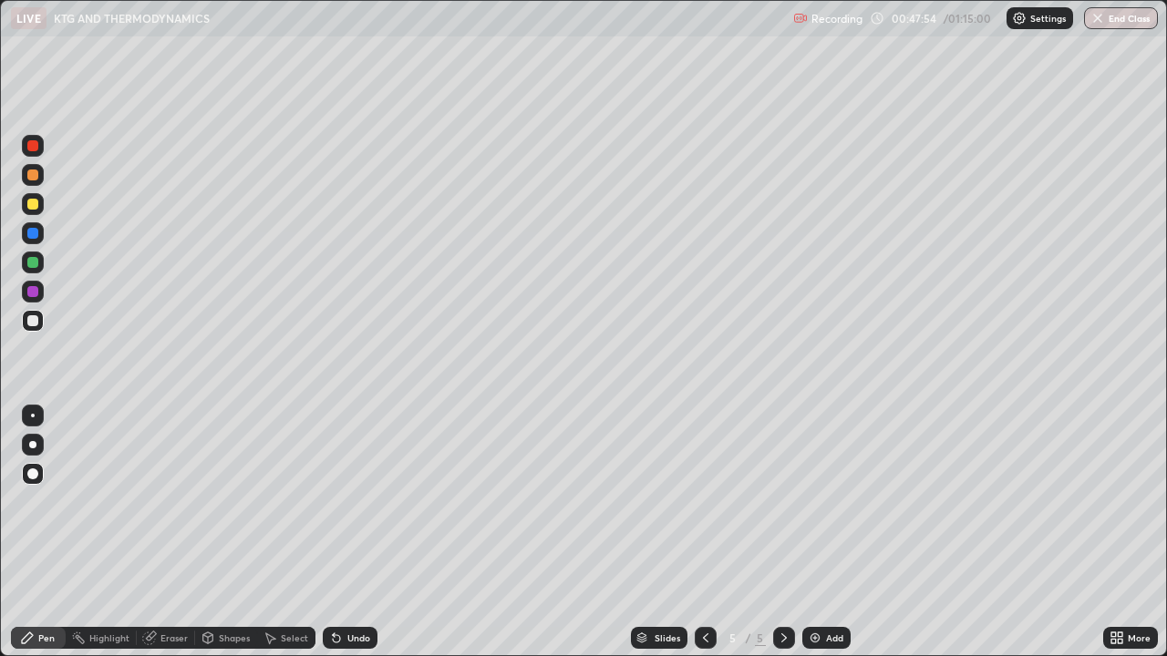
click at [219, 532] on div "Shapes" at bounding box center [234, 638] width 31 height 9
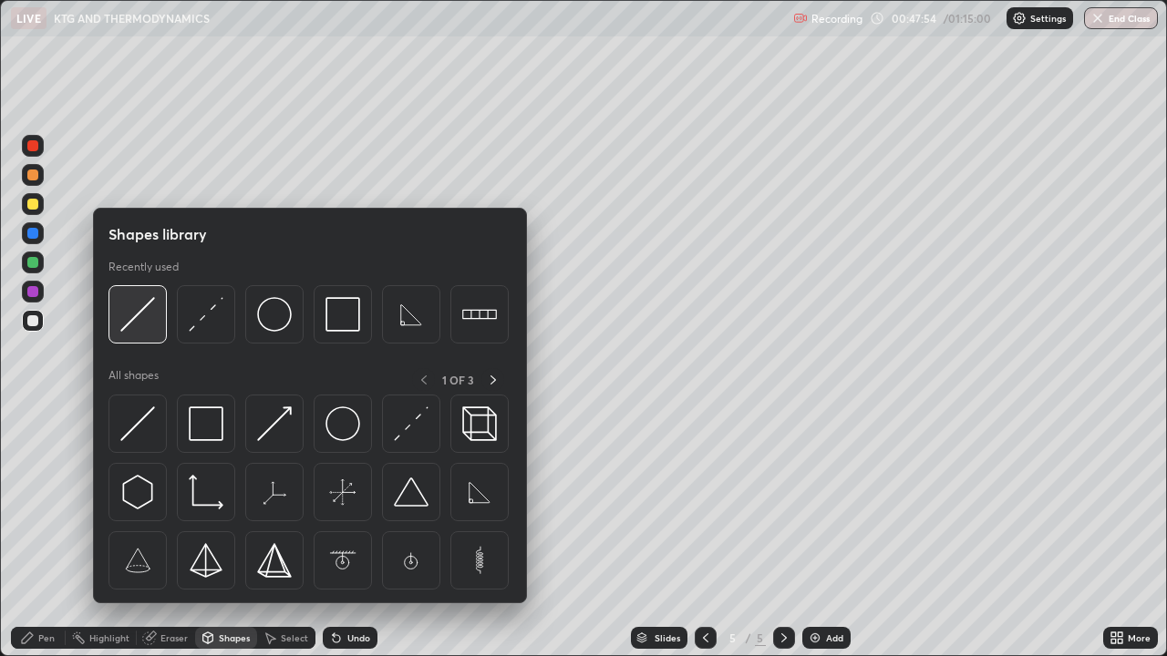
click at [149, 321] on img at bounding box center [137, 314] width 35 height 35
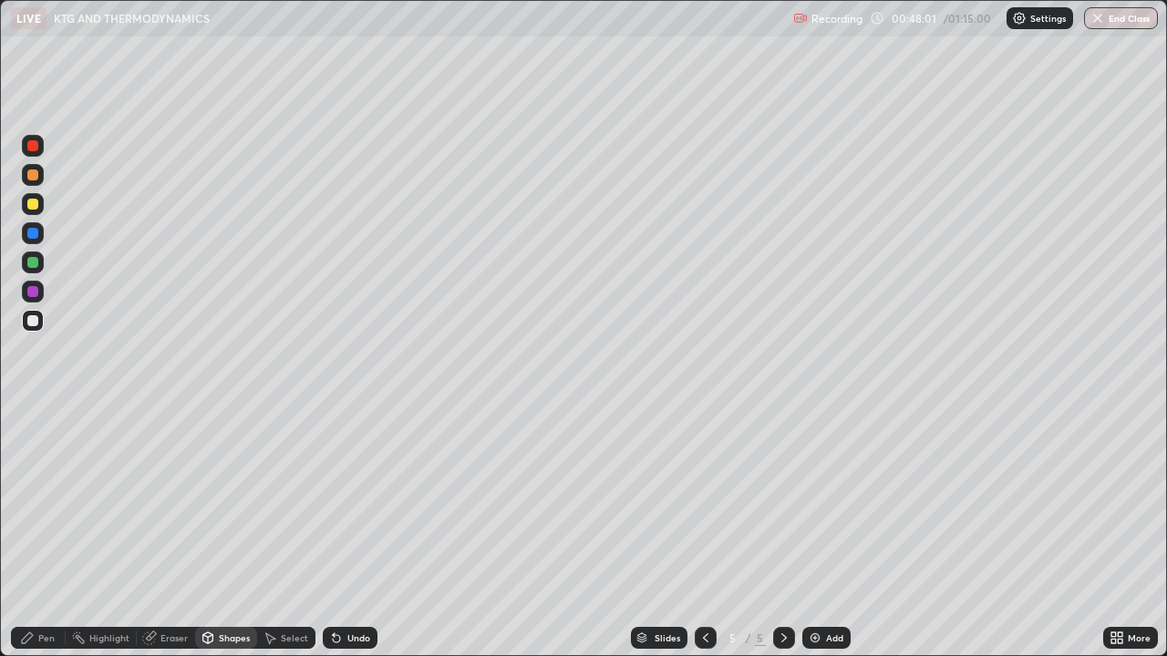
click at [31, 532] on div "Pen" at bounding box center [38, 638] width 55 height 22
click at [219, 532] on div "Shapes" at bounding box center [234, 638] width 31 height 9
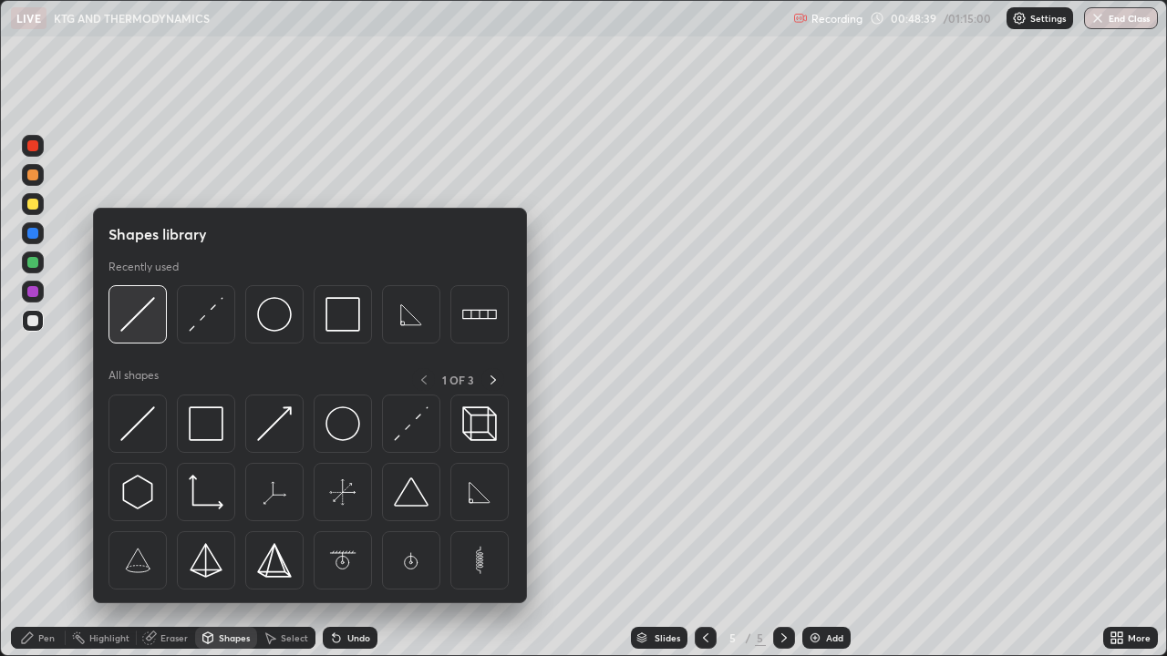
click at [132, 315] on img at bounding box center [137, 314] width 35 height 35
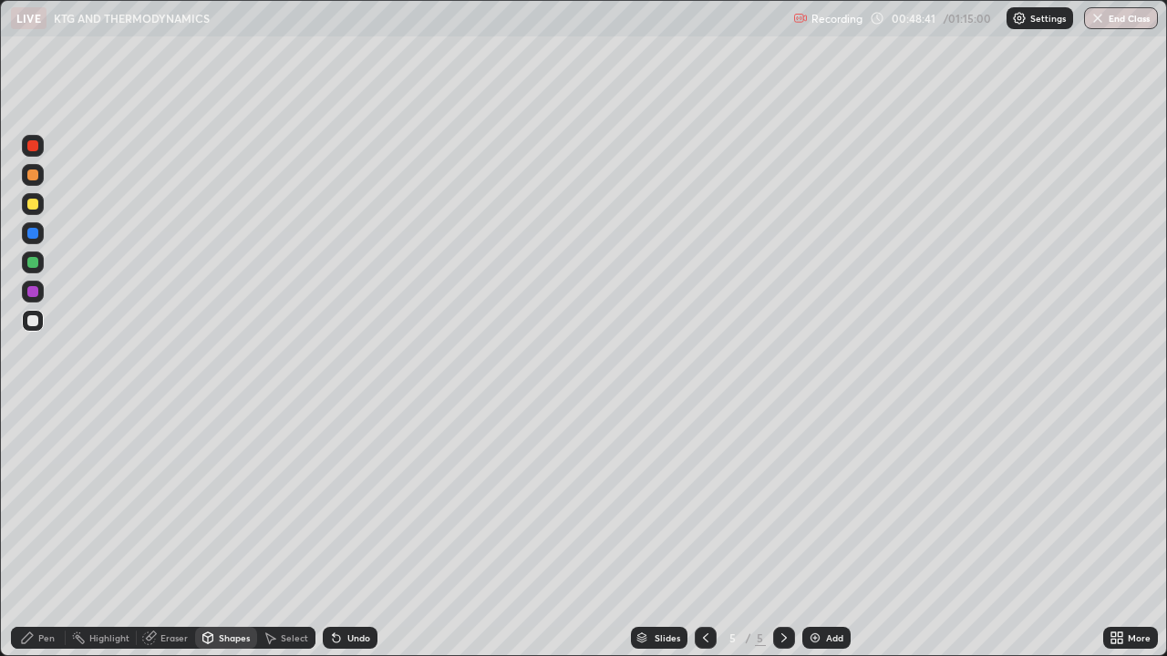
click at [28, 532] on icon at bounding box center [27, 638] width 11 height 11
click at [353, 532] on div "Undo" at bounding box center [358, 638] width 23 height 9
click at [341, 532] on icon at bounding box center [336, 638] width 15 height 15
click at [228, 532] on div "Shapes" at bounding box center [234, 638] width 31 height 9
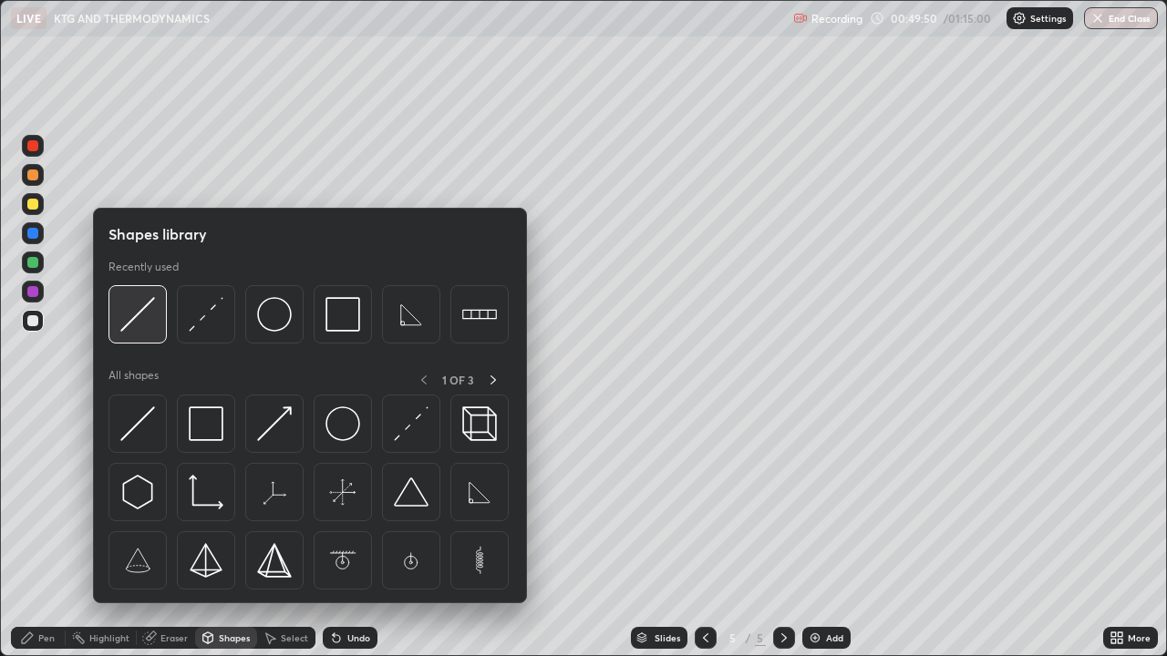
click at [139, 323] on img at bounding box center [137, 314] width 35 height 35
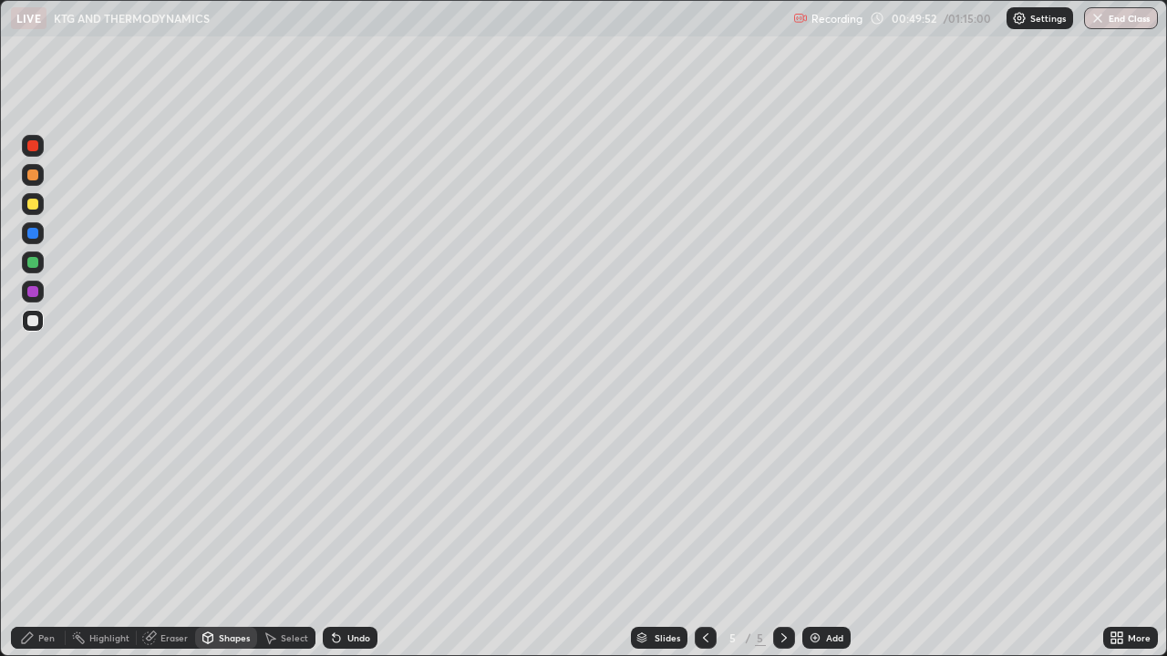
click at [46, 532] on div "Pen" at bounding box center [38, 638] width 55 height 22
click at [211, 532] on icon at bounding box center [208, 638] width 10 height 11
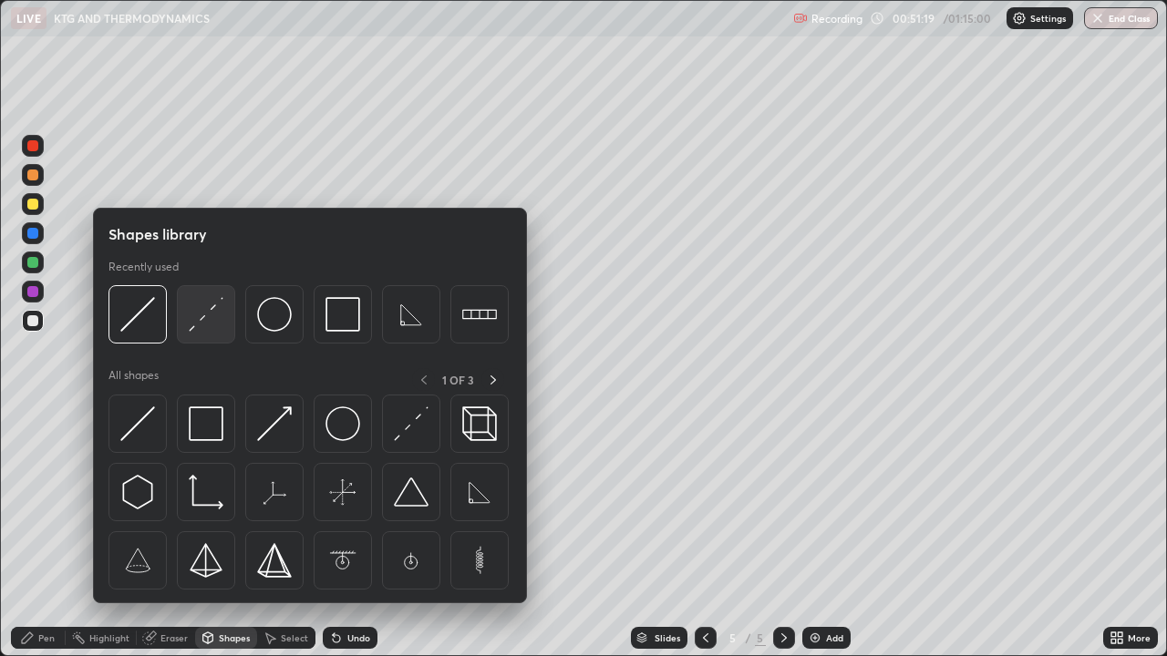
click at [205, 324] on img at bounding box center [206, 314] width 35 height 35
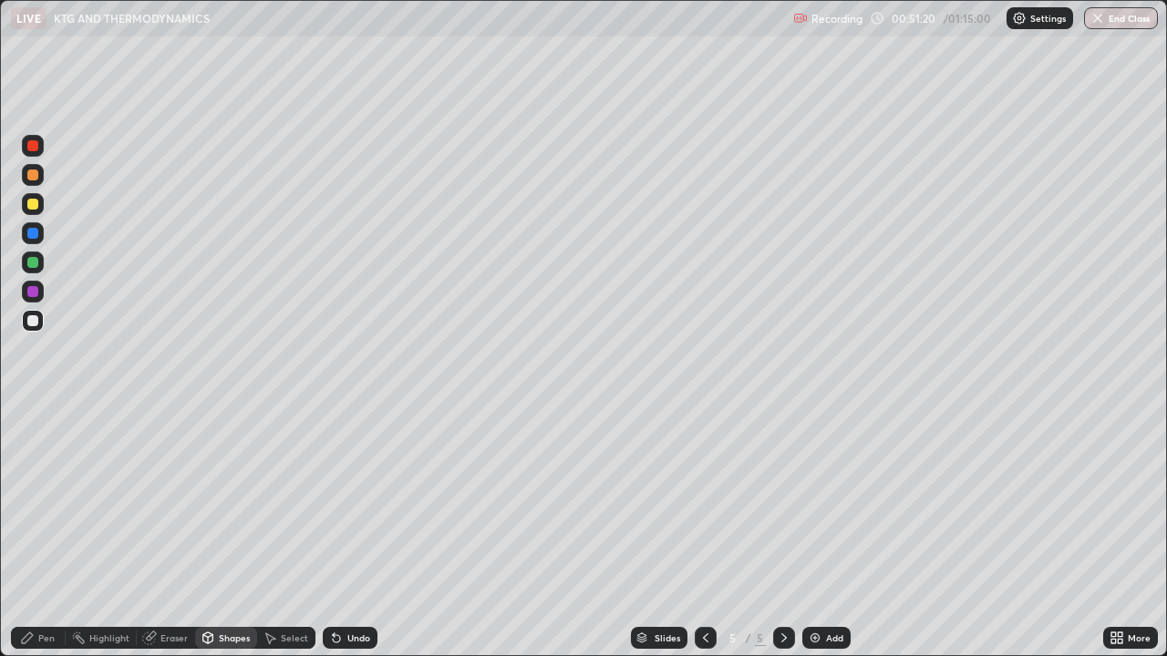
click at [33, 205] on div at bounding box center [32, 204] width 11 height 11
click at [43, 532] on div "Pen" at bounding box center [38, 638] width 55 height 22
click at [168, 532] on div "Eraser" at bounding box center [173, 638] width 27 height 9
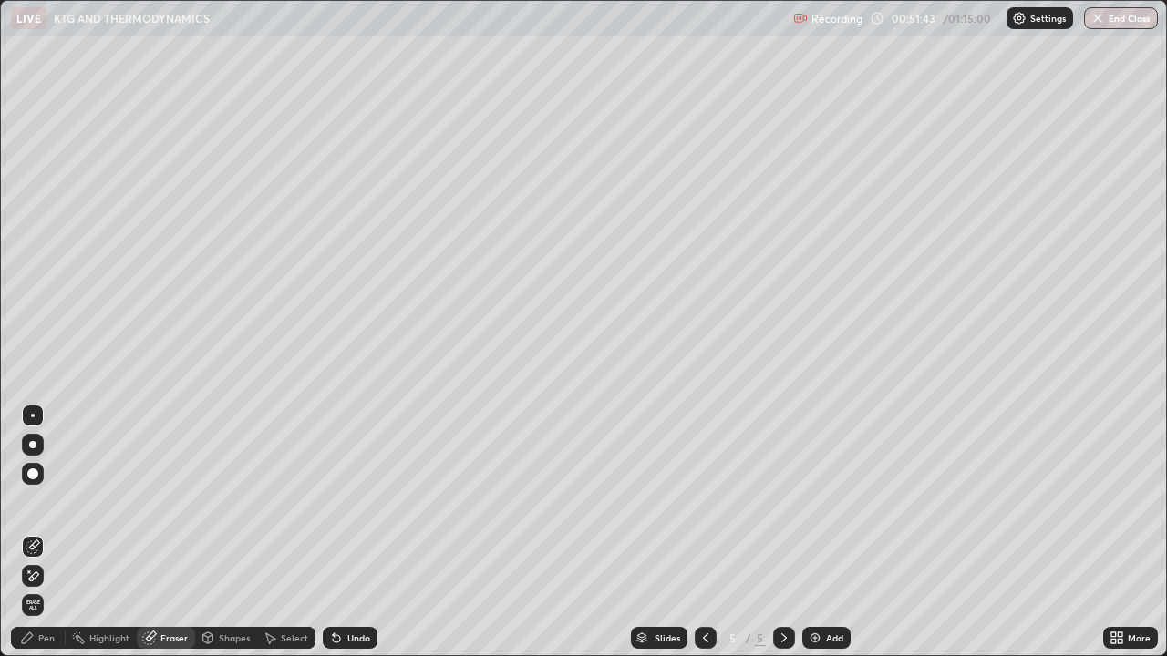
click at [32, 532] on div "Pen" at bounding box center [38, 638] width 55 height 22
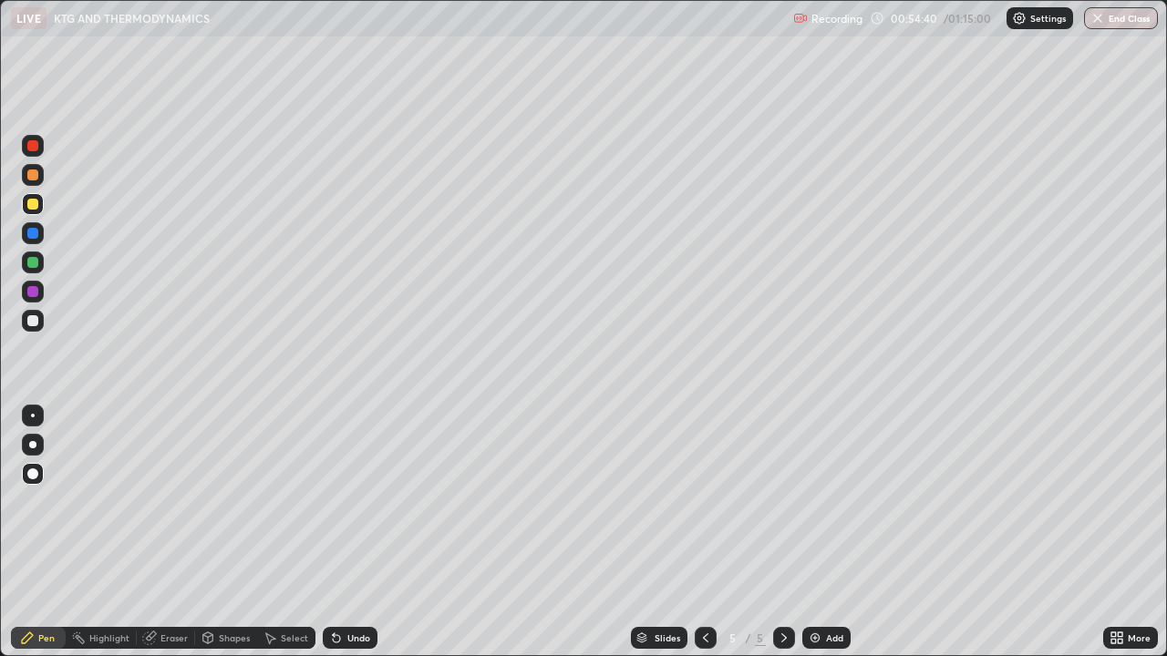
click at [824, 532] on div "Add" at bounding box center [826, 638] width 48 height 22
click at [226, 532] on div "Shapes" at bounding box center [226, 638] width 62 height 22
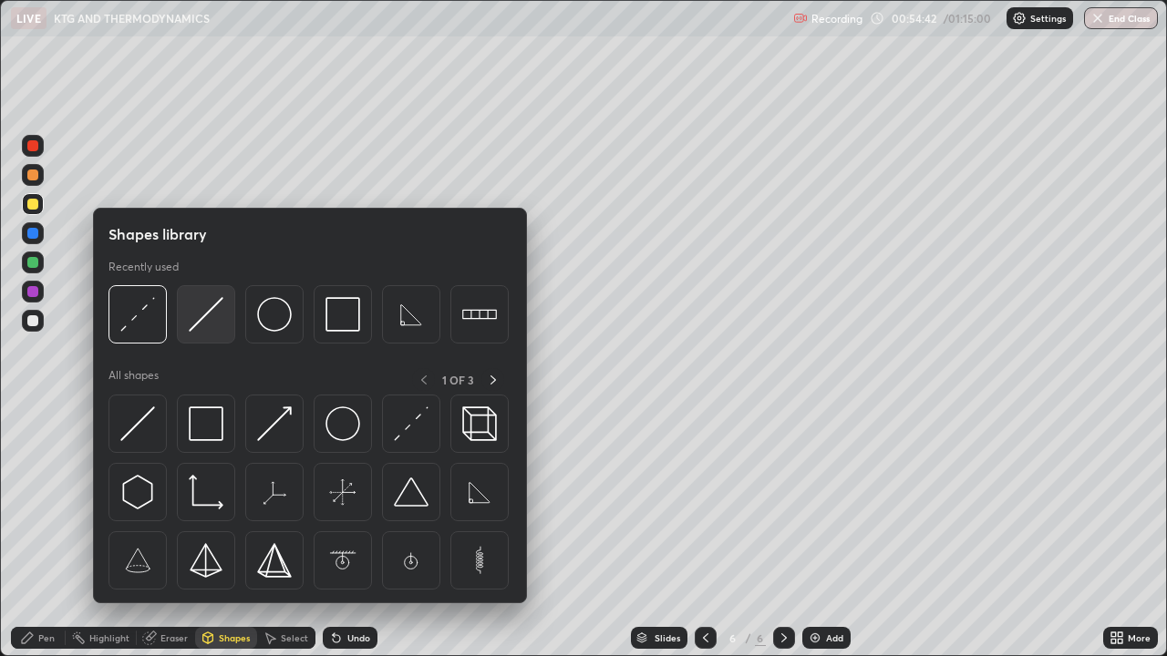
click at [204, 333] on div at bounding box center [206, 314] width 58 height 58
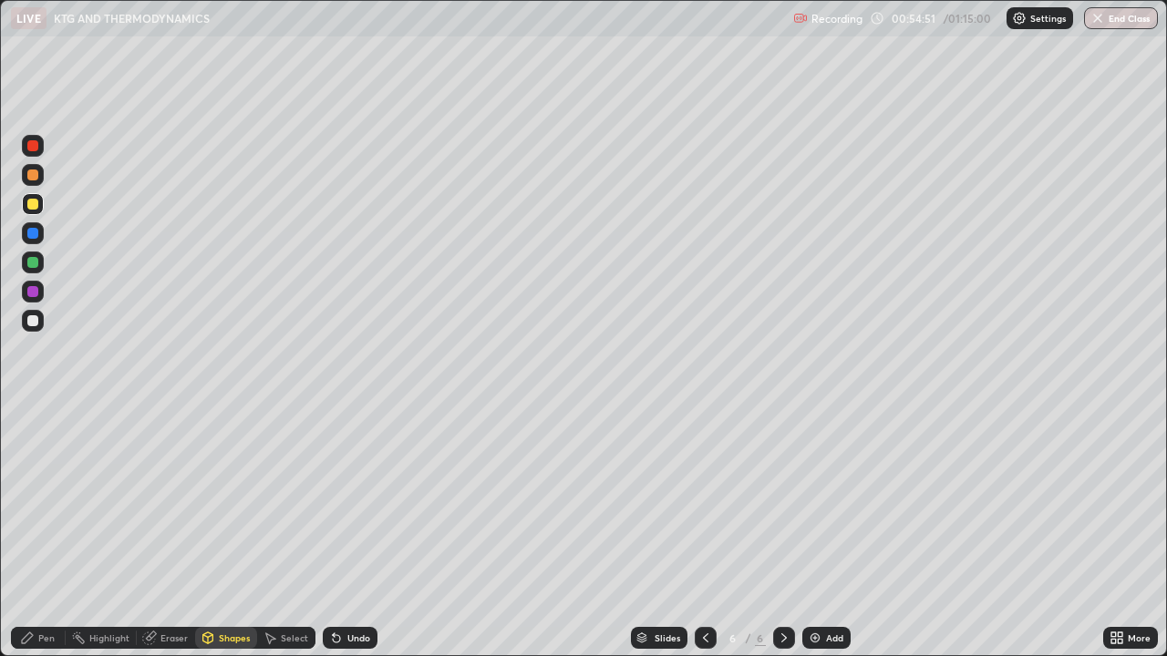
click at [361, 532] on div "Undo" at bounding box center [358, 638] width 23 height 9
click at [41, 532] on div "Pen" at bounding box center [46, 638] width 16 height 9
click at [234, 532] on div "Shapes" at bounding box center [234, 638] width 31 height 9
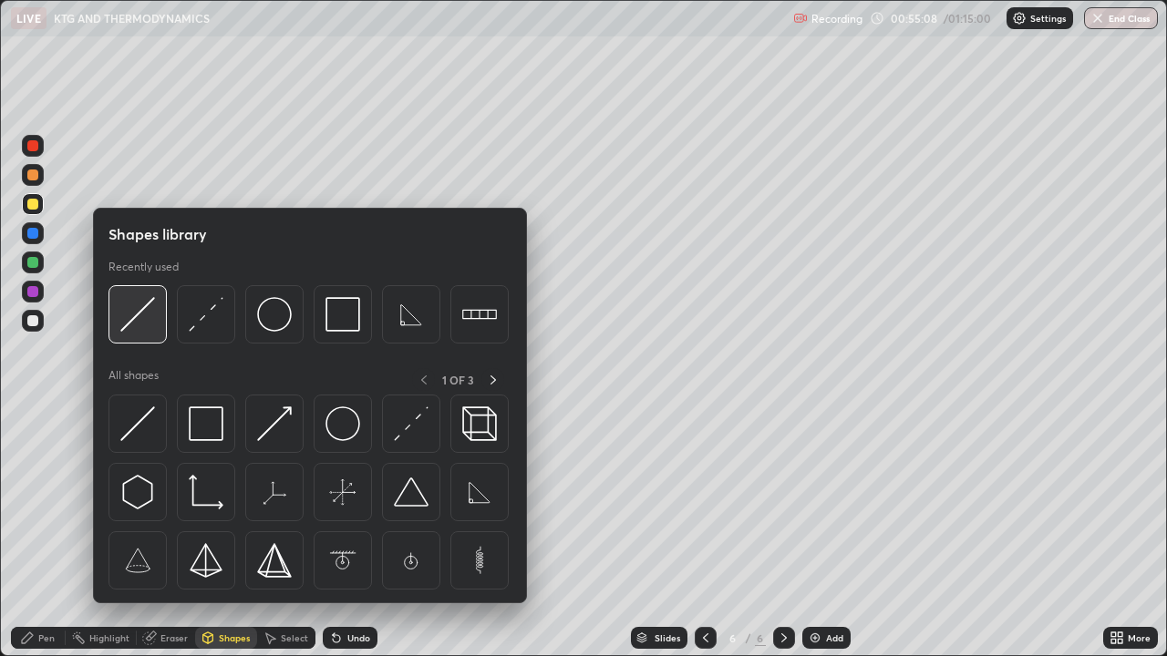
click at [134, 330] on img at bounding box center [137, 314] width 35 height 35
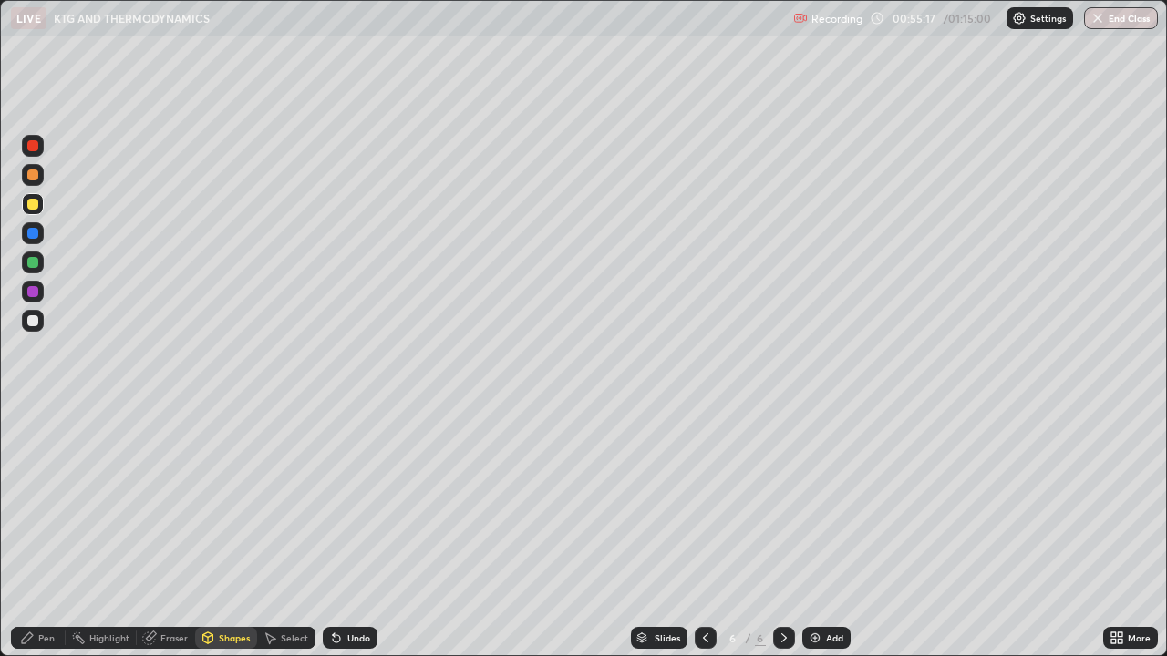
click at [226, 532] on div "Shapes" at bounding box center [234, 638] width 31 height 9
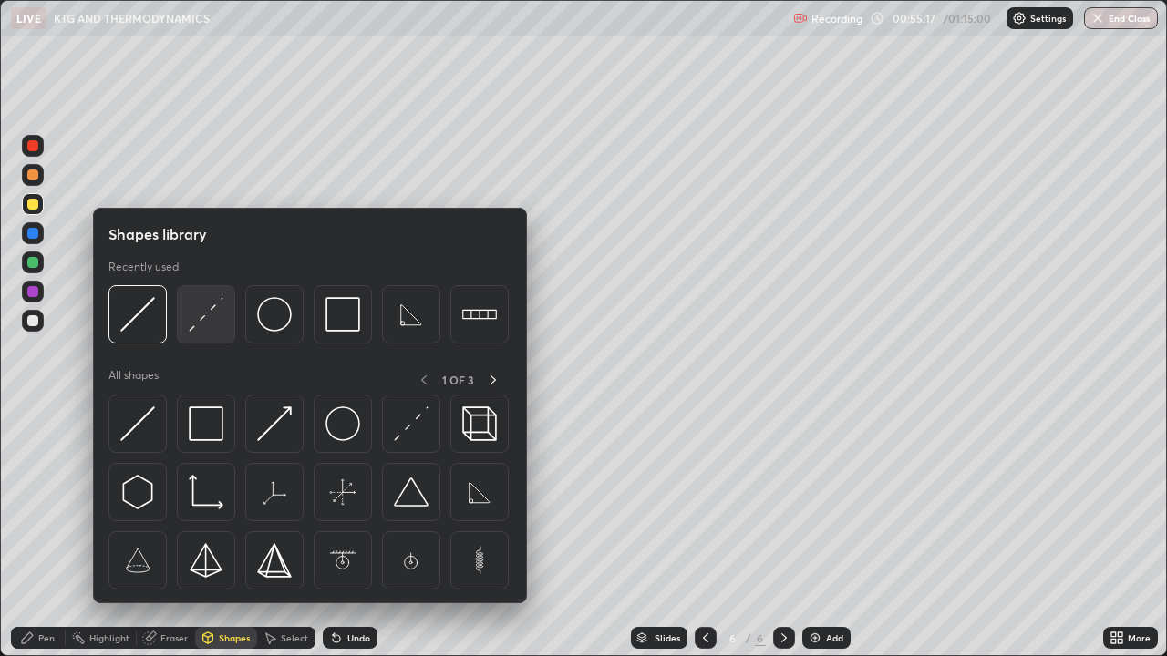
click at [201, 330] on img at bounding box center [206, 314] width 35 height 35
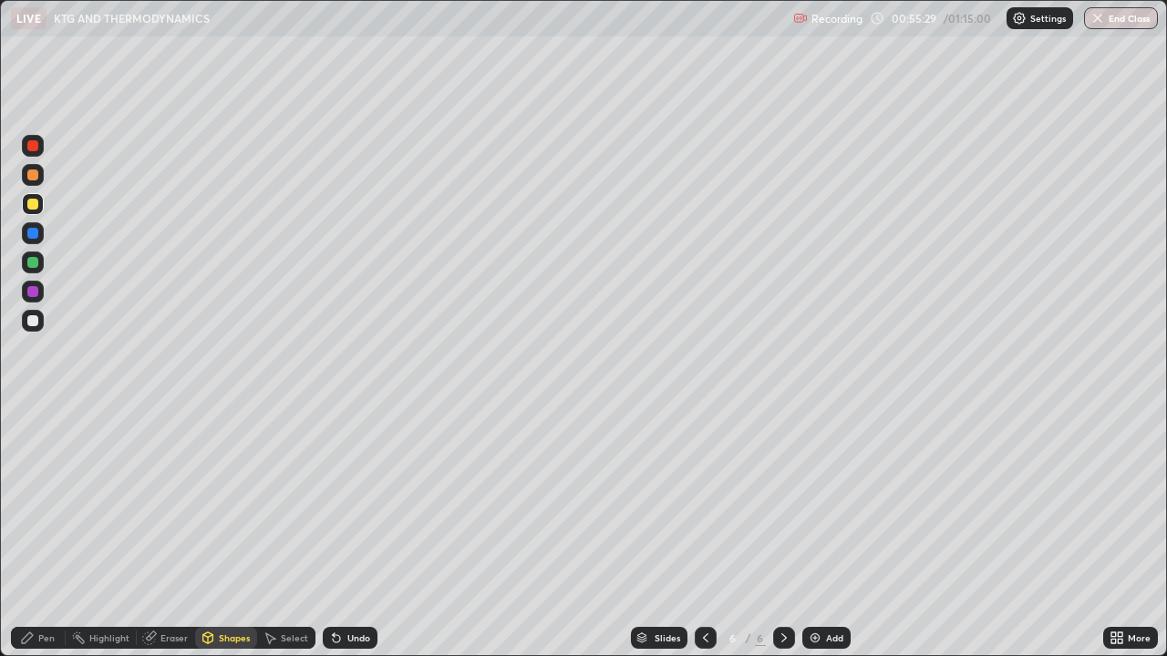
click at [42, 532] on div "Pen" at bounding box center [46, 638] width 16 height 9
click at [163, 532] on div "Eraser" at bounding box center [173, 638] width 27 height 9
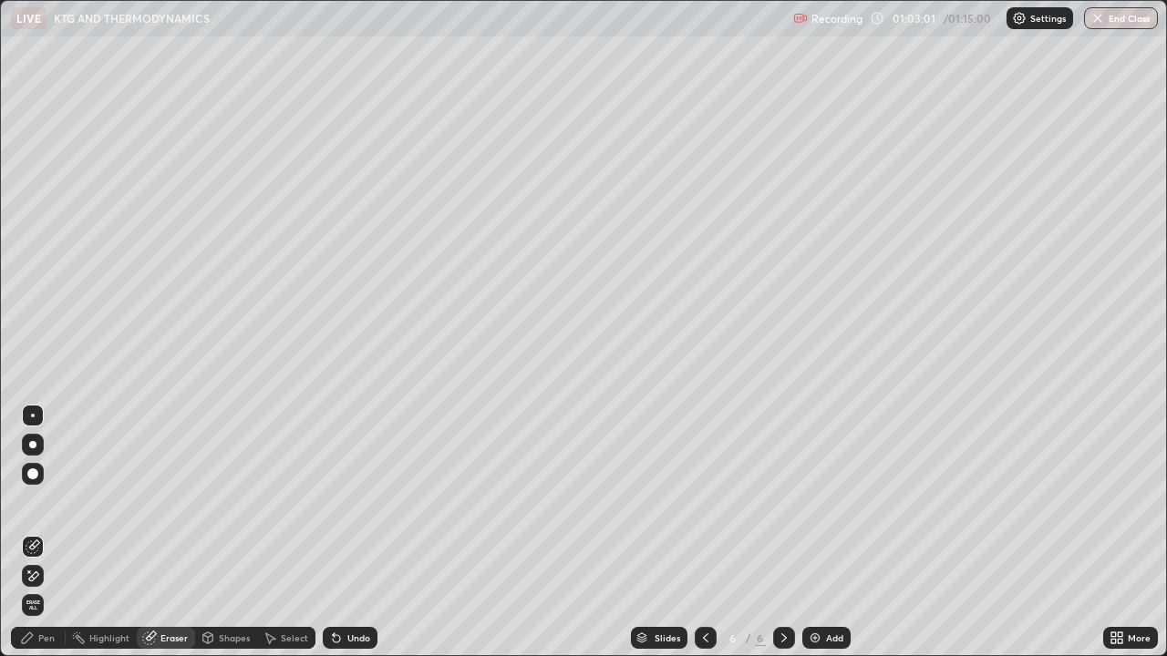
click at [40, 532] on span "Erase all" at bounding box center [33, 605] width 20 height 11
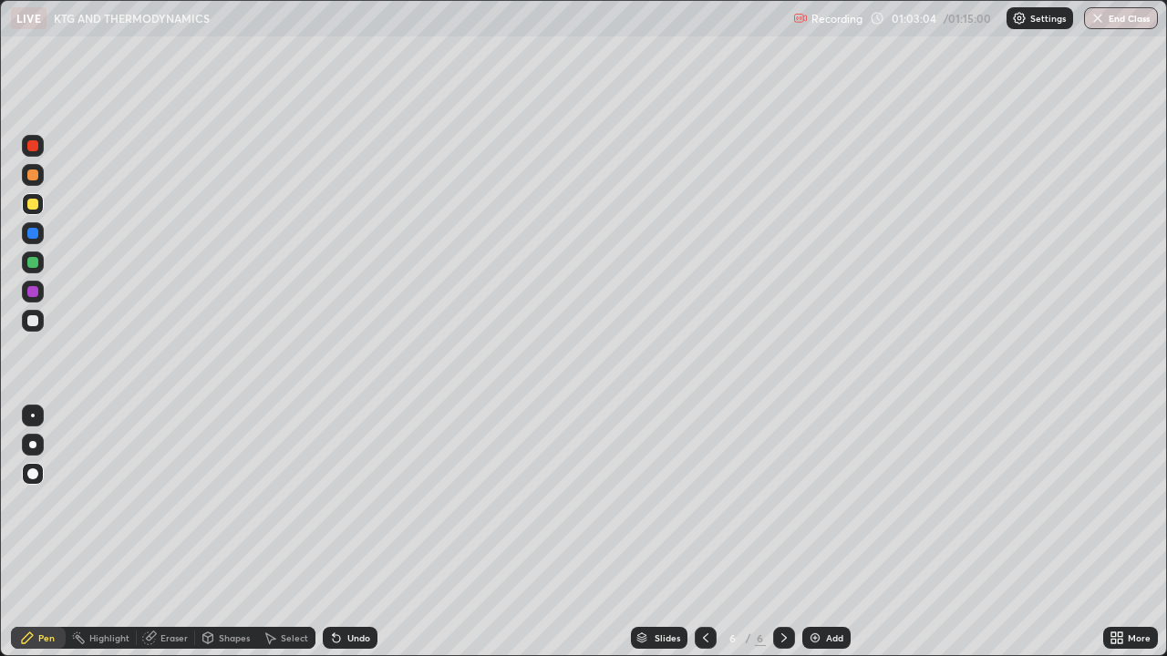
click at [223, 532] on div "Shapes" at bounding box center [226, 638] width 62 height 22
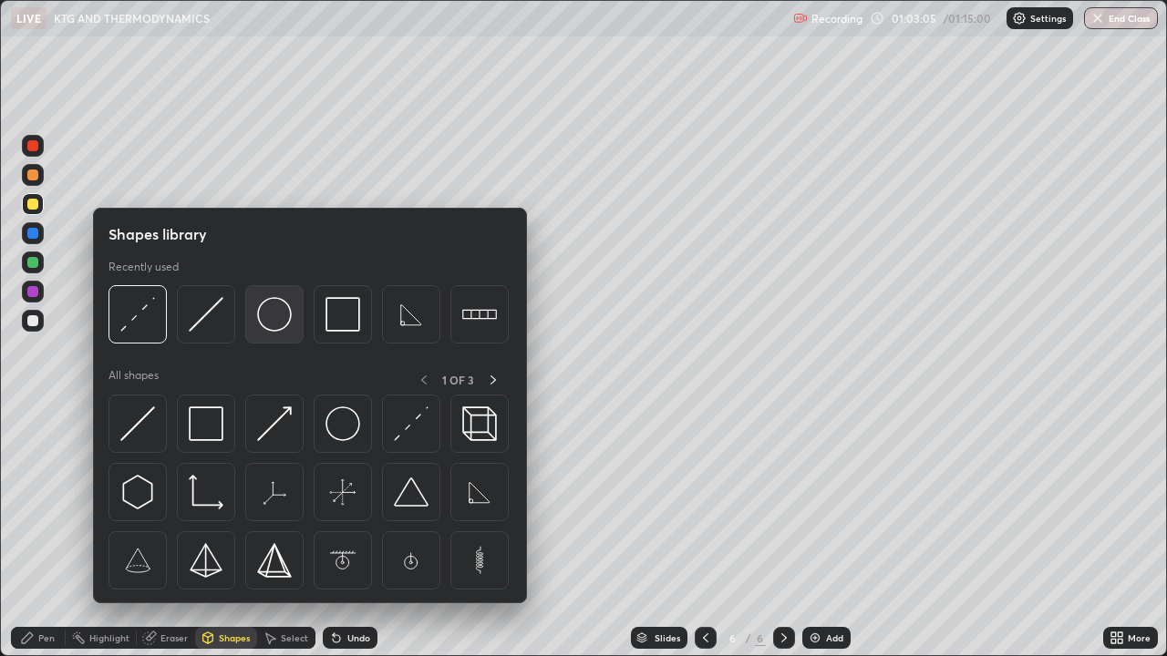
click at [292, 328] on img at bounding box center [274, 314] width 35 height 35
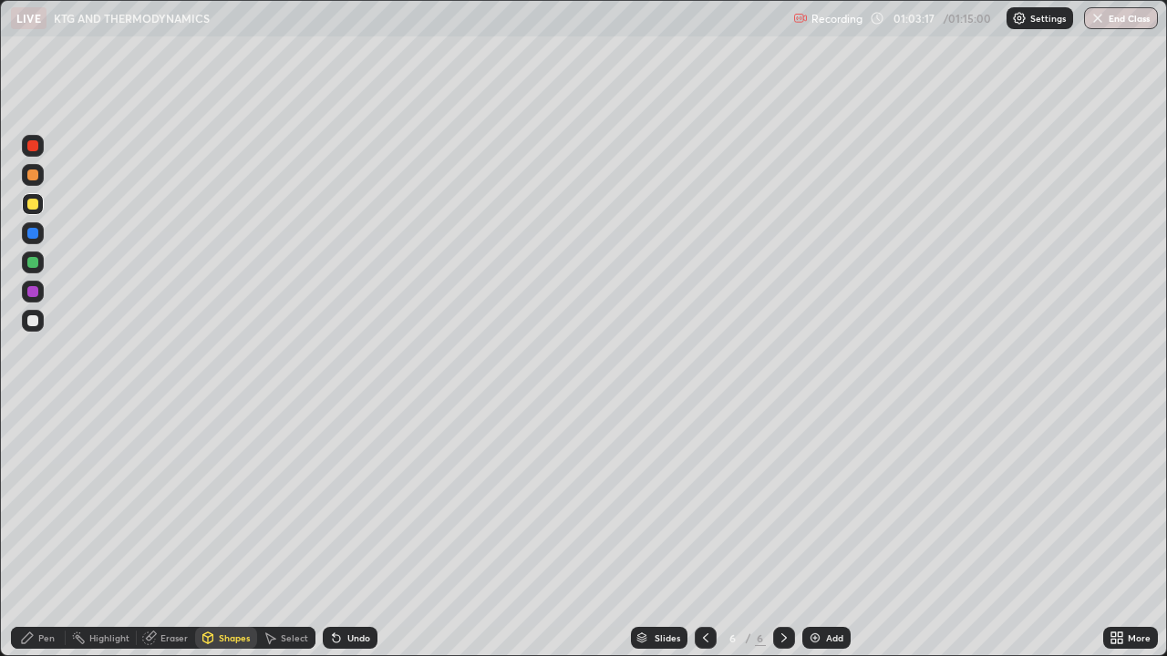
click at [238, 532] on div "Shapes" at bounding box center [234, 638] width 31 height 9
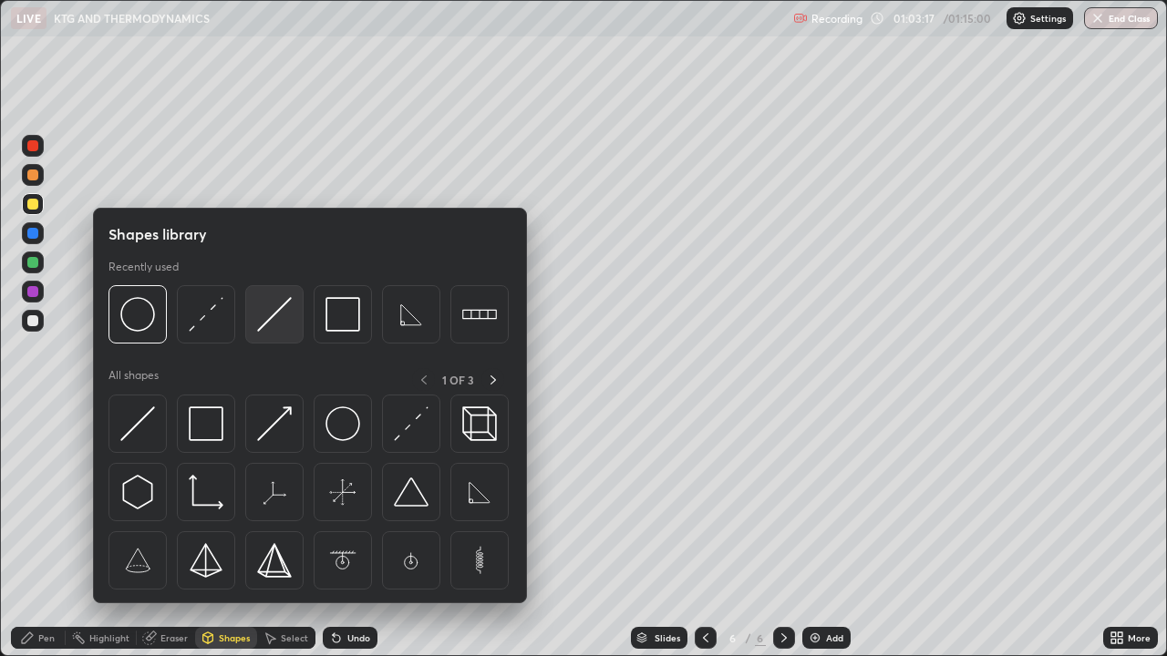
click at [263, 325] on img at bounding box center [274, 314] width 35 height 35
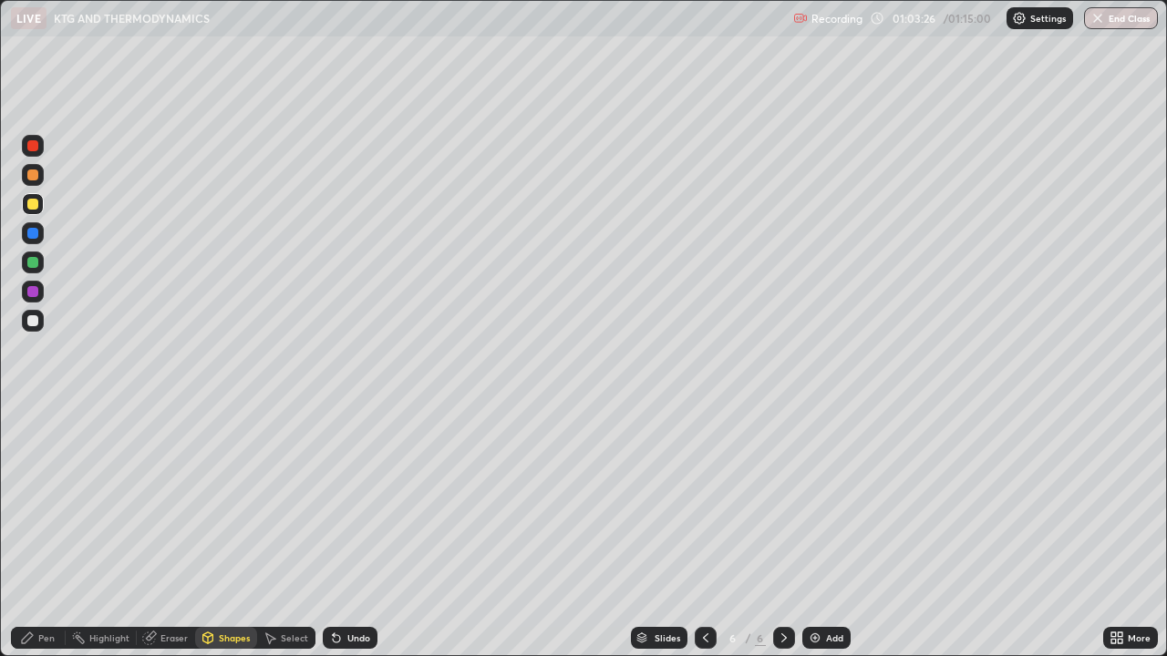
click at [235, 532] on div "Shapes" at bounding box center [234, 638] width 31 height 9
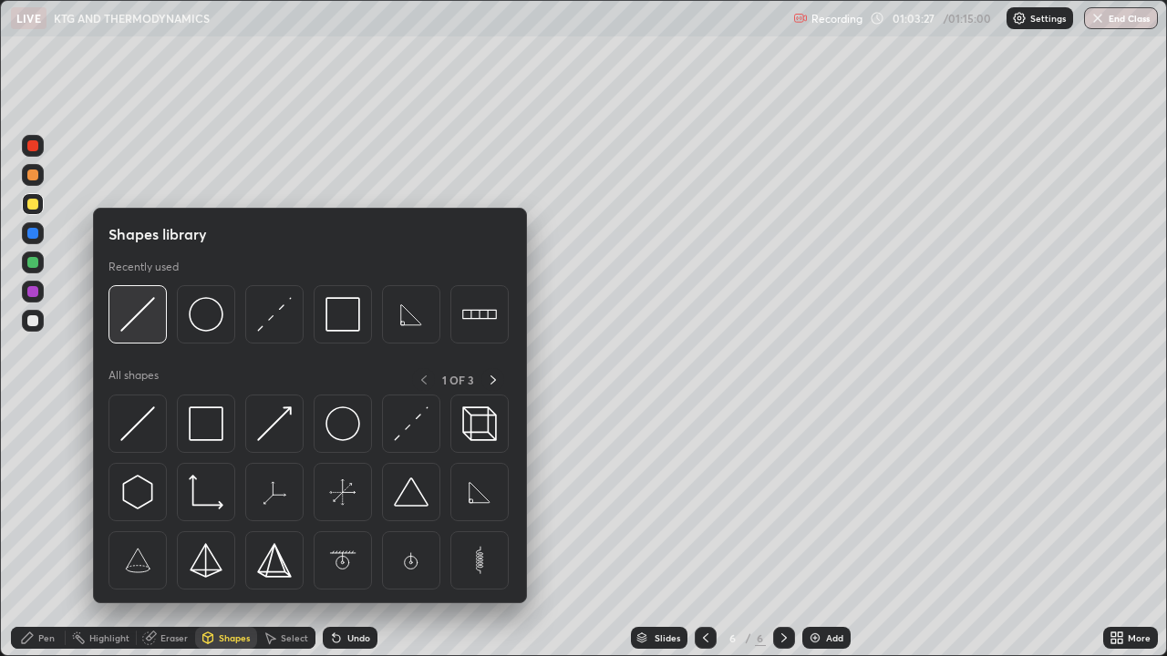
click at [137, 321] on img at bounding box center [137, 314] width 35 height 35
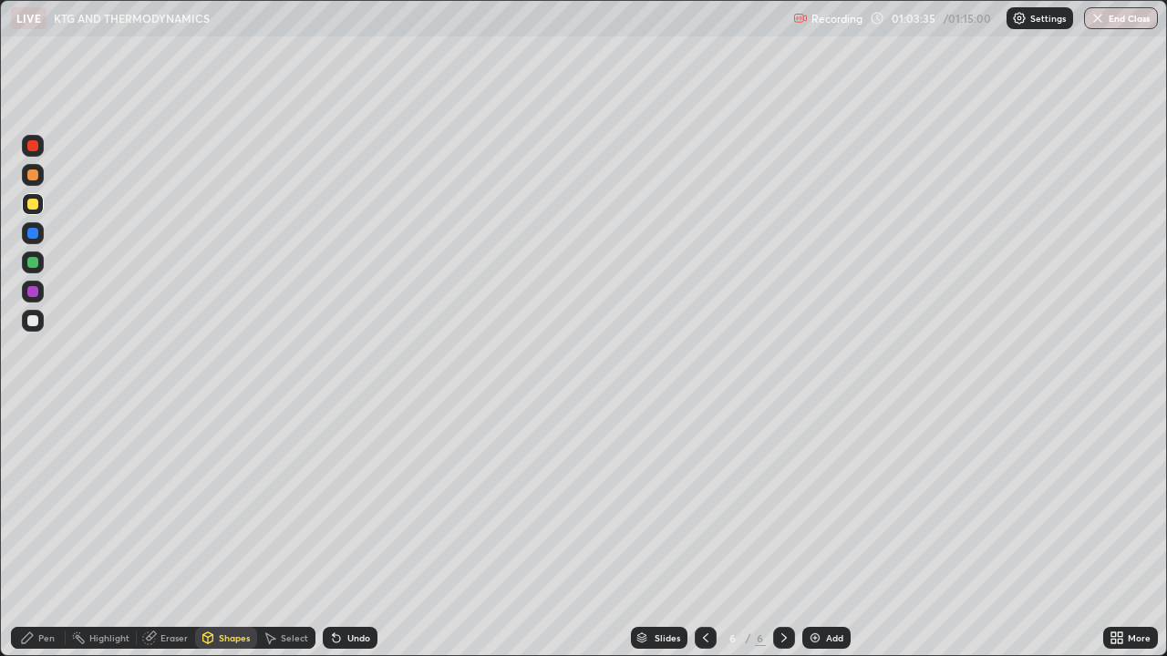
click at [50, 532] on div "Pen" at bounding box center [38, 638] width 55 height 22
click at [34, 320] on div at bounding box center [32, 320] width 11 height 11
click at [39, 532] on div "Pen" at bounding box center [46, 638] width 16 height 9
click at [33, 319] on div at bounding box center [32, 320] width 11 height 11
click at [234, 532] on div "Shapes" at bounding box center [234, 638] width 31 height 9
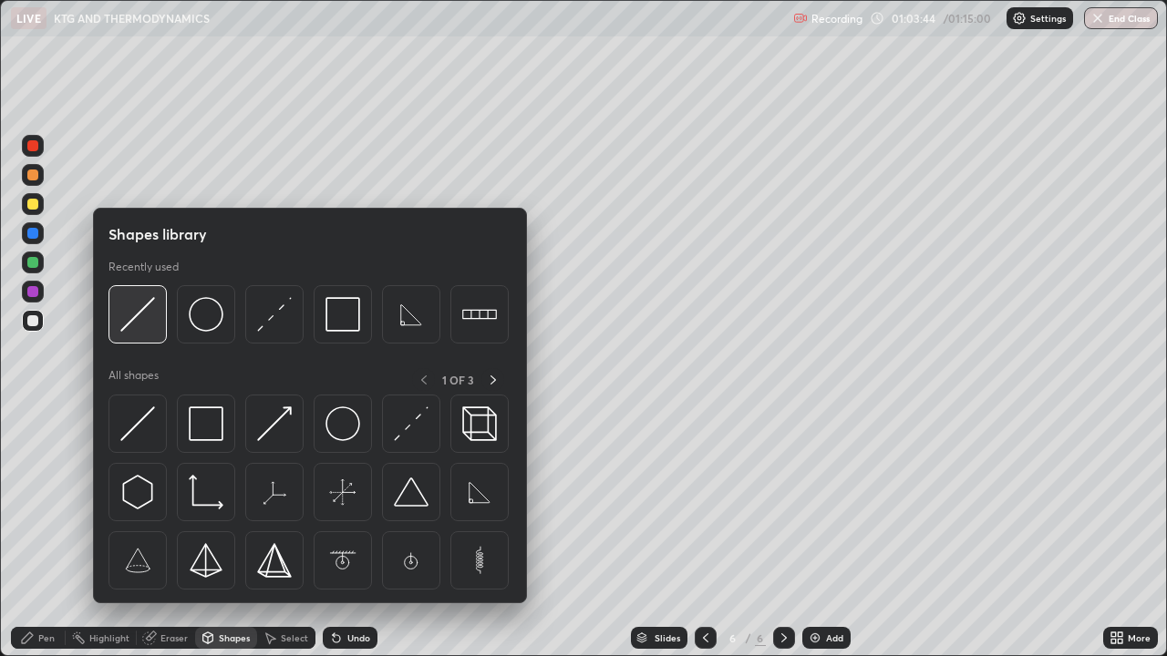
click at [144, 317] on img at bounding box center [137, 314] width 35 height 35
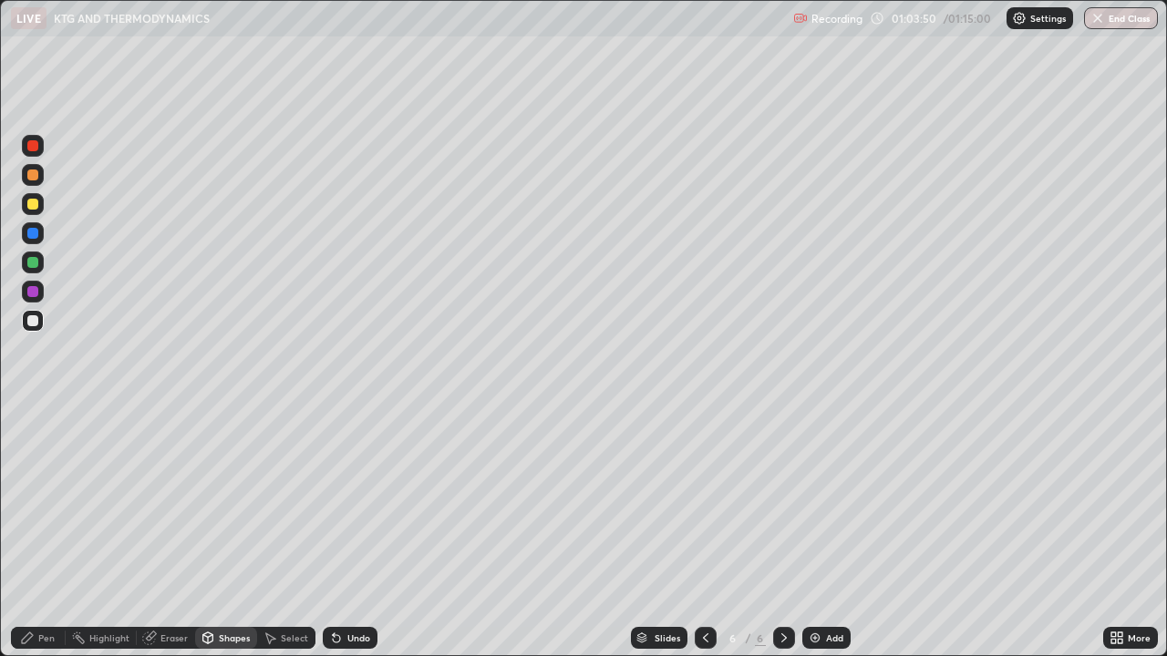
click at [38, 532] on div "Pen" at bounding box center [46, 638] width 16 height 9
click at [225, 532] on div "Shapes" at bounding box center [234, 638] width 31 height 9
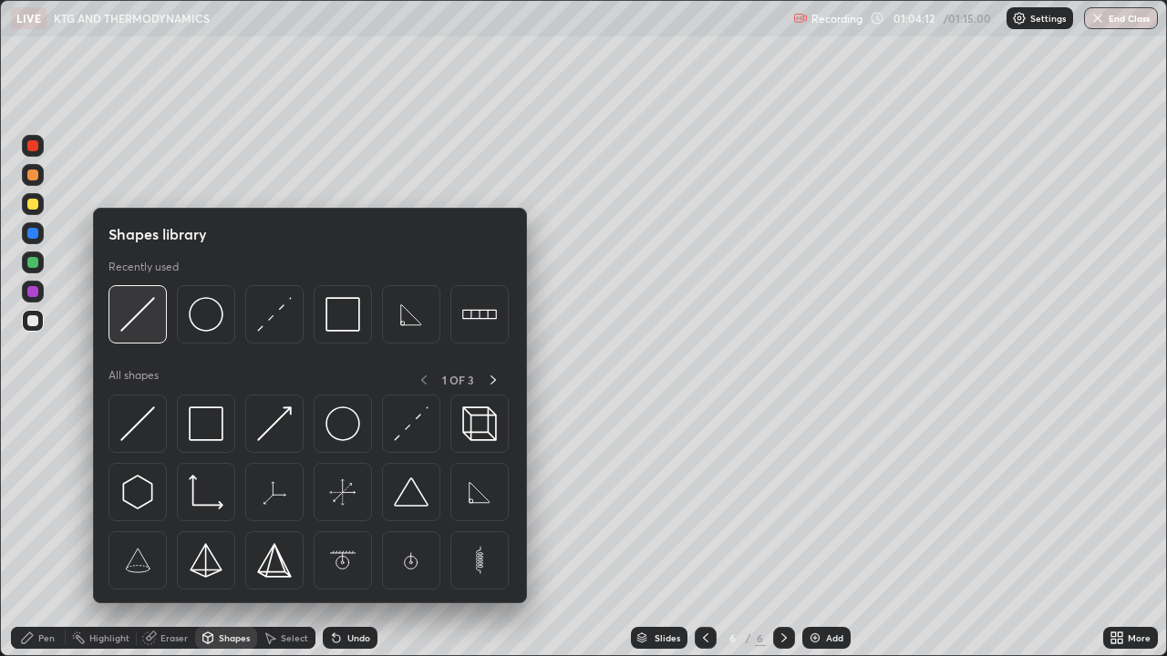
click at [135, 326] on img at bounding box center [137, 314] width 35 height 35
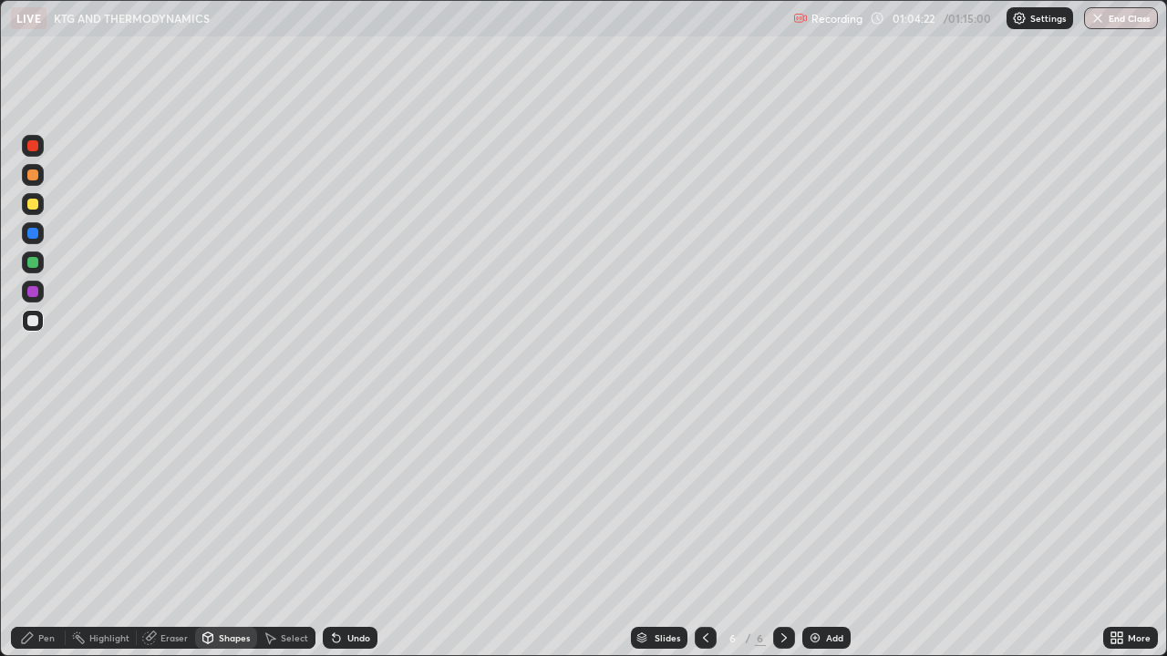
click at [234, 532] on div "Shapes" at bounding box center [234, 638] width 31 height 9
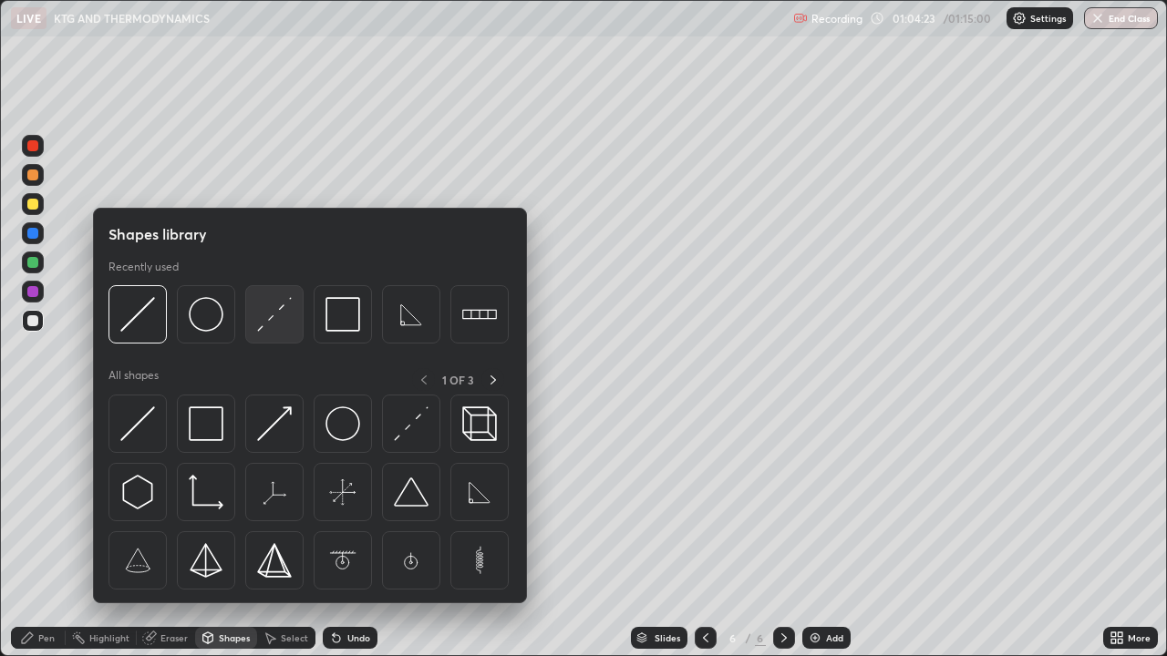
click at [266, 320] on img at bounding box center [274, 314] width 35 height 35
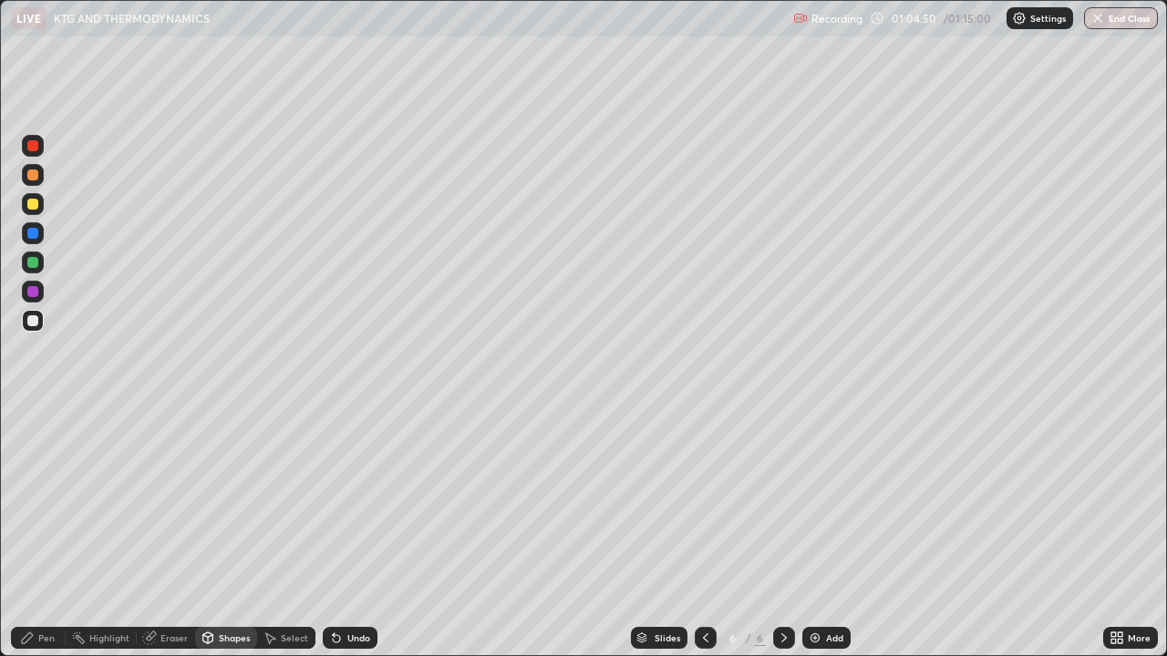
click at [34, 532] on icon at bounding box center [27, 638] width 15 height 15
click at [236, 532] on div "Shapes" at bounding box center [234, 638] width 31 height 9
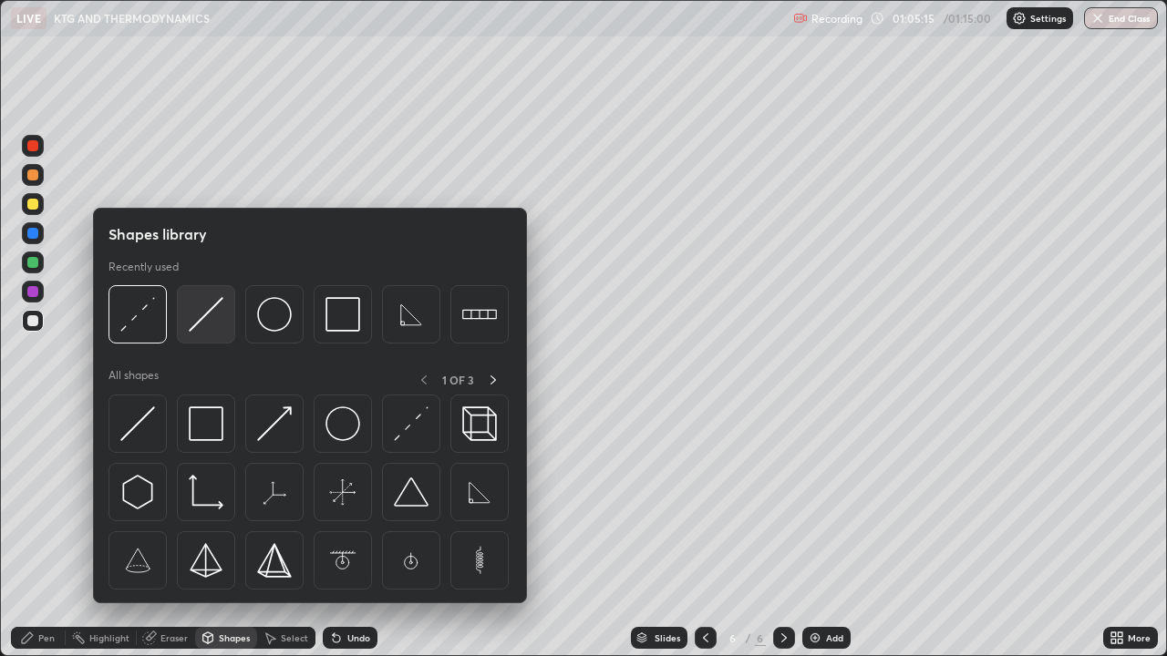
click at [195, 330] on img at bounding box center [206, 314] width 35 height 35
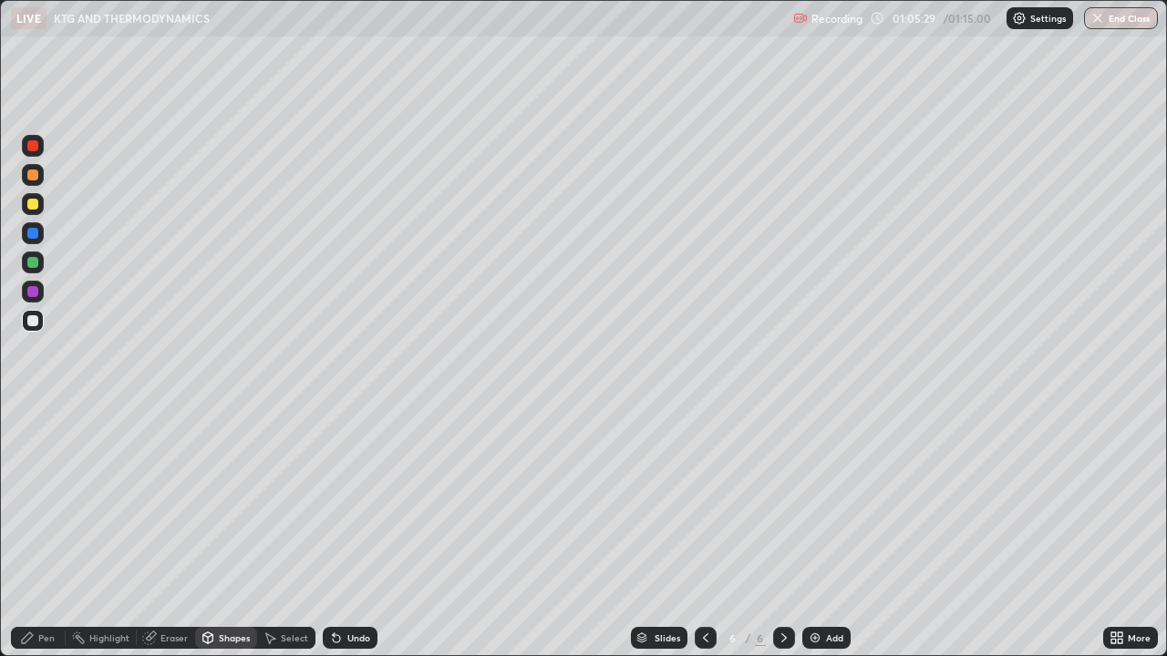
click at [59, 532] on div "Pen" at bounding box center [38, 638] width 55 height 22
click at [243, 532] on div "Shapes" at bounding box center [234, 638] width 31 height 9
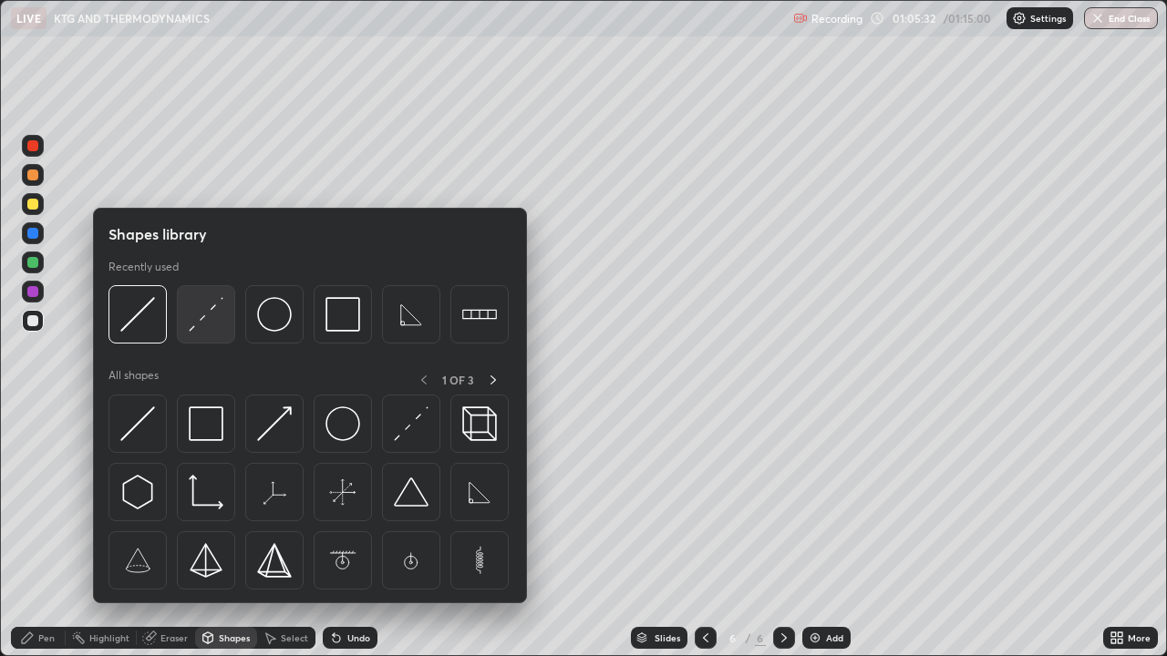
click at [201, 325] on img at bounding box center [206, 314] width 35 height 35
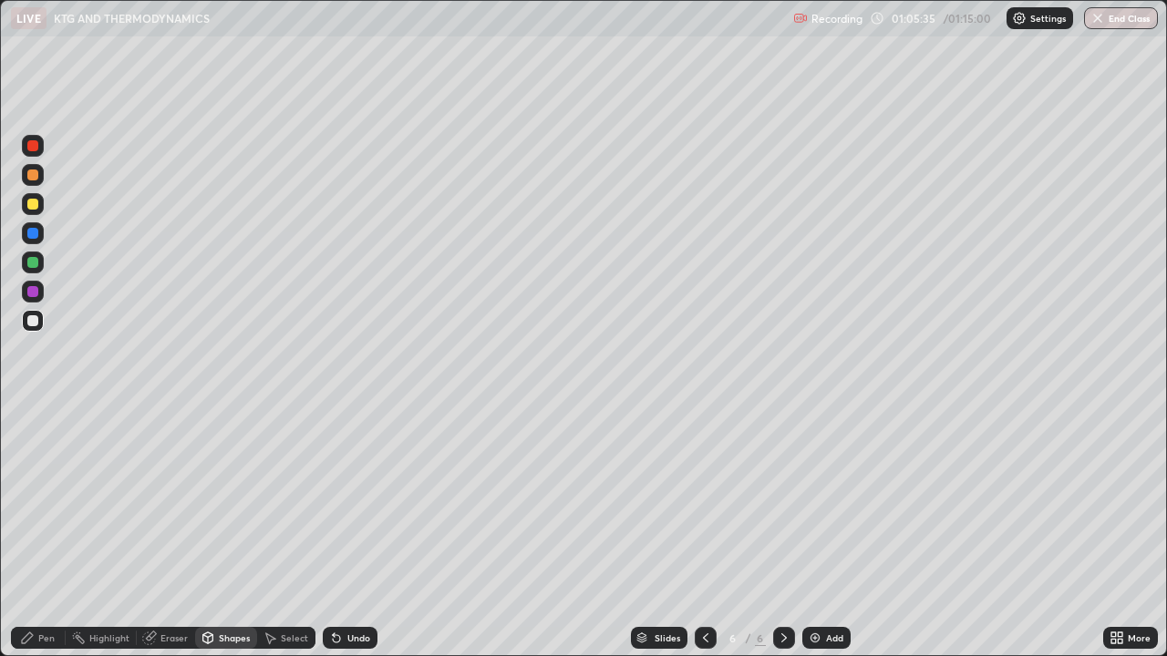
click at [48, 532] on div "Pen" at bounding box center [46, 638] width 16 height 9
click at [29, 532] on icon at bounding box center [27, 638] width 15 height 15
click at [349, 532] on div "Undo" at bounding box center [358, 638] width 23 height 9
click at [347, 532] on div "Undo" at bounding box center [350, 638] width 55 height 22
click at [346, 532] on div "Undo" at bounding box center [350, 638] width 55 height 22
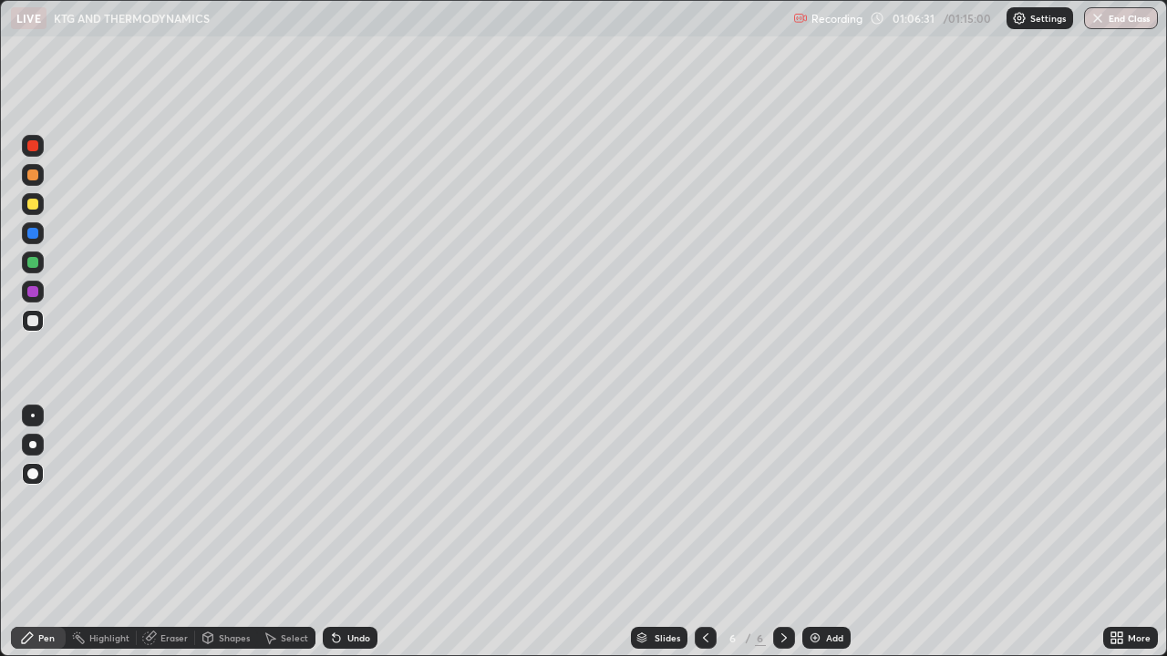
click at [347, 532] on div "Undo" at bounding box center [350, 638] width 55 height 22
click at [346, 532] on div "Undo" at bounding box center [350, 638] width 55 height 22
click at [348, 532] on div "Undo" at bounding box center [350, 638] width 55 height 22
click at [214, 532] on div "Shapes" at bounding box center [226, 638] width 62 height 22
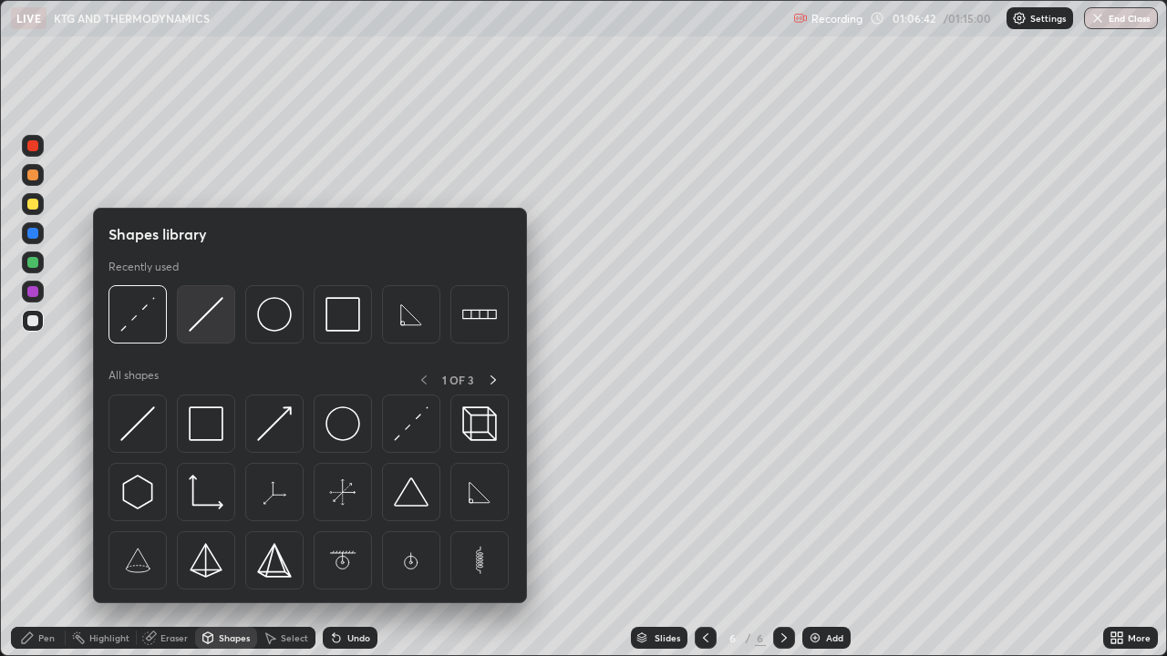
click at [204, 321] on img at bounding box center [206, 314] width 35 height 35
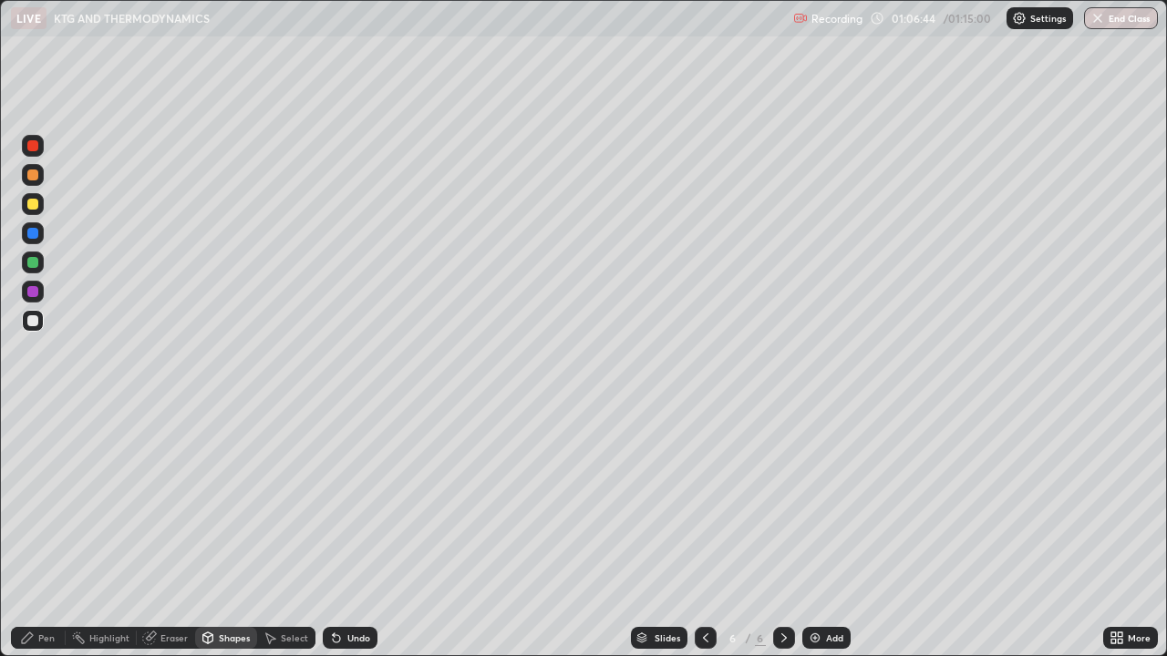
click at [29, 532] on icon at bounding box center [27, 638] width 15 height 15
click at [31, 204] on div at bounding box center [32, 204] width 11 height 11
click at [238, 532] on div "Shapes" at bounding box center [226, 638] width 62 height 22
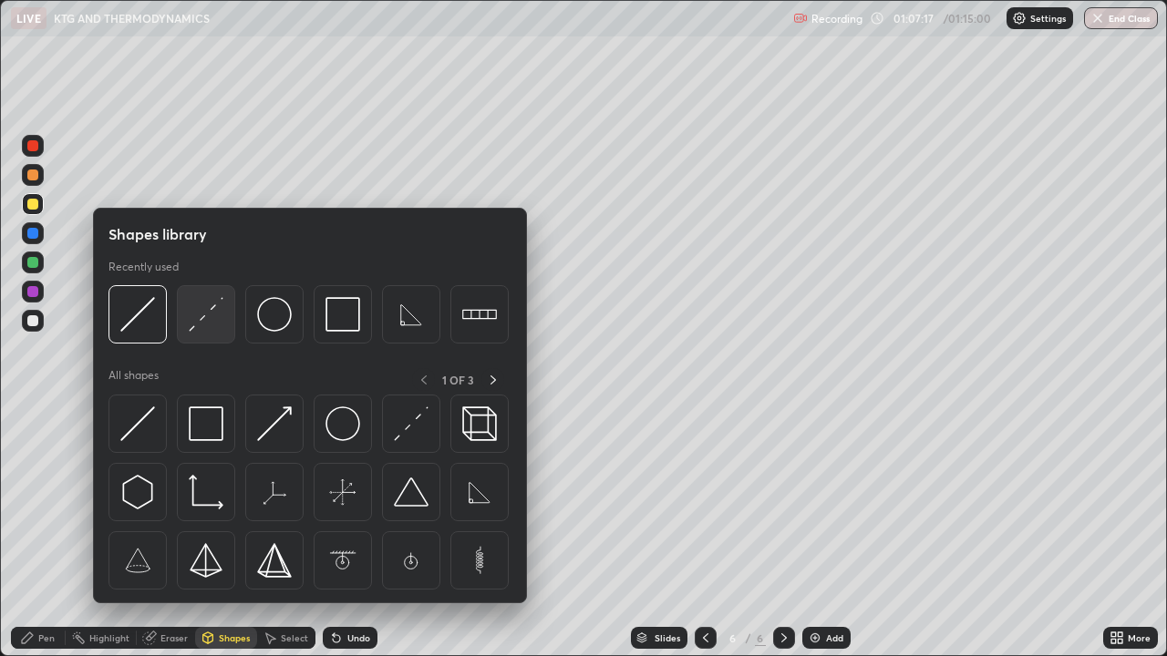
click at [200, 321] on img at bounding box center [206, 314] width 35 height 35
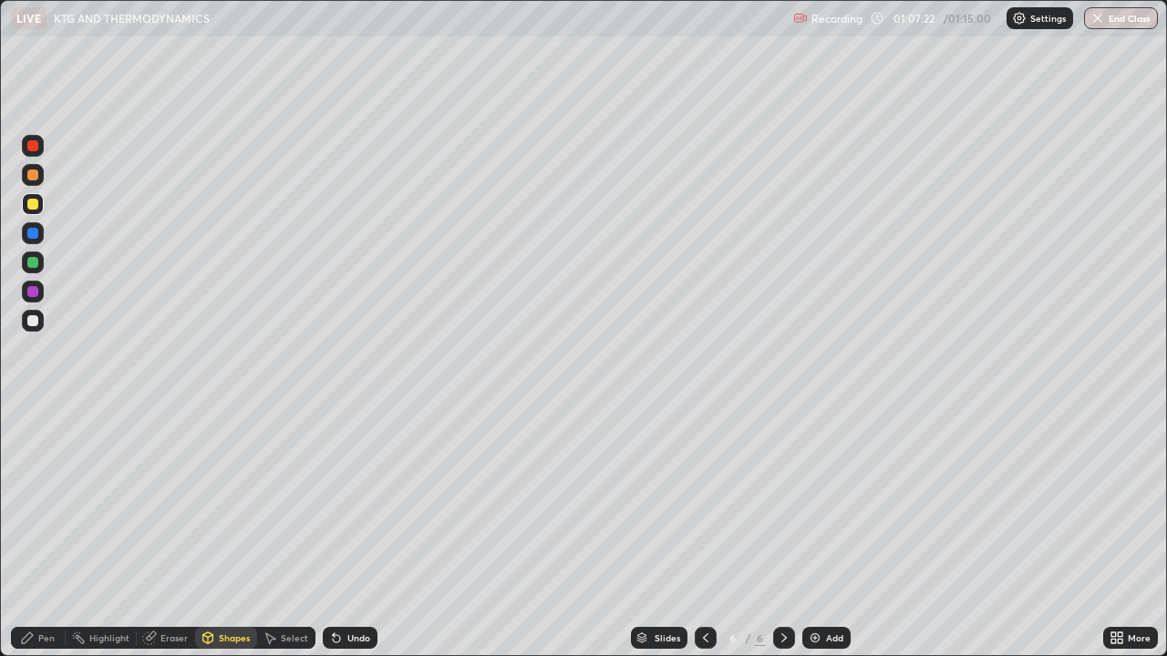
click at [38, 532] on div "Pen" at bounding box center [46, 638] width 16 height 9
click at [169, 532] on div "Eraser" at bounding box center [173, 638] width 27 height 9
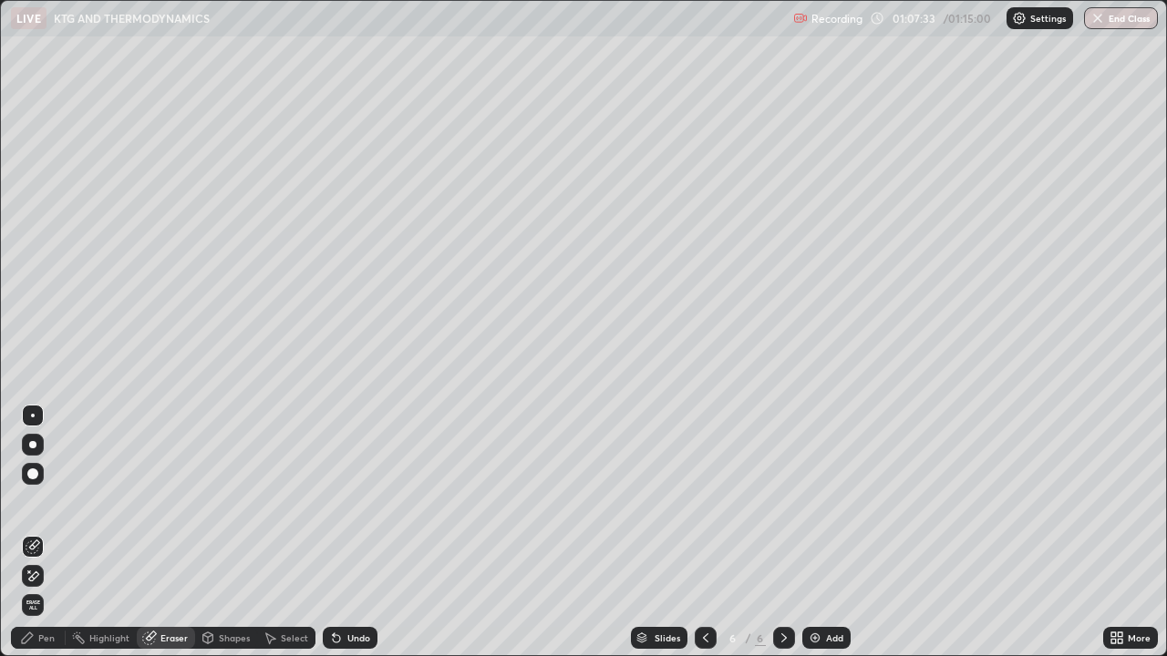
click at [32, 532] on icon at bounding box center [27, 638] width 11 height 11
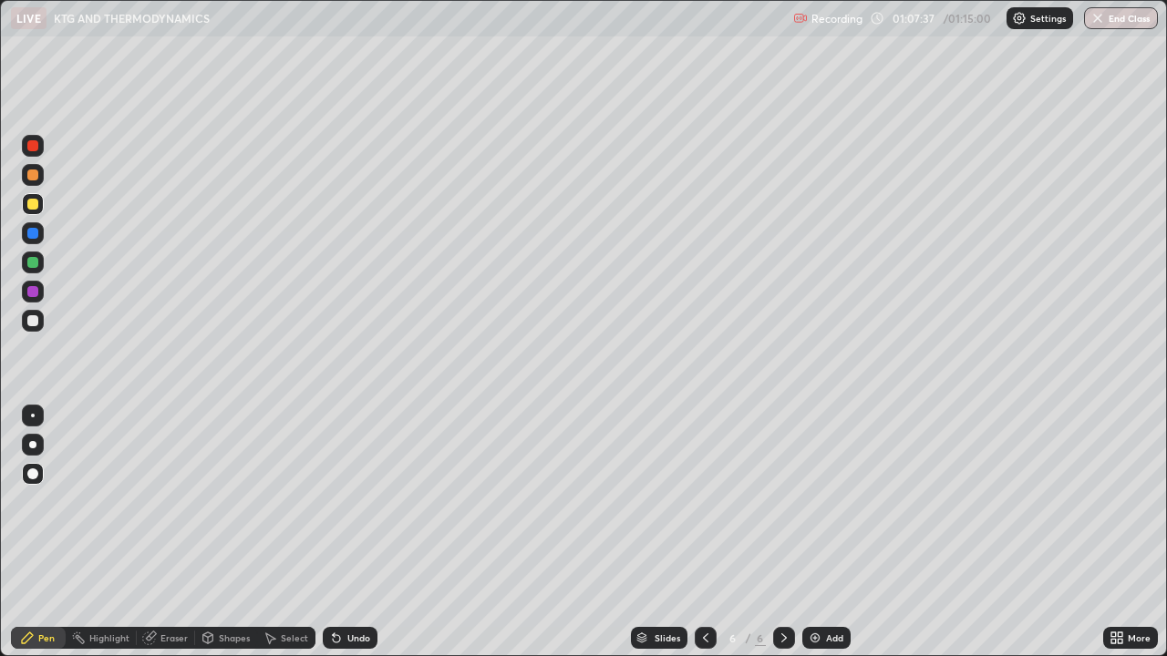
click at [233, 532] on div "Shapes" at bounding box center [234, 638] width 31 height 9
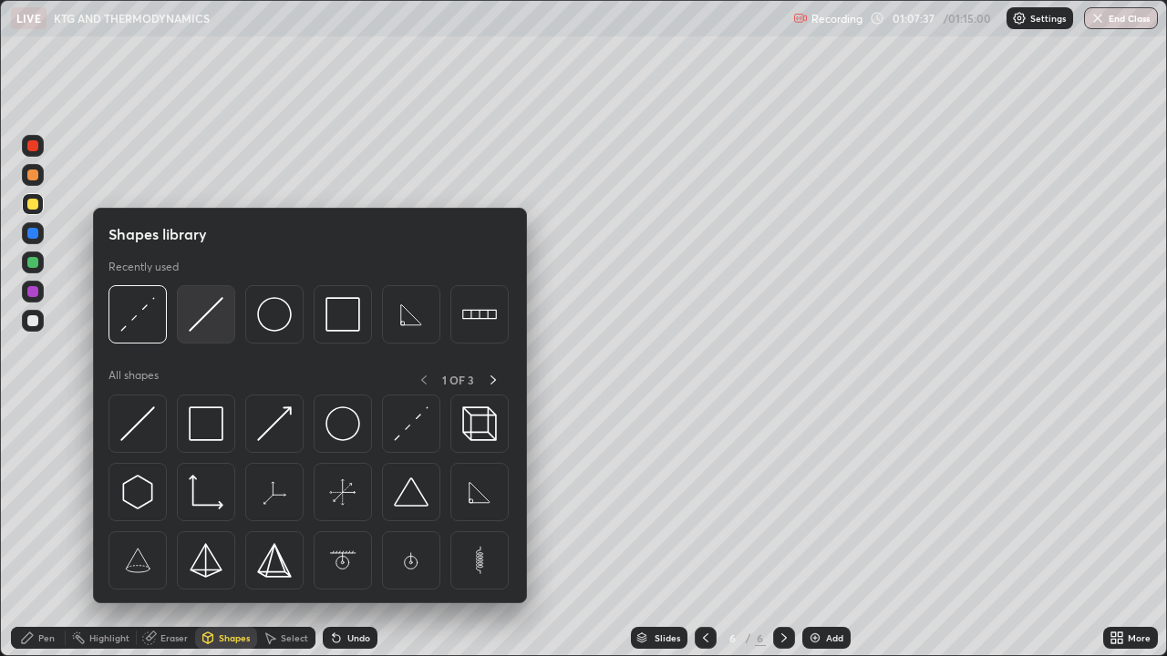
click at [197, 323] on img at bounding box center [206, 314] width 35 height 35
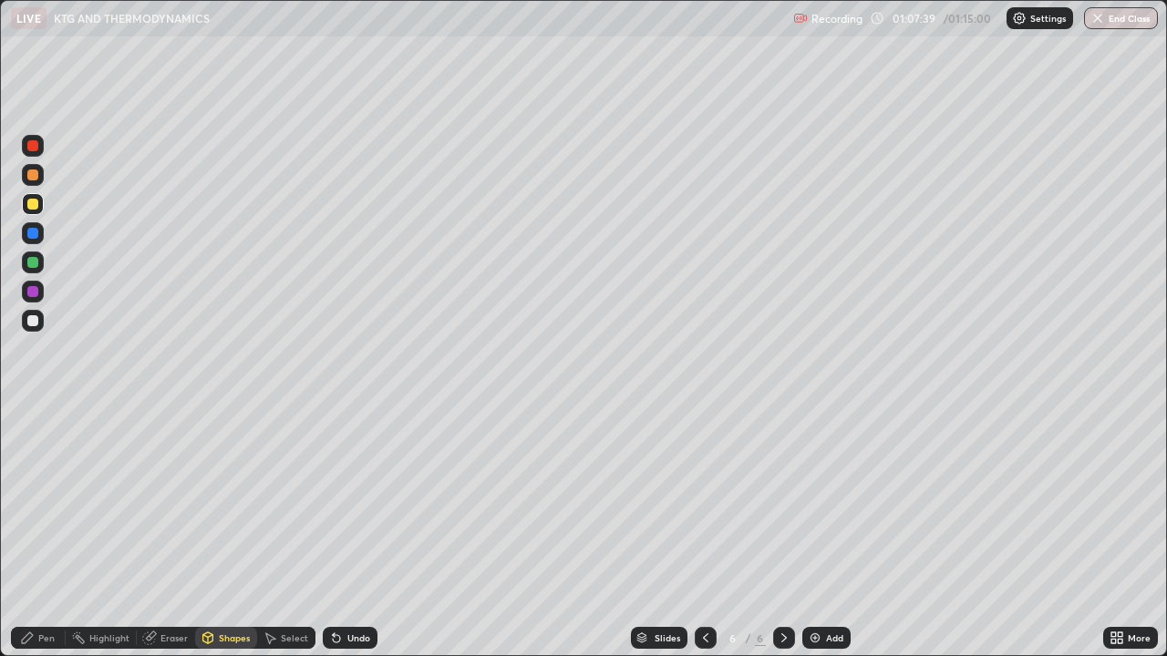
click at [25, 532] on icon at bounding box center [27, 638] width 11 height 11
click at [1099, 21] on img "button" at bounding box center [1097, 18] width 15 height 15
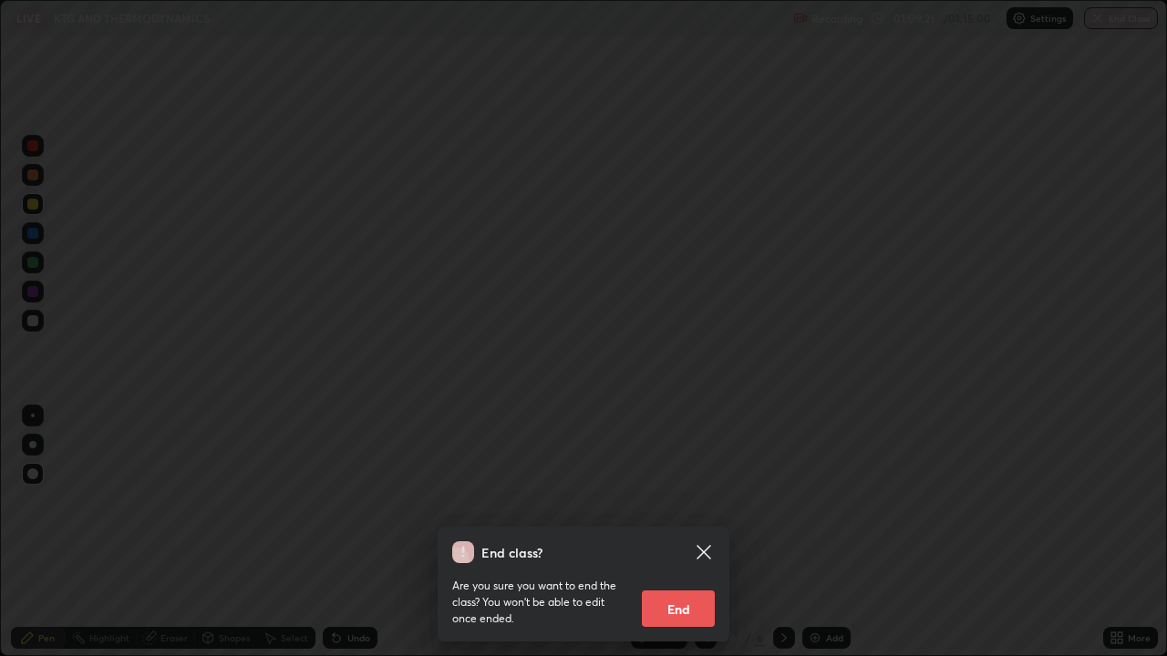
click at [663, 532] on button "End" at bounding box center [678, 609] width 73 height 36
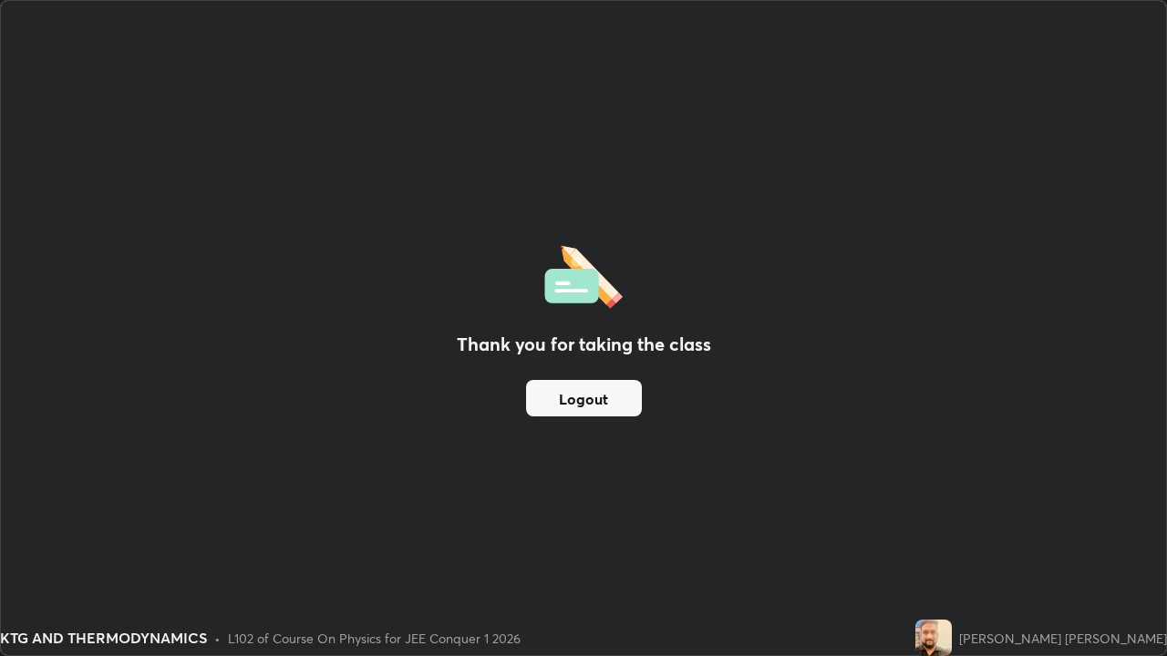
click at [610, 407] on button "Logout" at bounding box center [584, 398] width 116 height 36
click at [628, 398] on button "Logout" at bounding box center [584, 398] width 116 height 36
